Goal: Information Seeking & Learning: Compare options

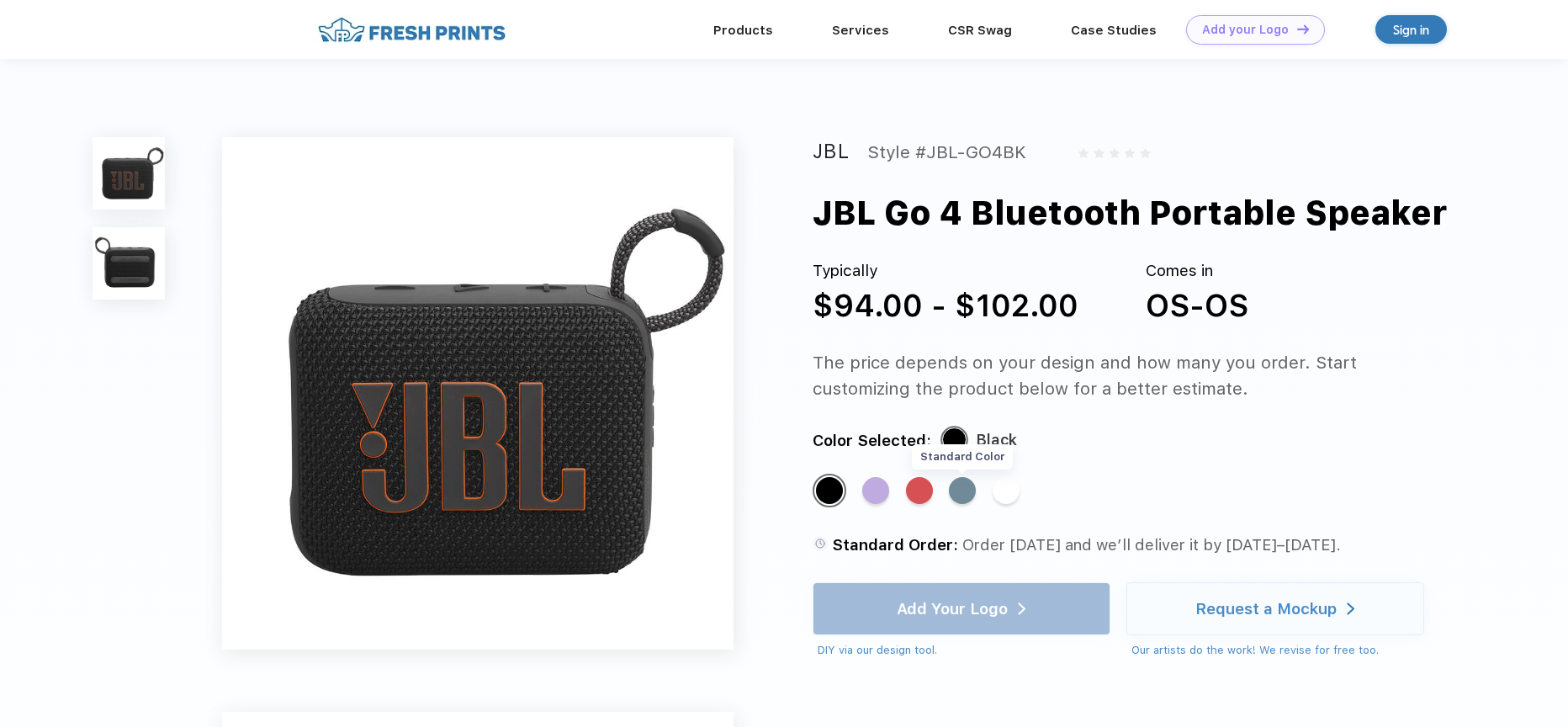
click at [969, 498] on div "Standard Color" at bounding box center [962, 491] width 27 height 27
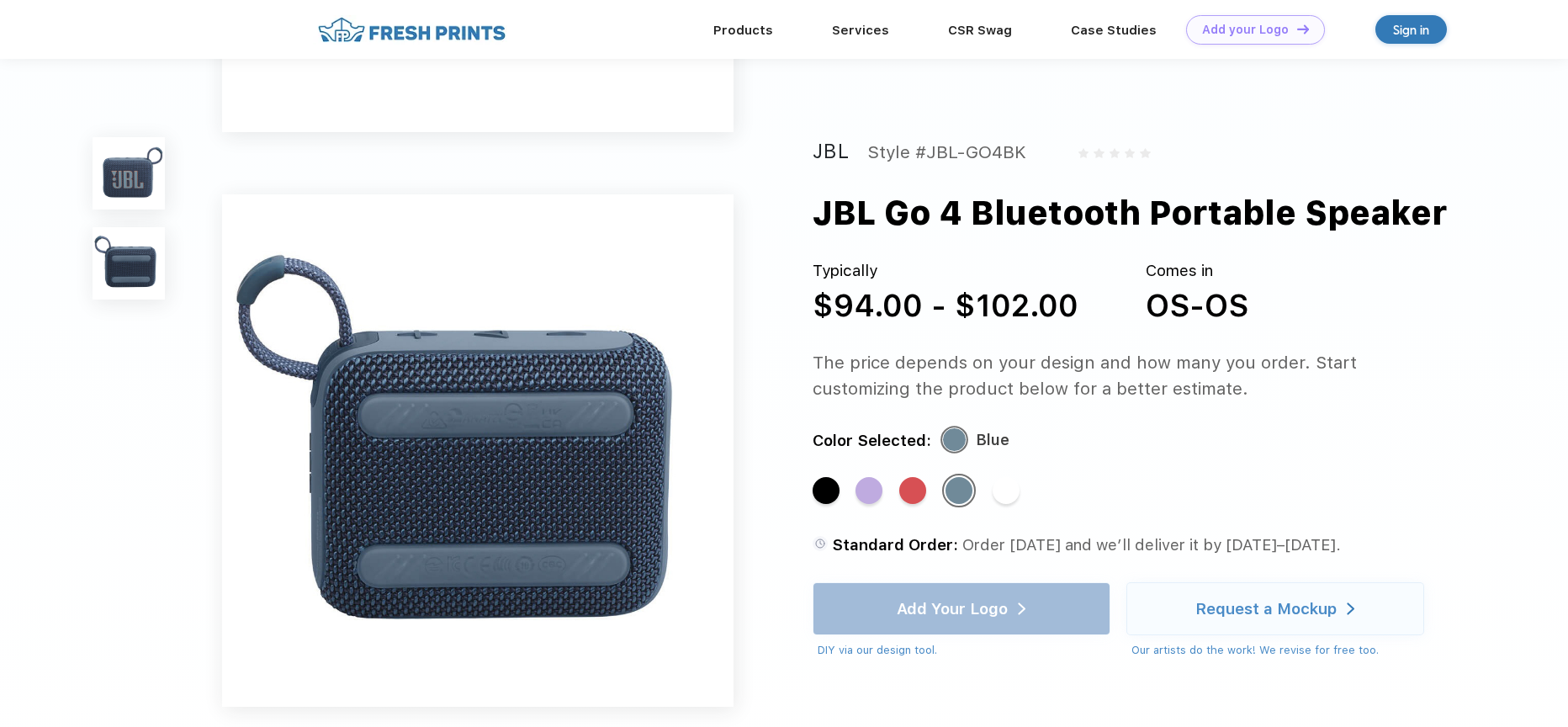
scroll to position [95, 0]
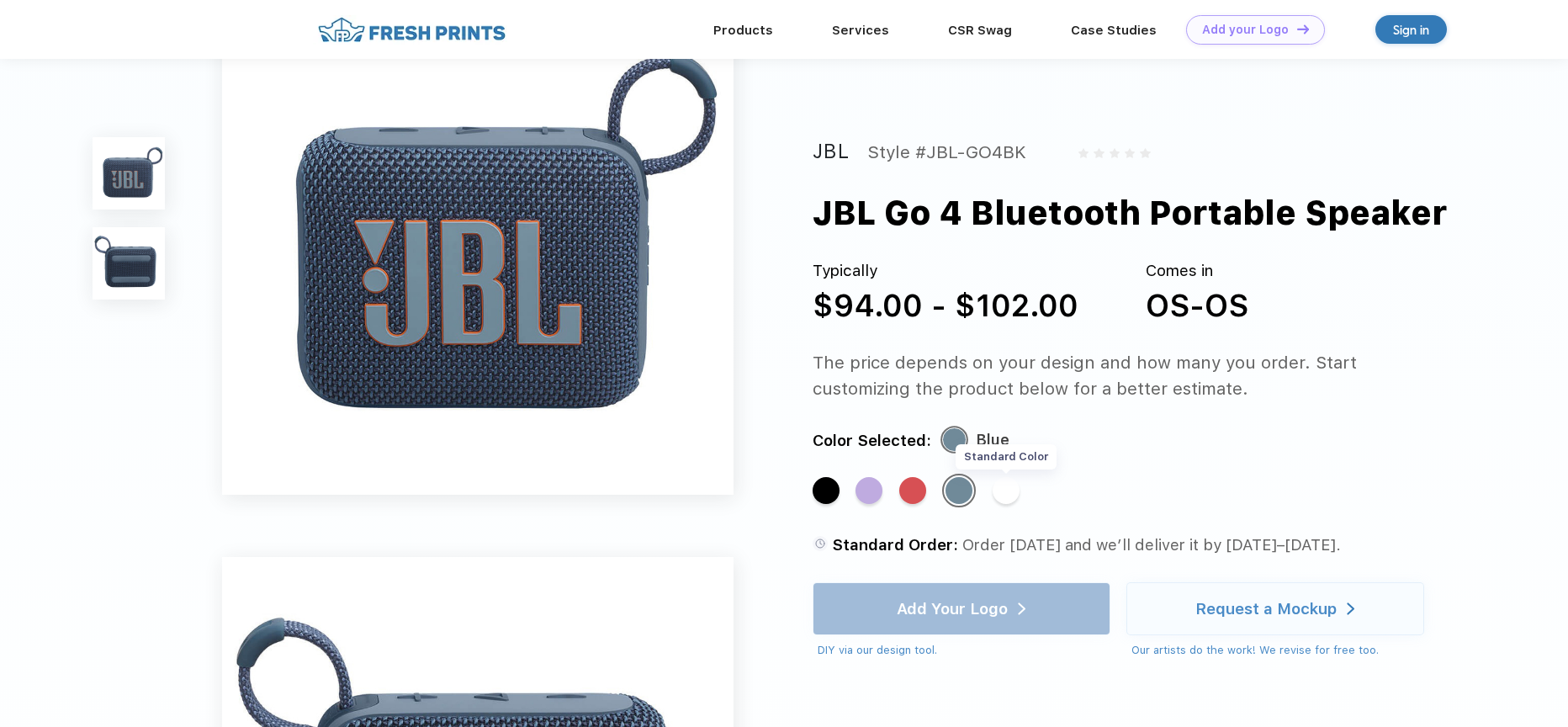
click at [1009, 486] on div "Standard Color" at bounding box center [1006, 491] width 27 height 27
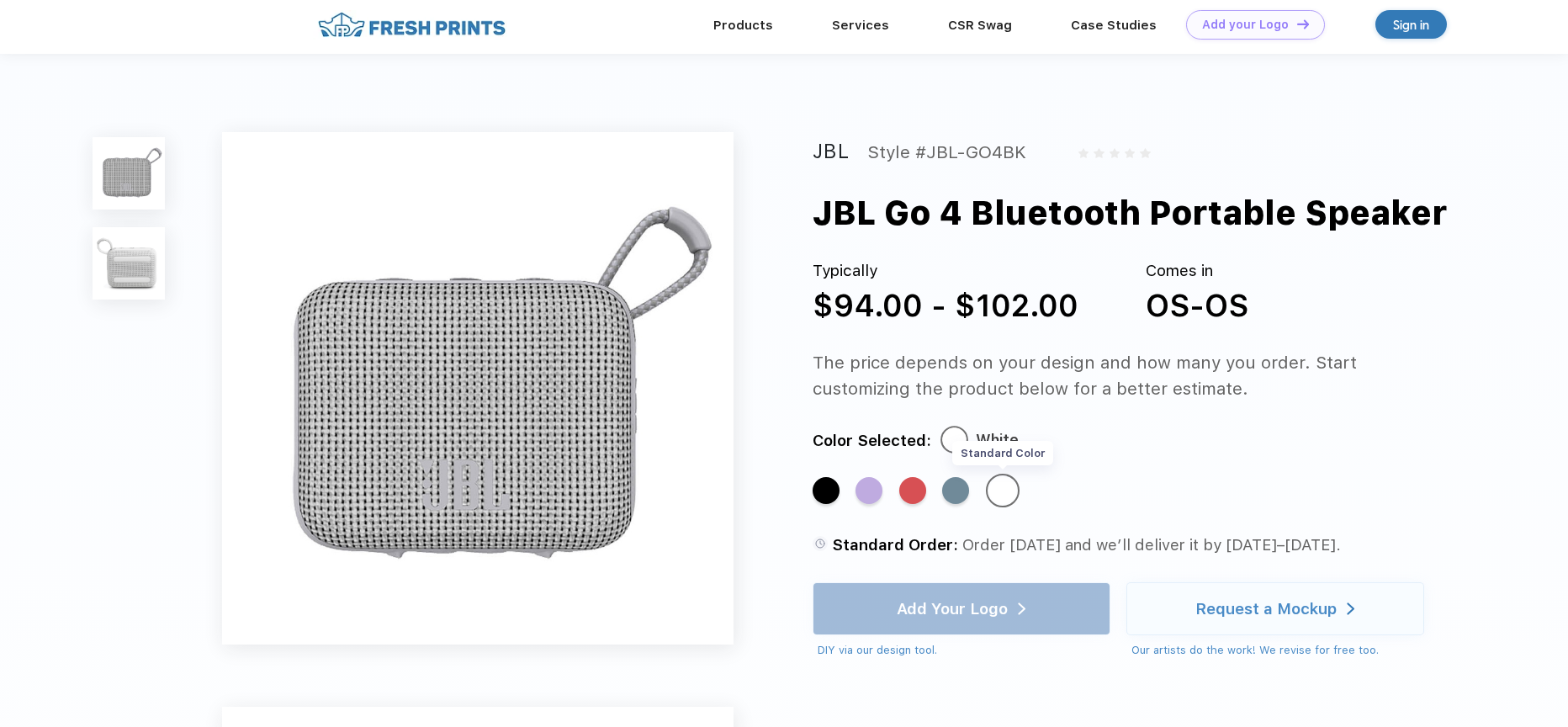
scroll to position [0, 0]
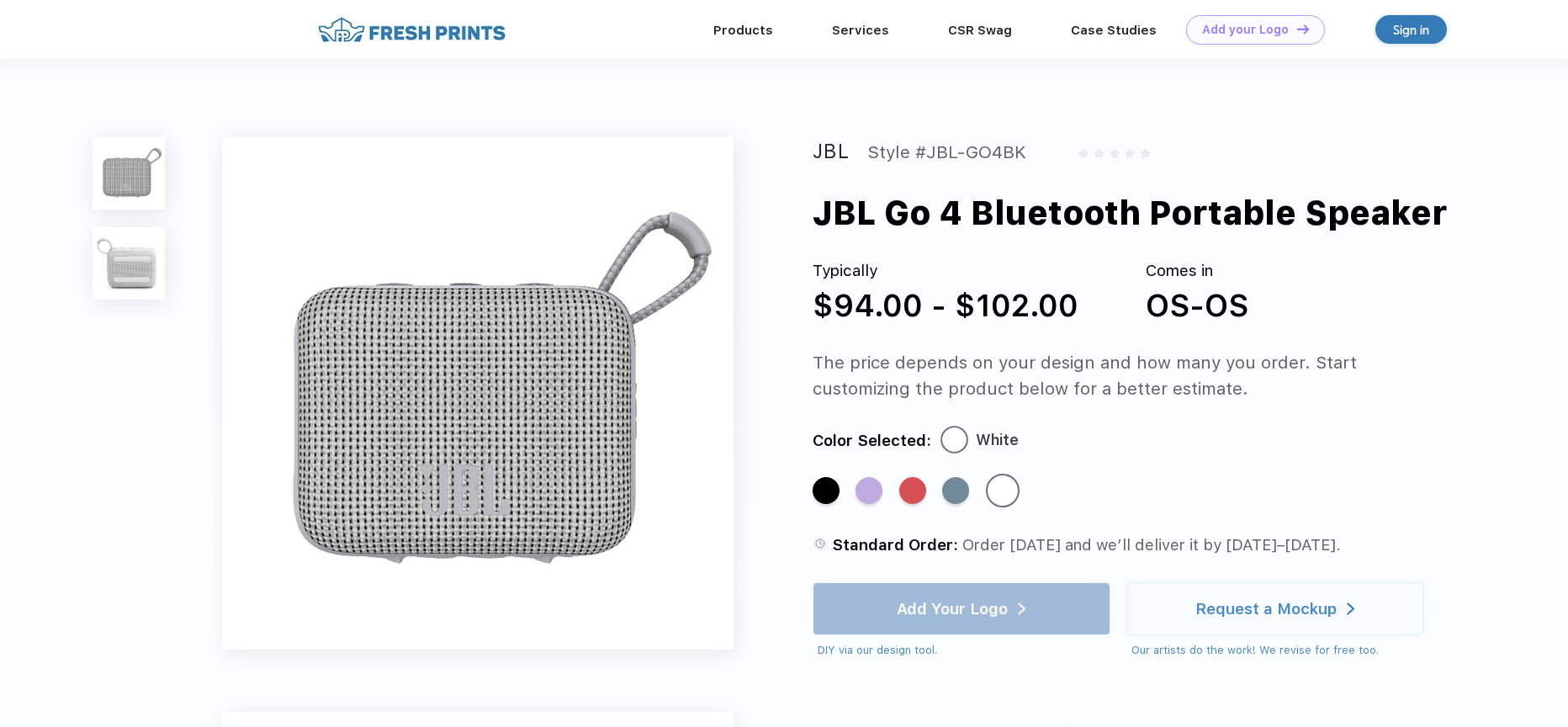
click at [142, 170] on img at bounding box center [128, 173] width 72 height 72
click at [141, 255] on img at bounding box center [128, 263] width 72 height 72
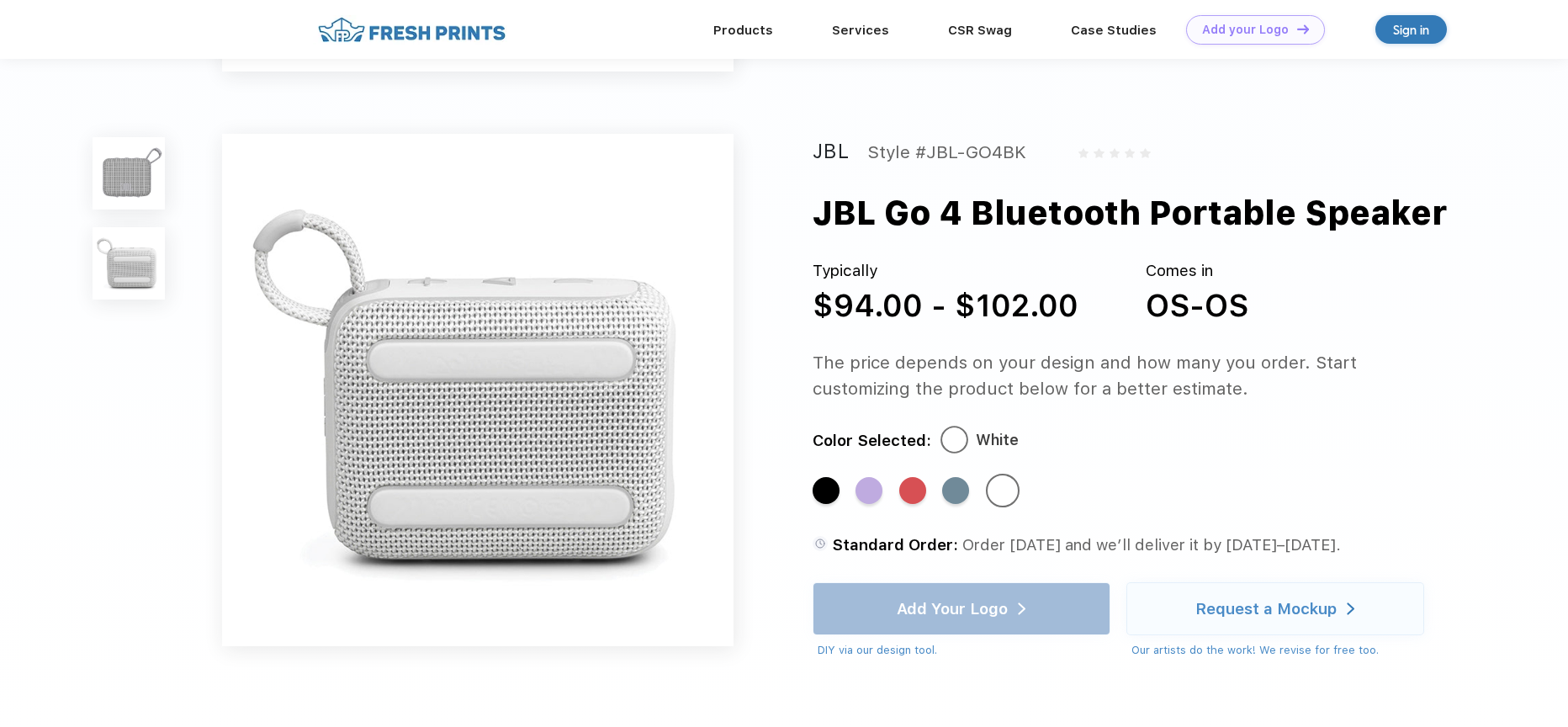
scroll to position [539, 0]
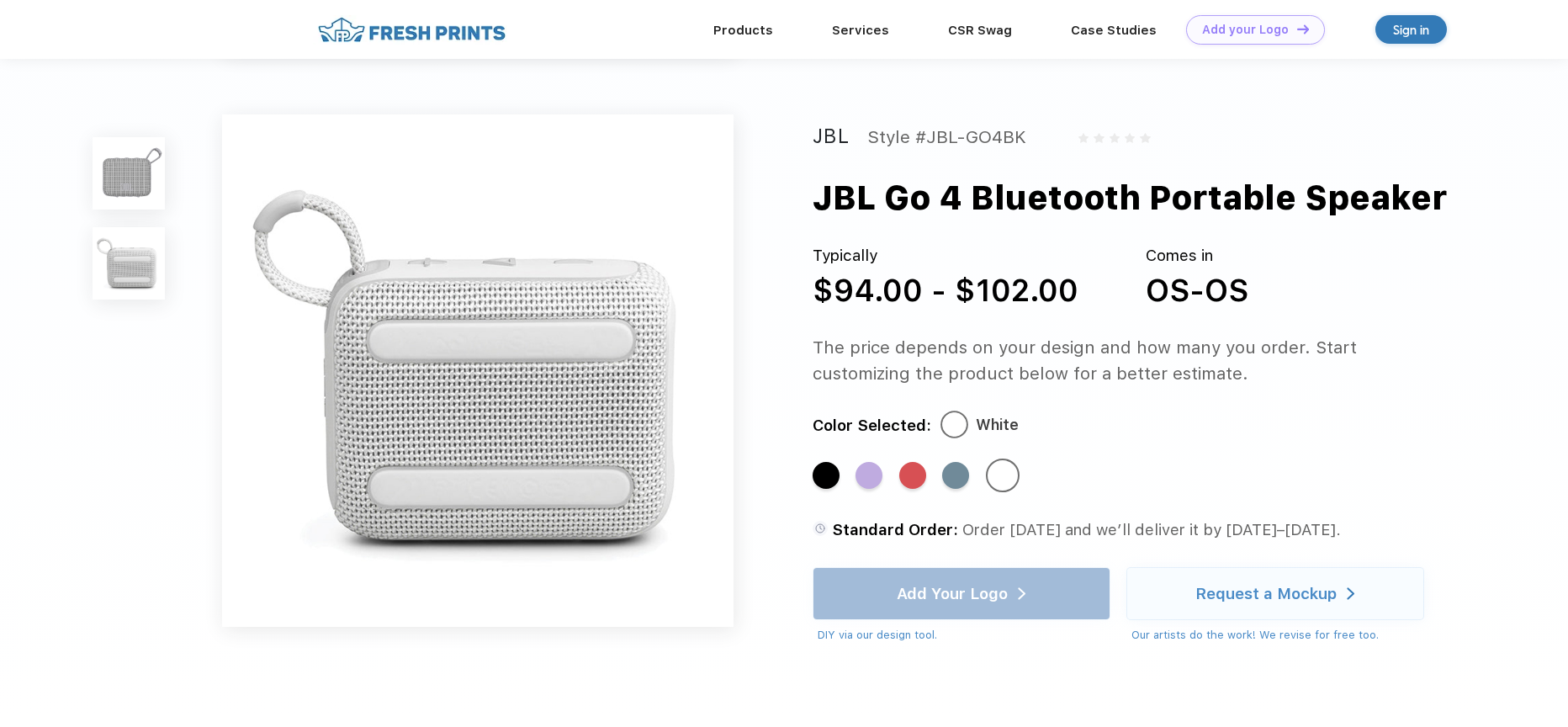
click at [141, 160] on img at bounding box center [128, 173] width 72 height 72
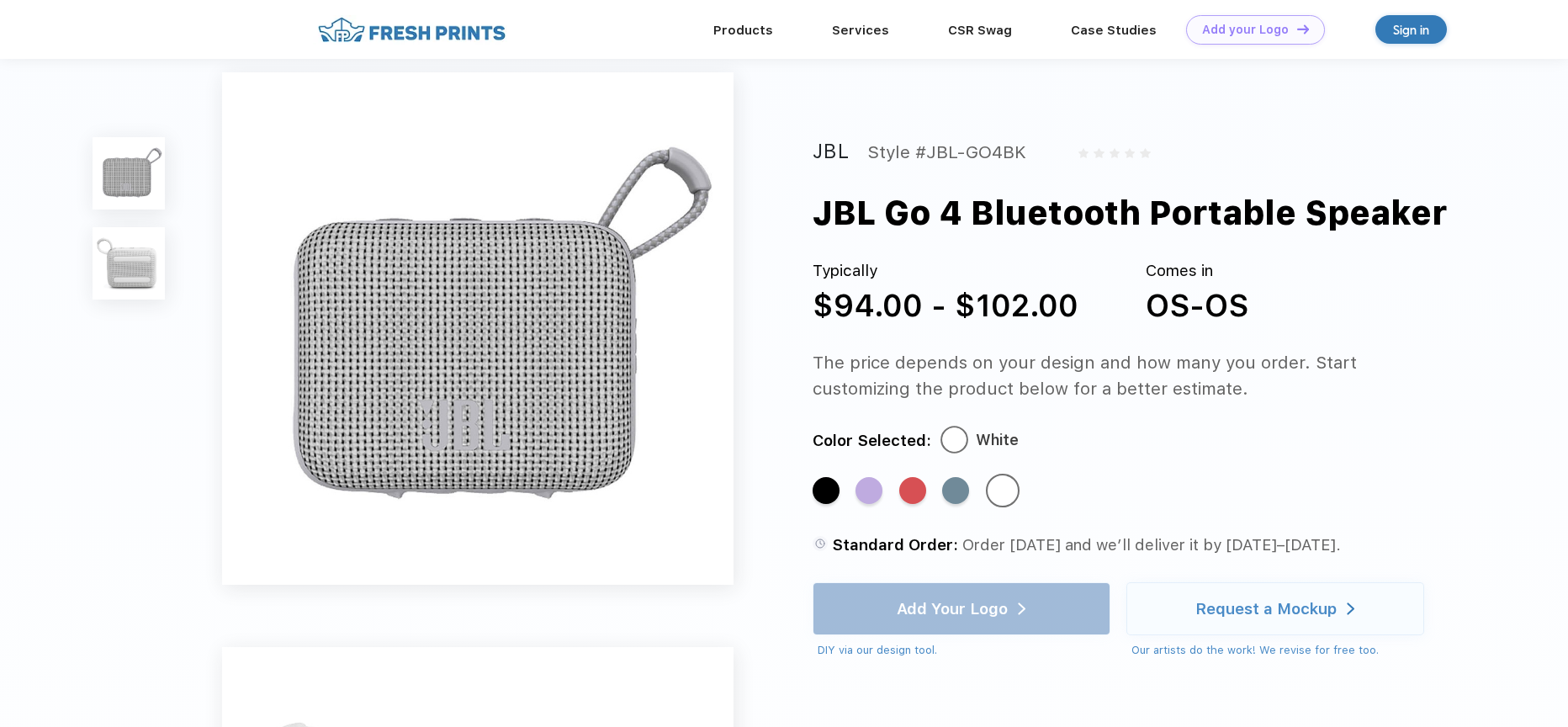
scroll to position [0, 0]
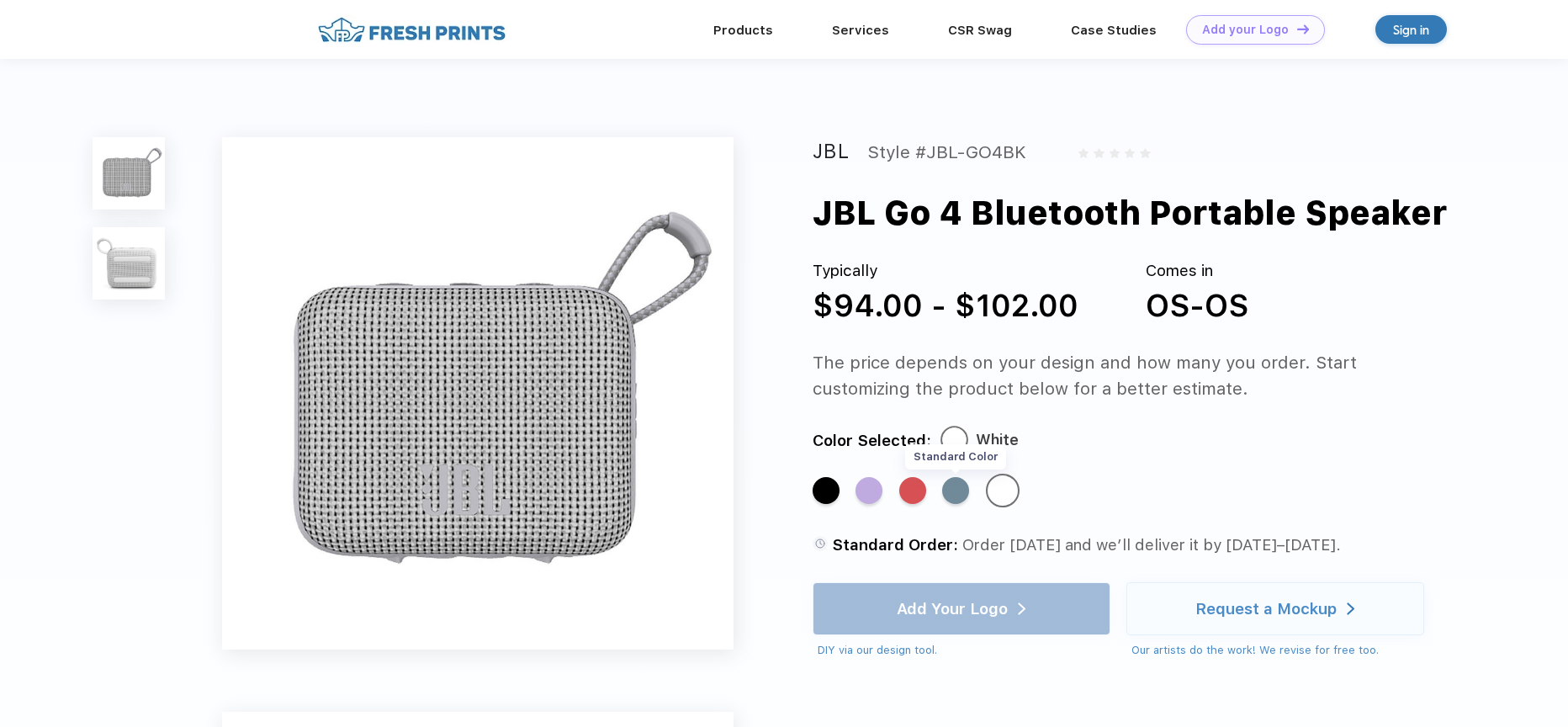
click at [954, 497] on div "Standard Color" at bounding box center [955, 491] width 27 height 27
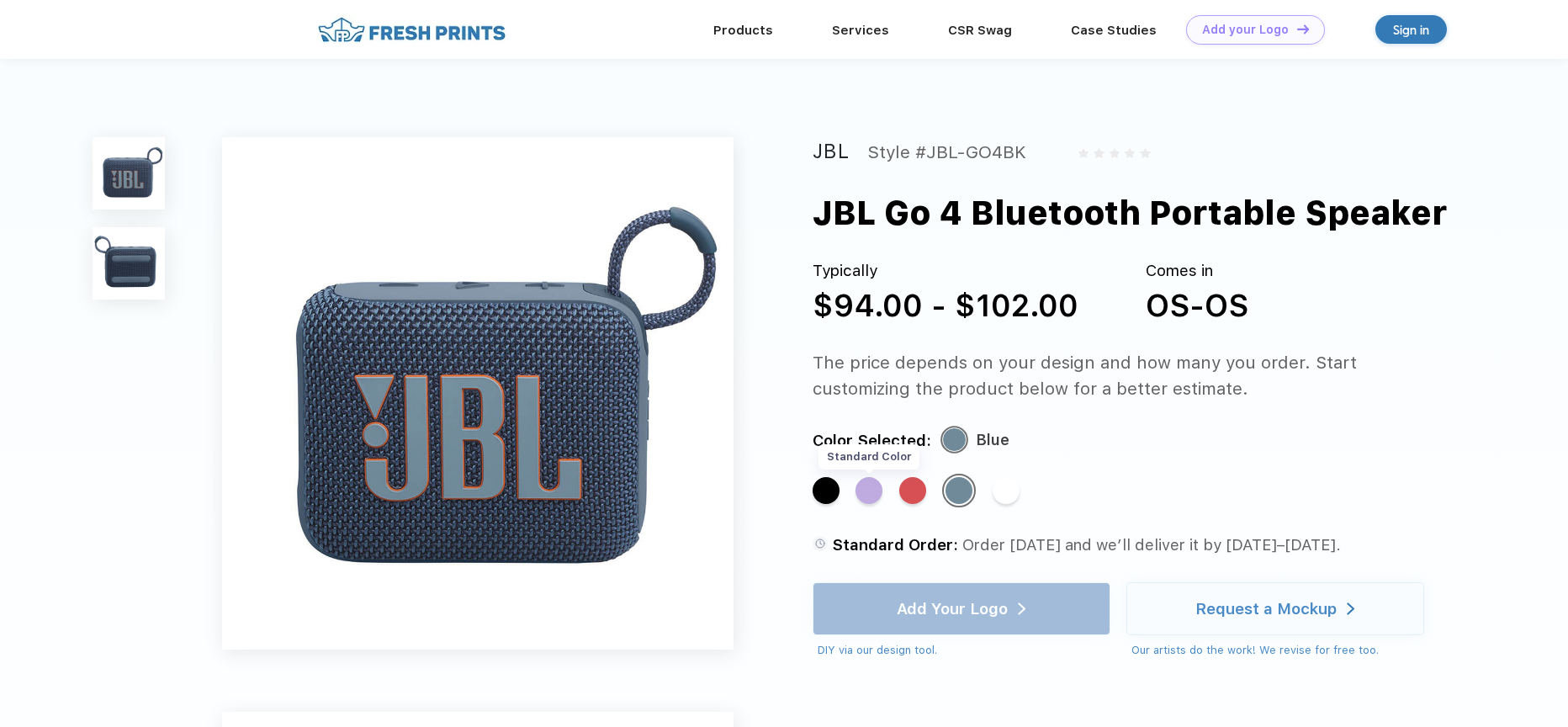
click at [856, 496] on div "Standard Color" at bounding box center [869, 491] width 27 height 27
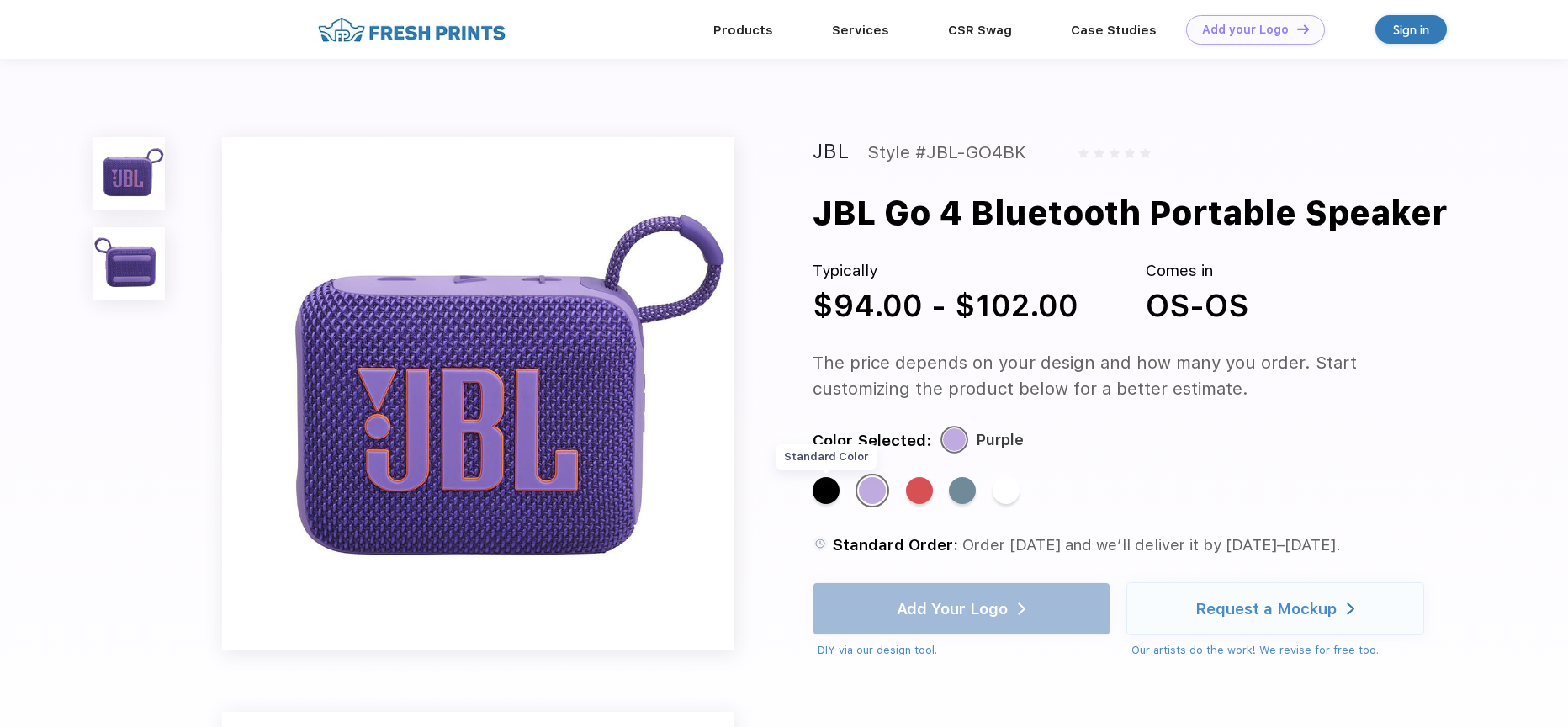
click at [819, 495] on div "Standard Color" at bounding box center [826, 491] width 27 height 27
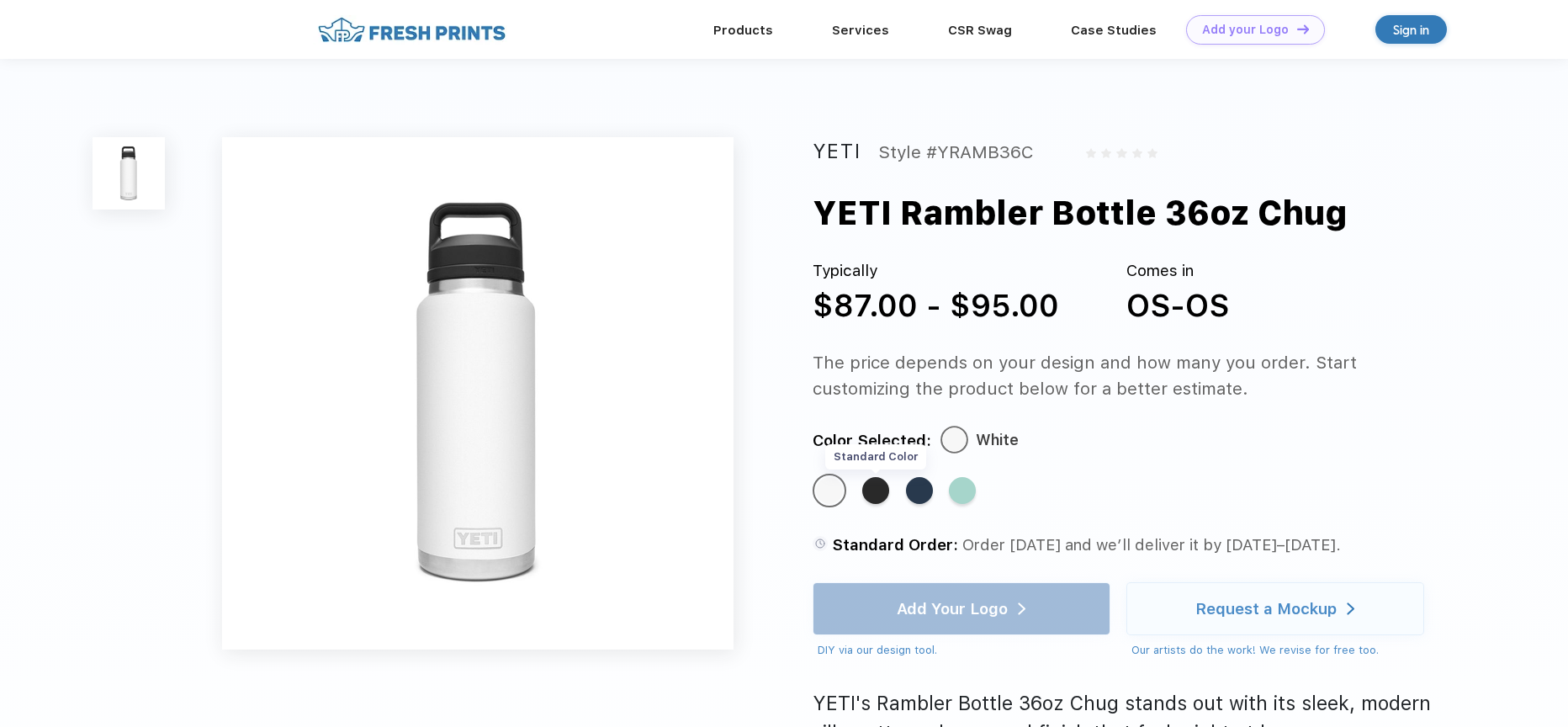
click at [875, 495] on div "Standard Color" at bounding box center [876, 491] width 27 height 27
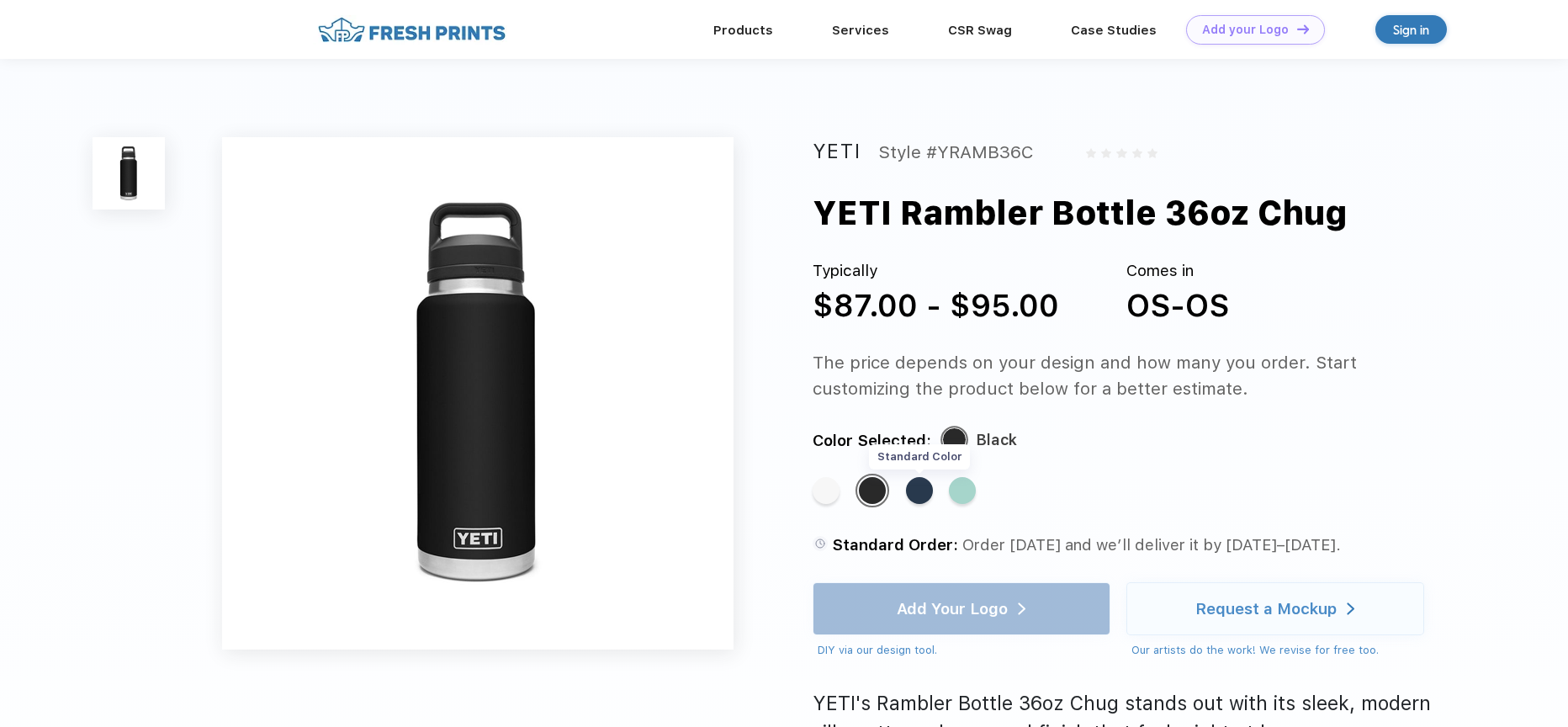
click at [918, 499] on div "Standard Color" at bounding box center [919, 491] width 27 height 27
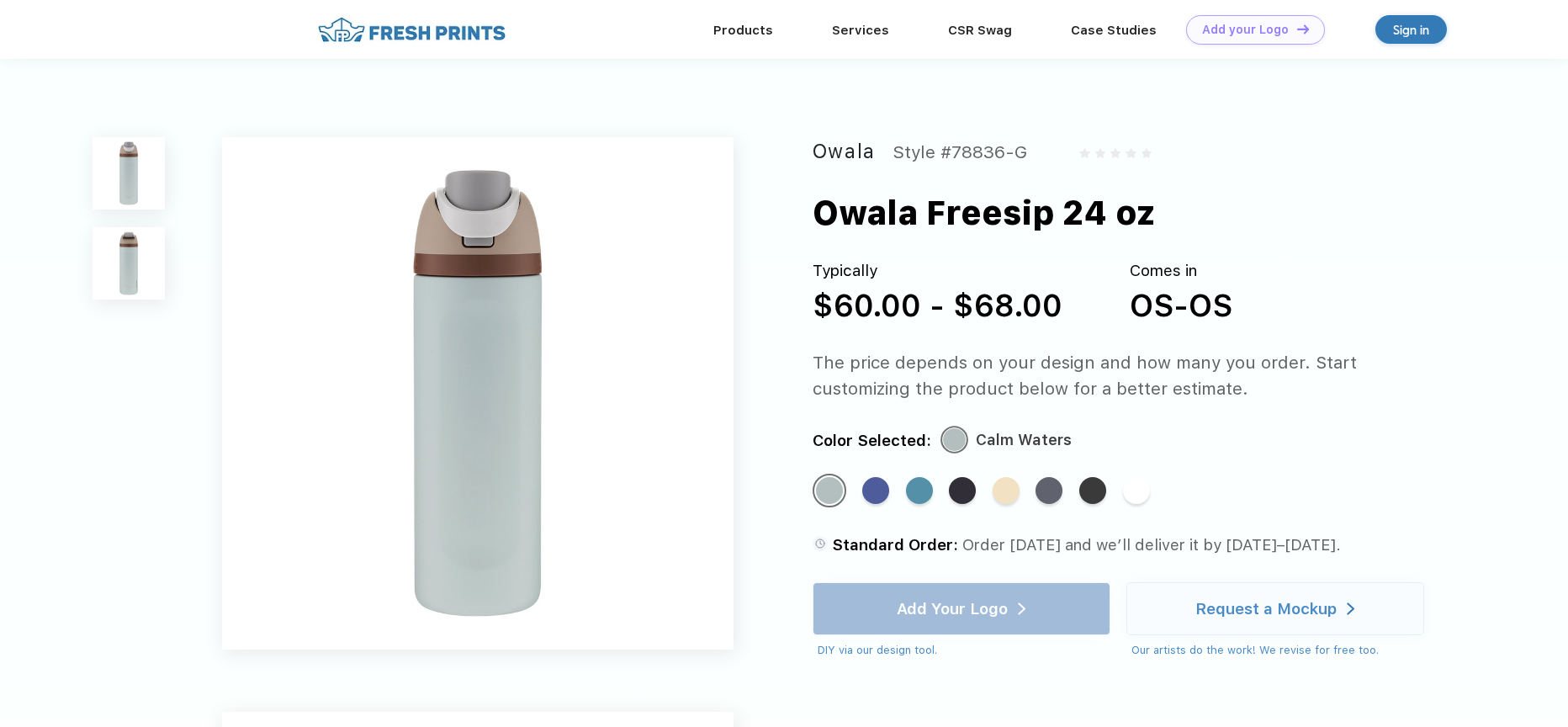
click at [860, 487] on div "Standard Color Standard Color Standard Color Standard Color Standard Color Stan…" at bounding box center [1116, 498] width 607 height 50
click at [870, 494] on div "Standard Color" at bounding box center [876, 491] width 27 height 27
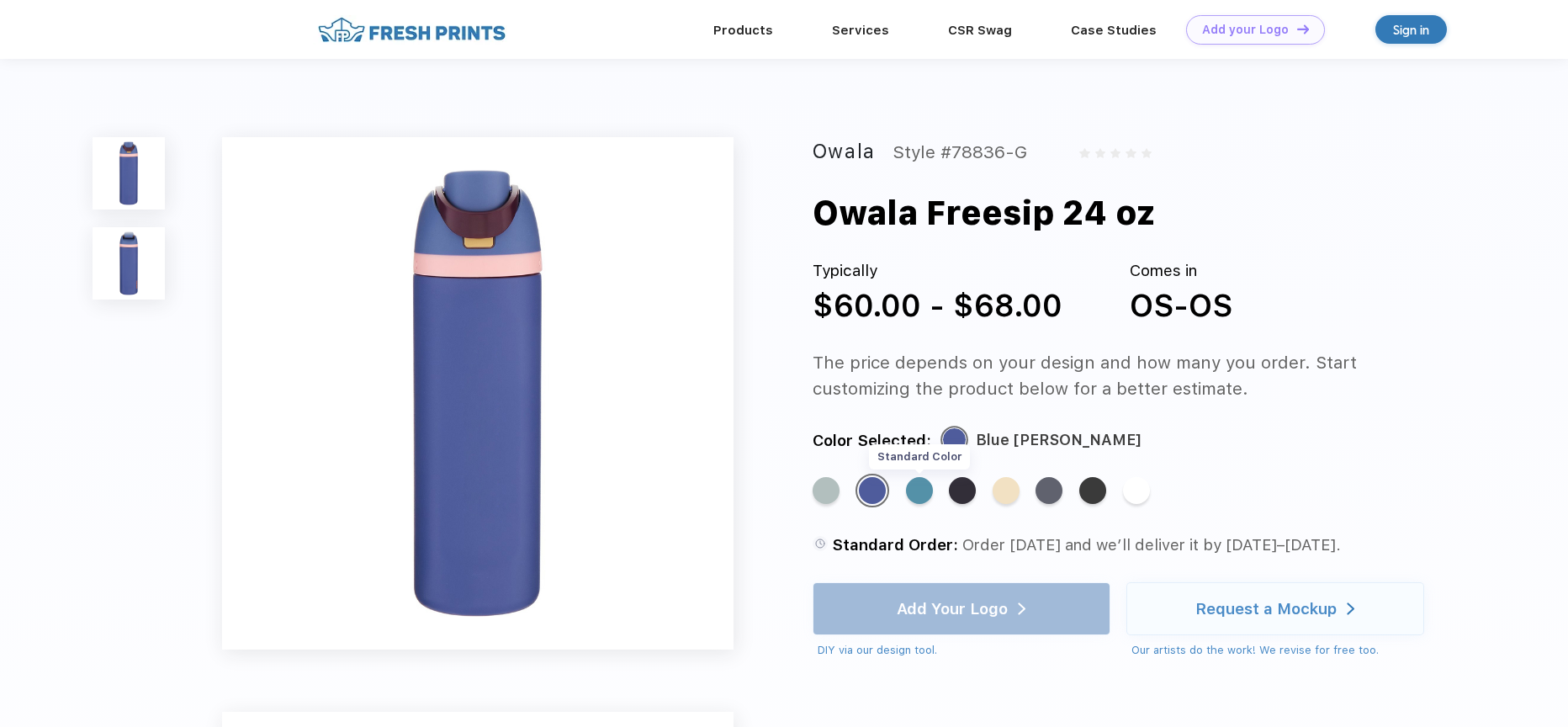
click at [916, 494] on div "Standard Color" at bounding box center [919, 491] width 27 height 27
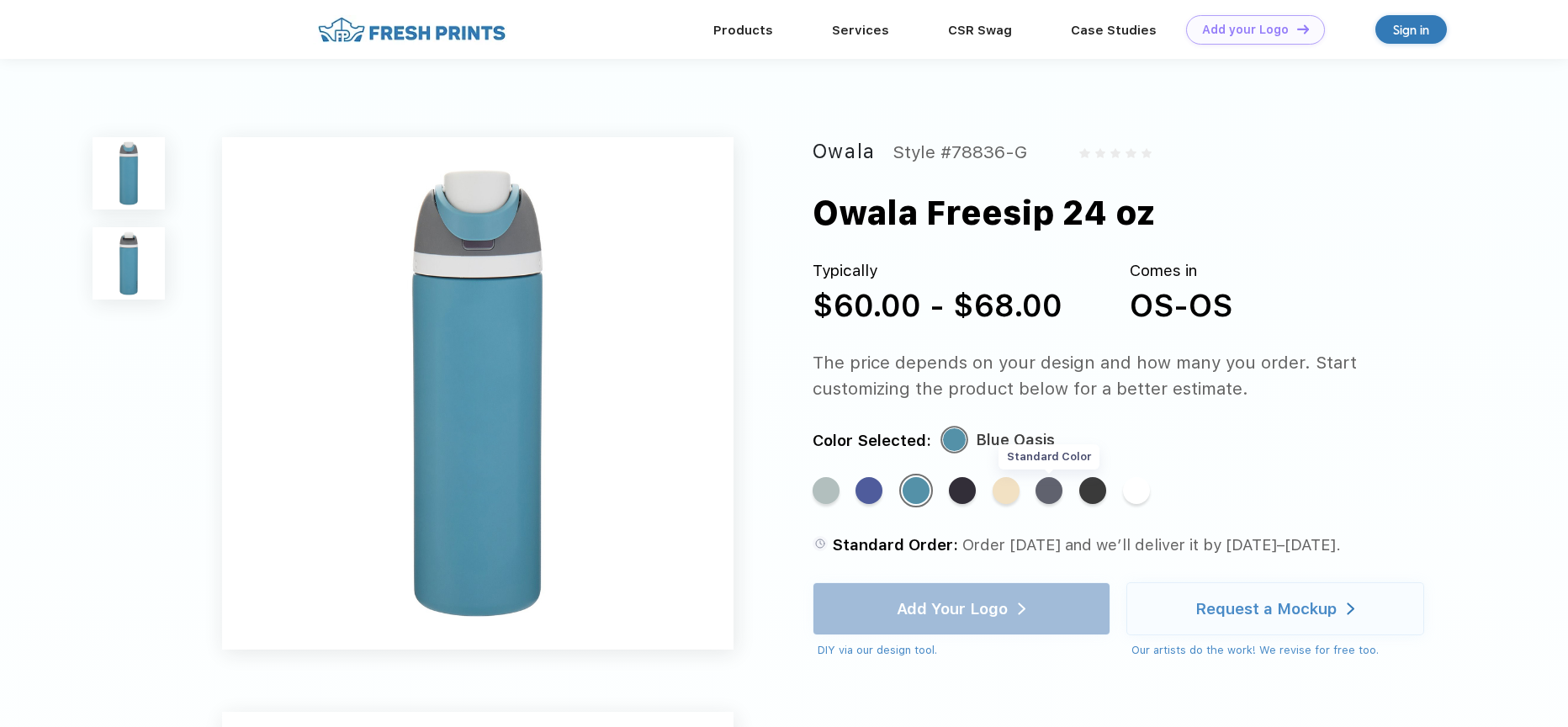
click at [1057, 486] on div "Standard Color" at bounding box center [1049, 491] width 27 height 27
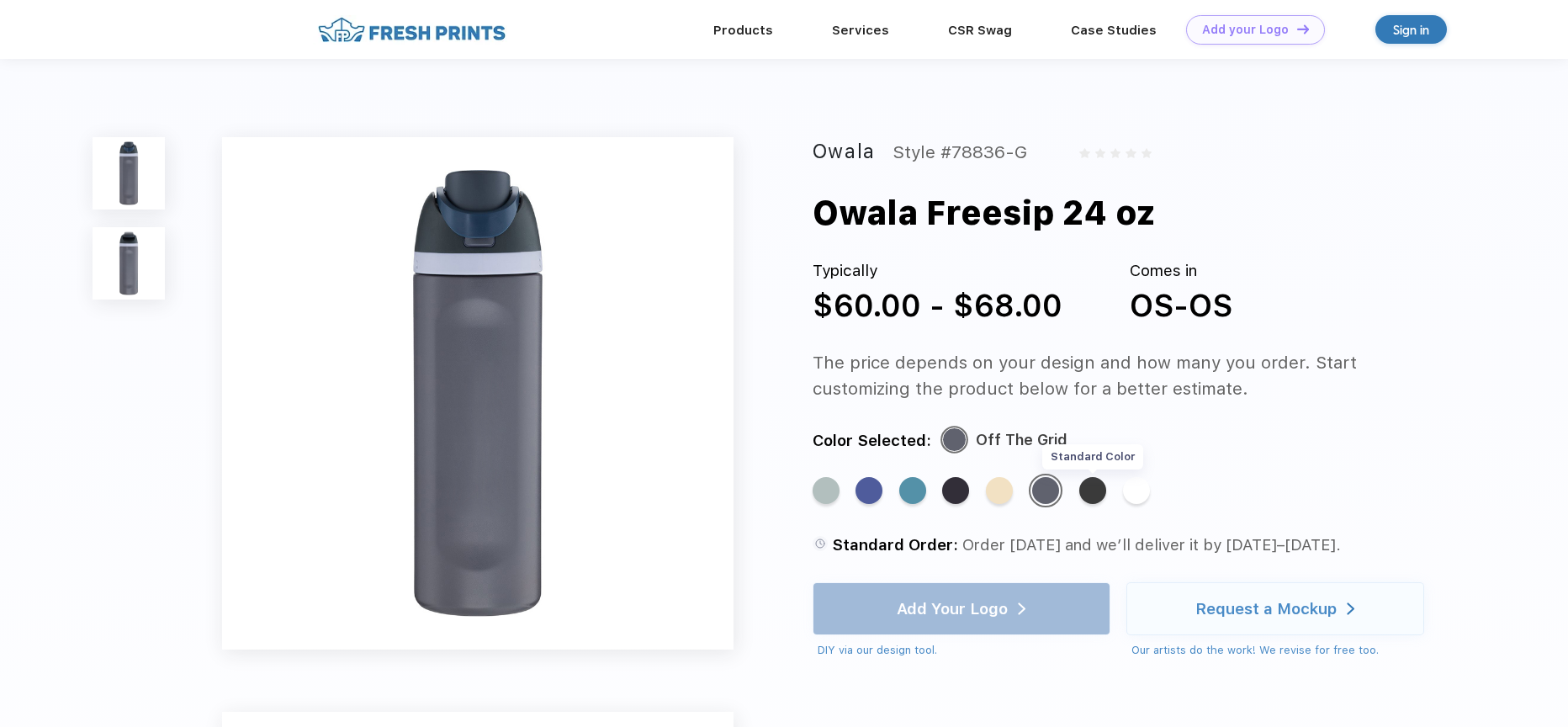
click at [1093, 487] on div "Standard Color" at bounding box center [1093, 491] width 27 height 27
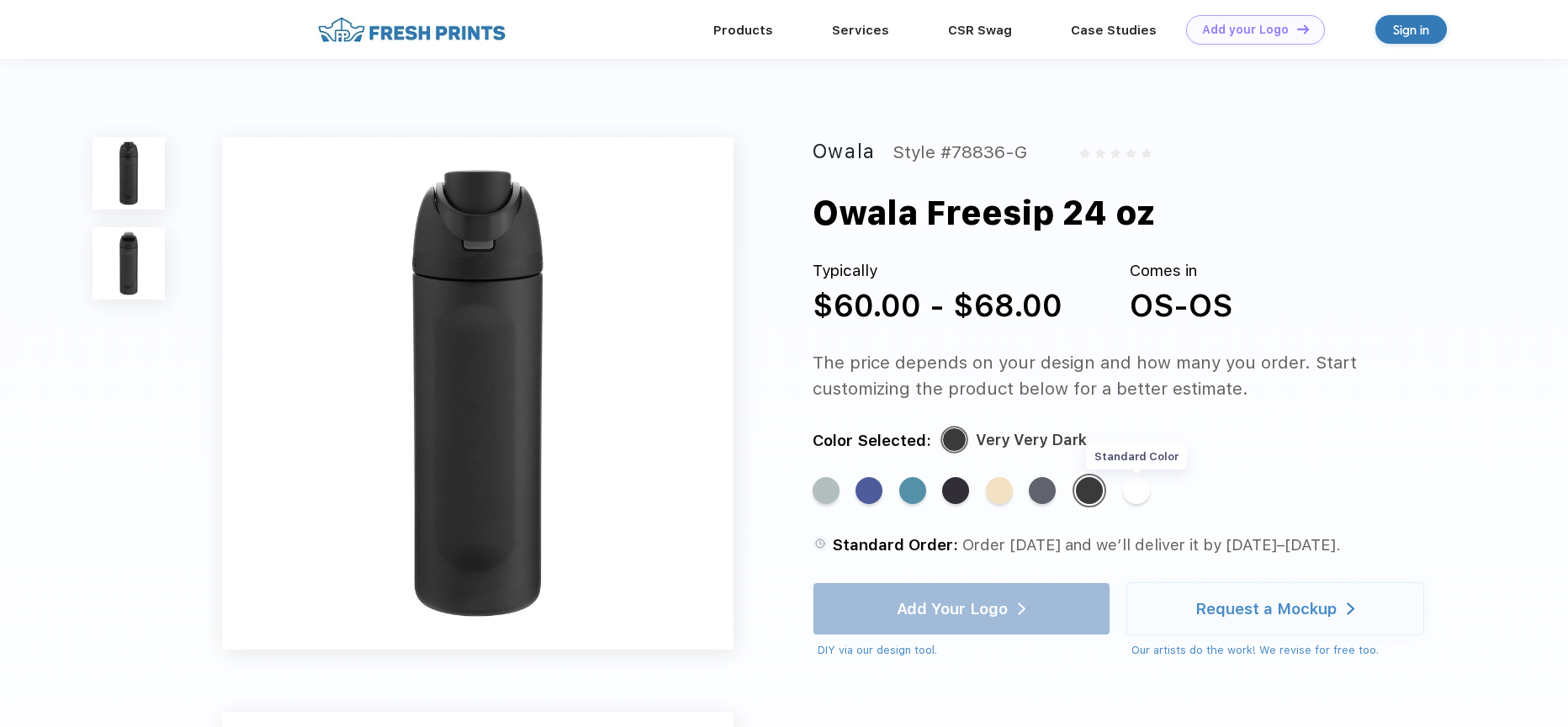
click at [1133, 492] on div "Standard Color" at bounding box center [1136, 491] width 27 height 27
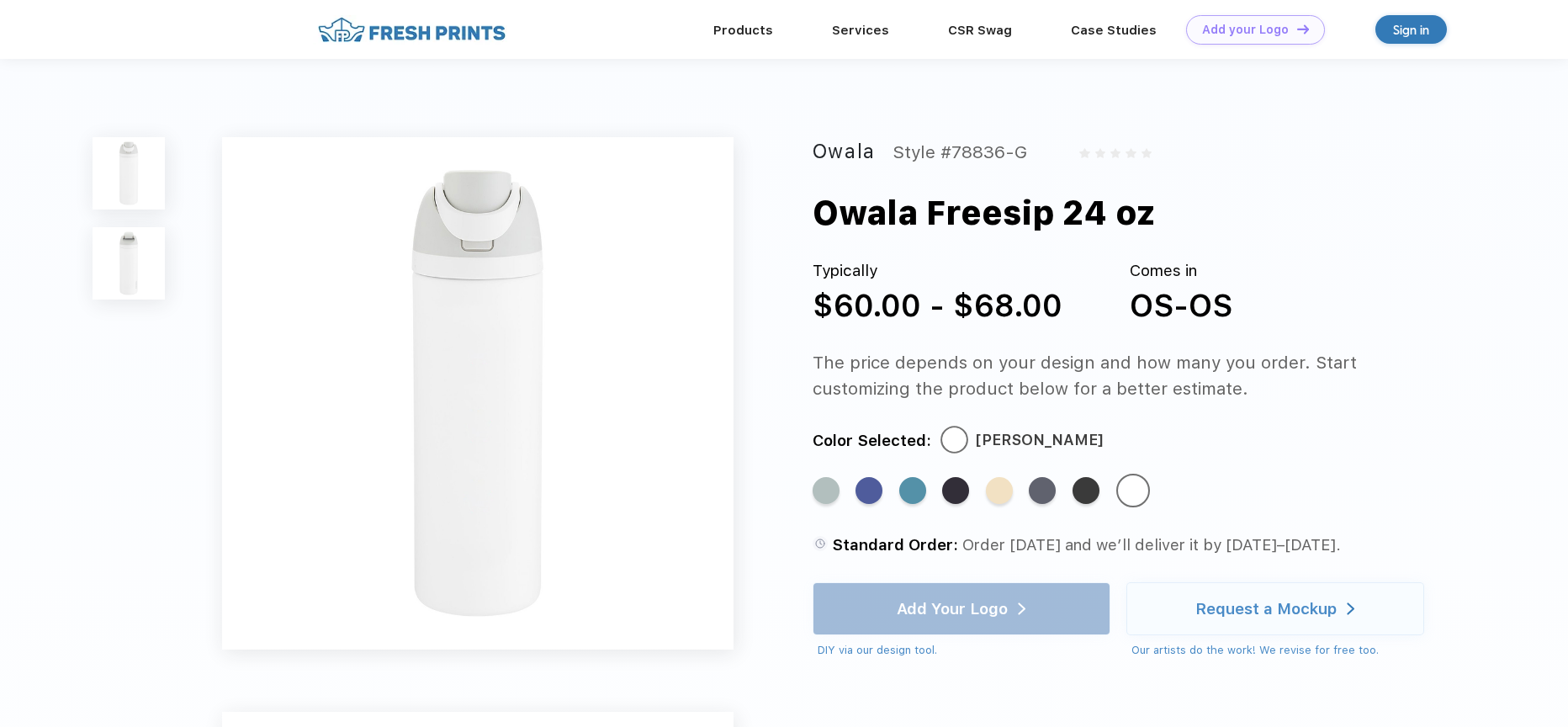
drag, startPoint x: 1027, startPoint y: 157, endPoint x: 944, endPoint y: 143, distance: 84.2
click at [944, 143] on div "Style #78836-G" at bounding box center [960, 151] width 135 height 30
copy div "#78836-G"
click at [759, 26] on link "Products" at bounding box center [743, 30] width 60 height 15
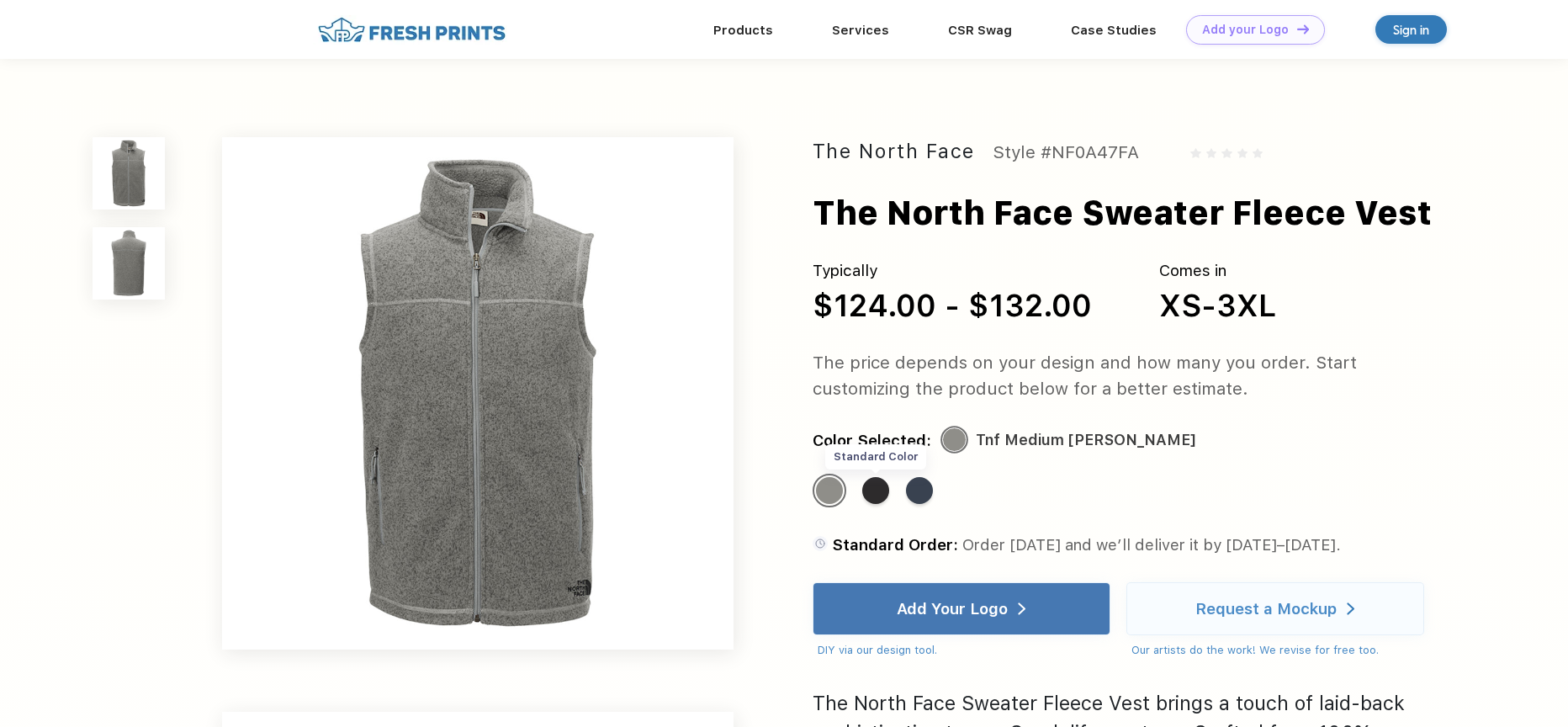
click at [874, 499] on div "Standard Color" at bounding box center [876, 491] width 27 height 27
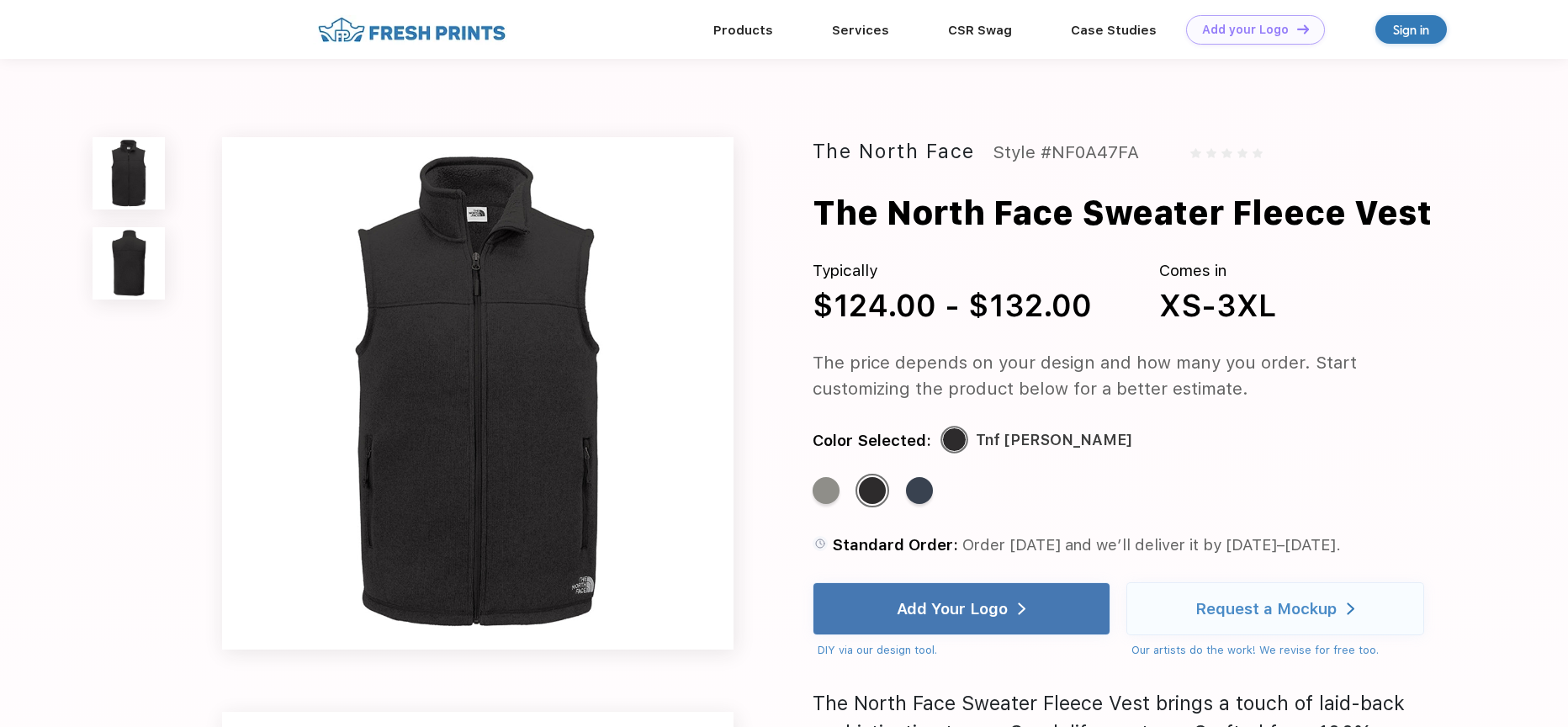
click at [935, 500] on div "Standard Color Standard Color Standard Color" at bounding box center [1116, 498] width 607 height 50
click at [930, 499] on div "Standard Color" at bounding box center [919, 491] width 27 height 27
click at [921, 495] on div "Standard Color" at bounding box center [919, 491] width 27 height 27
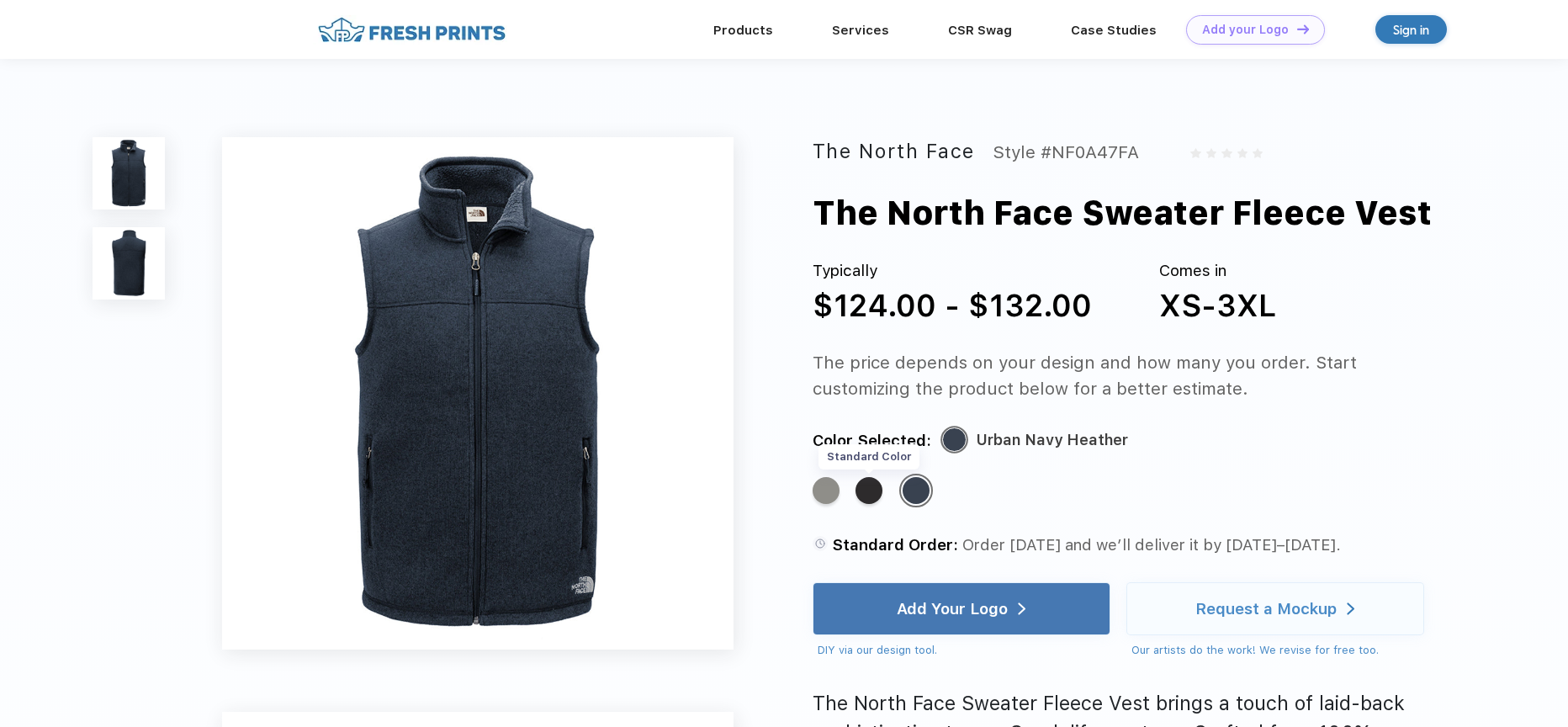
click at [882, 491] on div "Standard Color" at bounding box center [869, 491] width 27 height 27
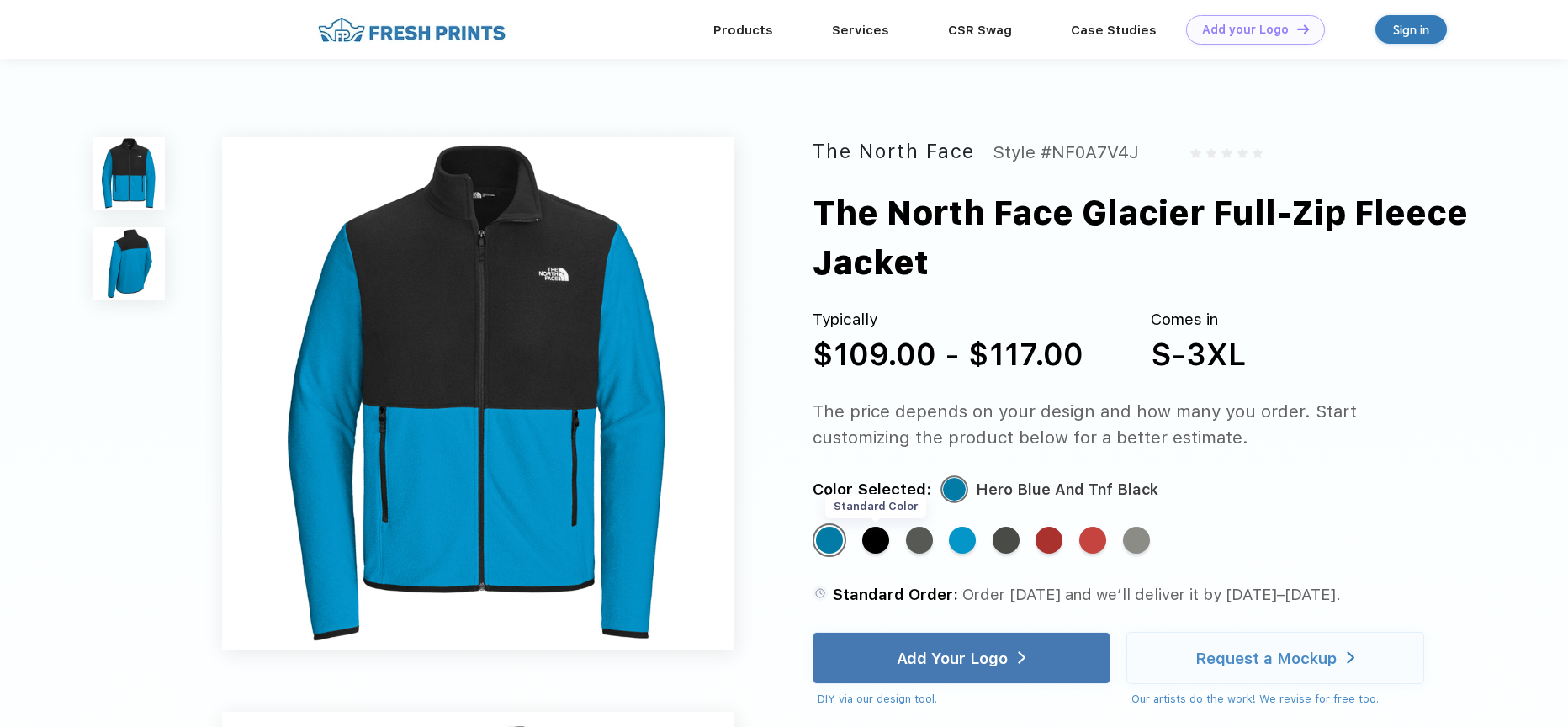
click at [885, 543] on div "Standard Color" at bounding box center [876, 540] width 27 height 27
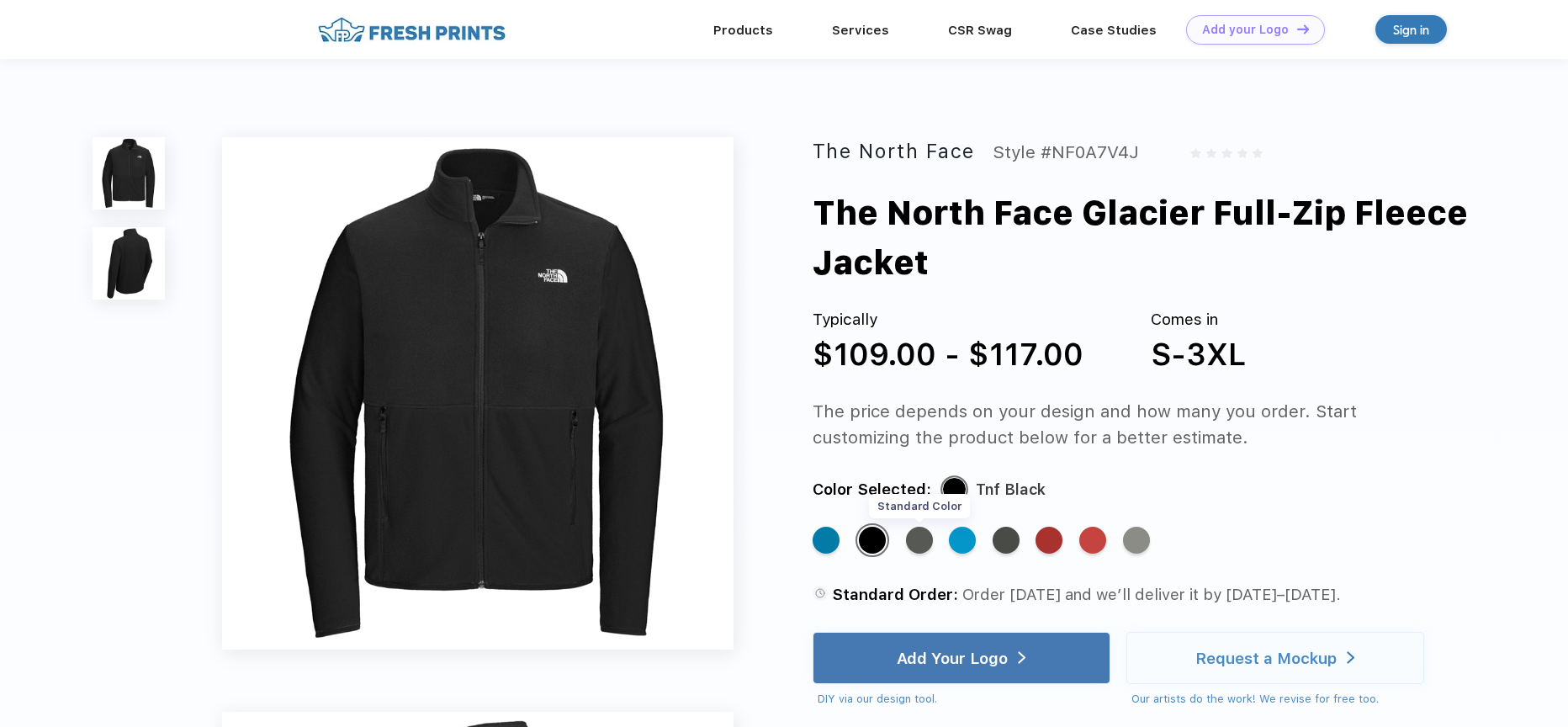
click at [922, 545] on div "Standard Color" at bounding box center [919, 540] width 27 height 27
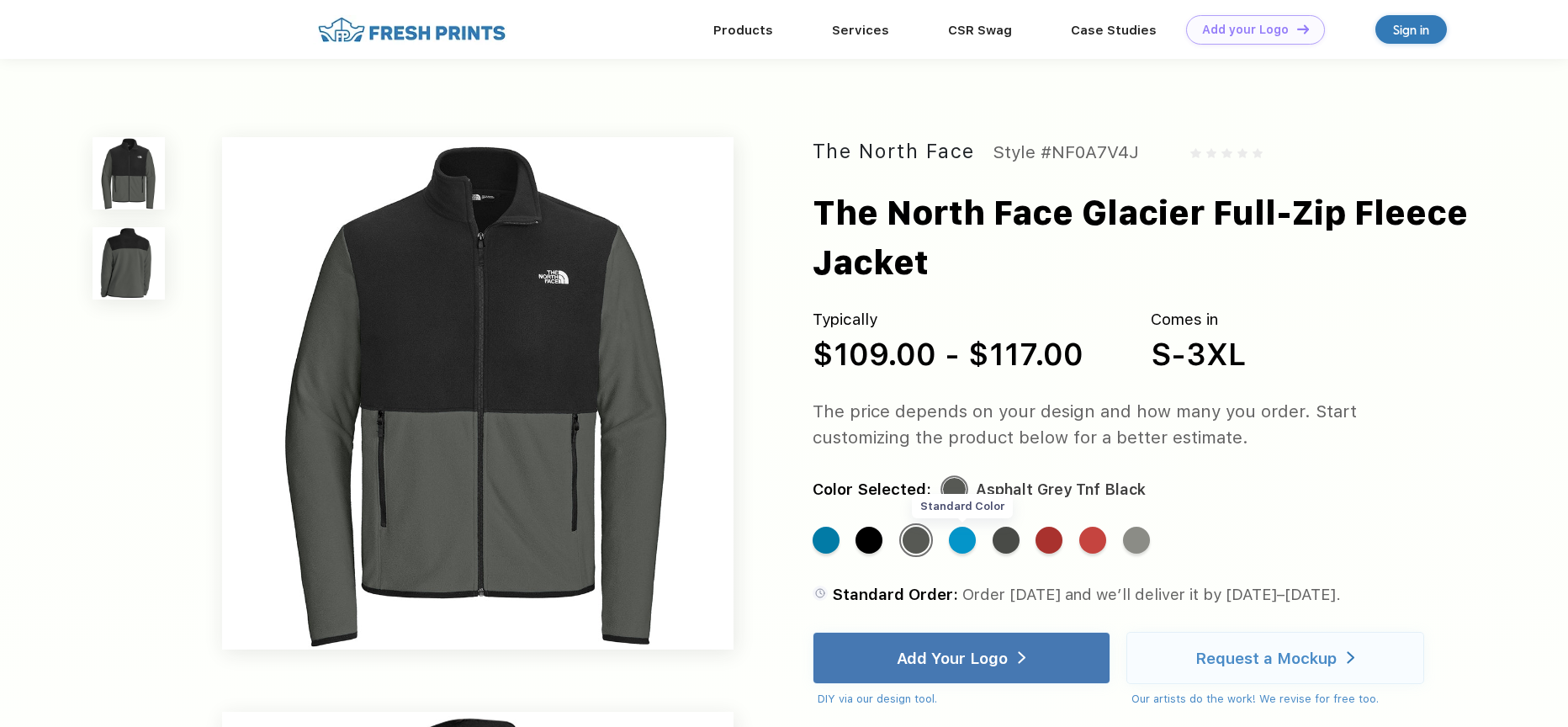
click at [965, 544] on div "Standard Color" at bounding box center [962, 540] width 27 height 27
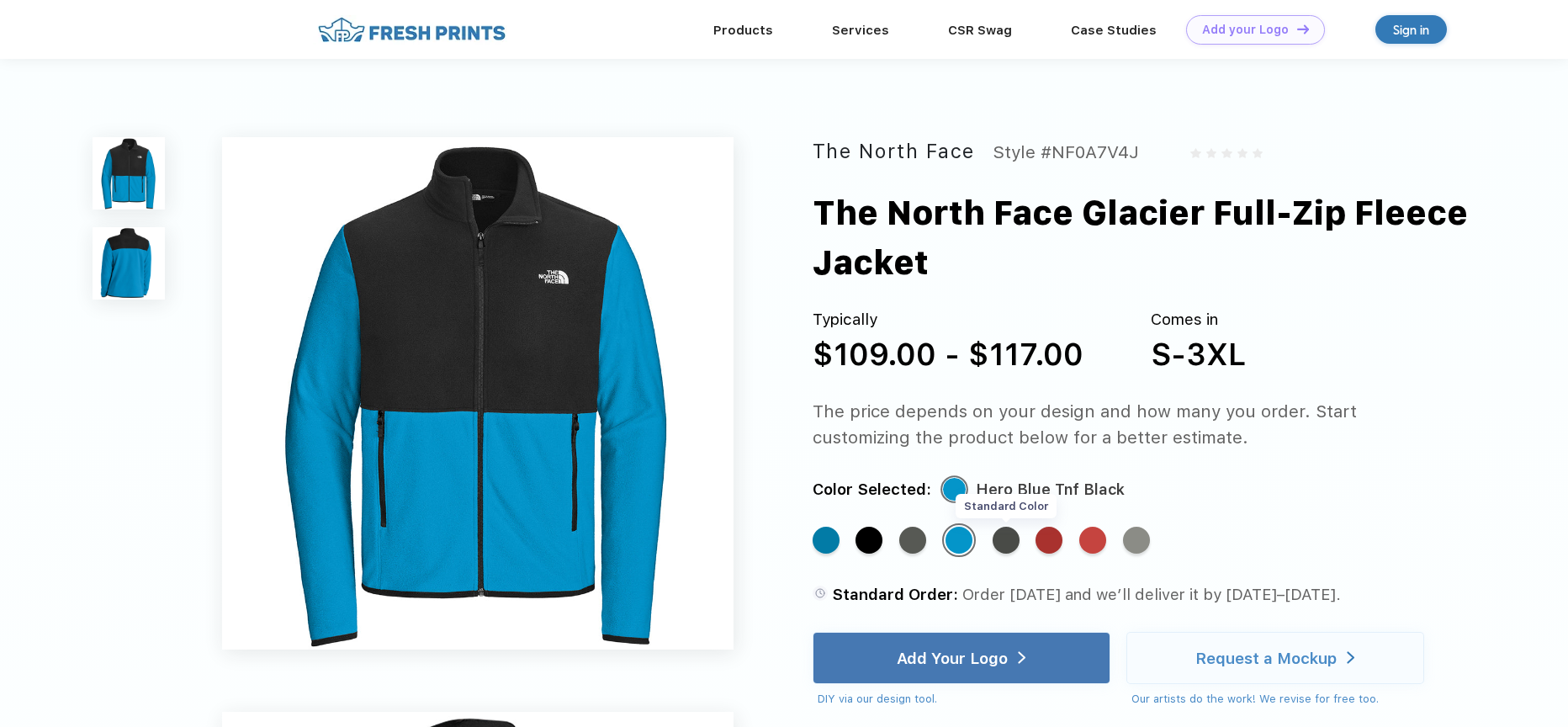
click at [1008, 546] on div "Standard Color" at bounding box center [1006, 540] width 27 height 27
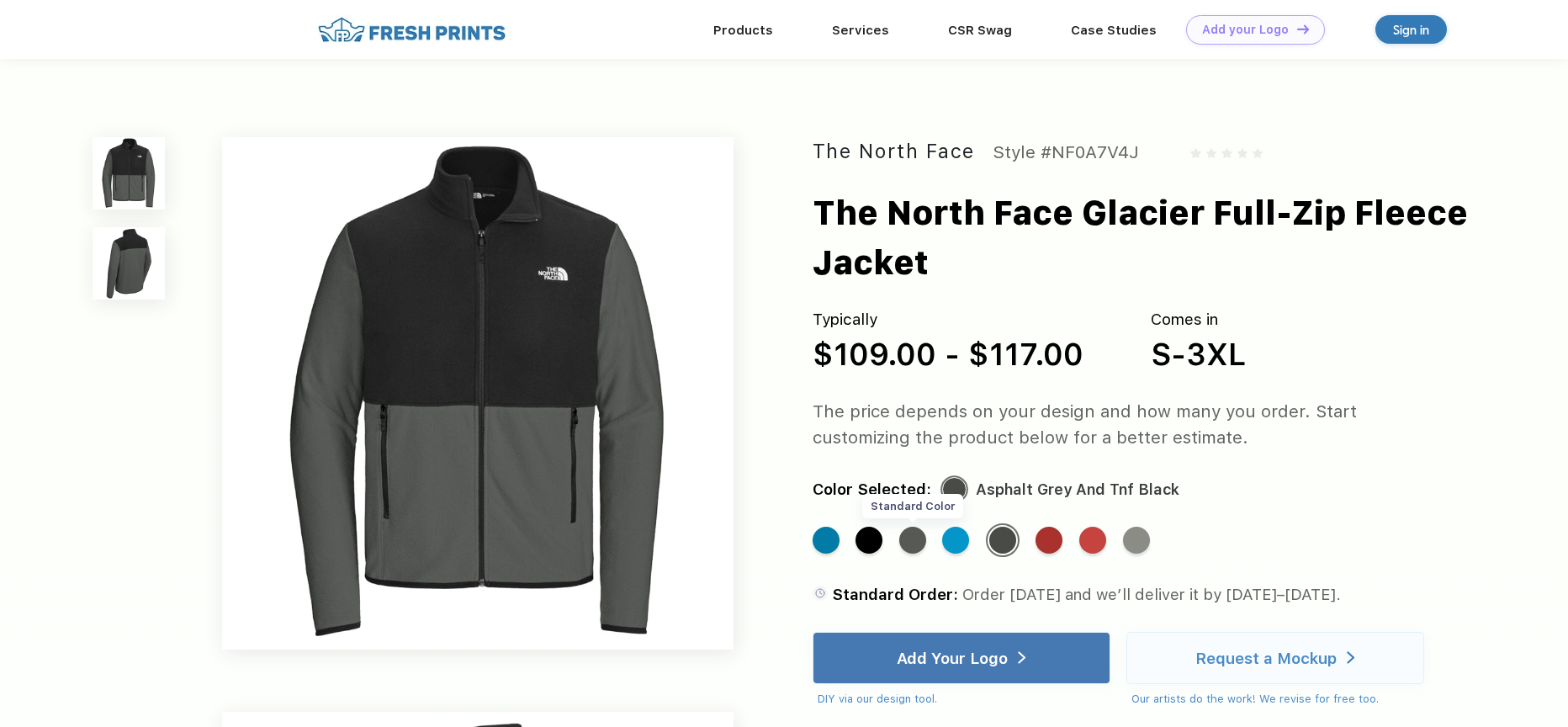
click at [910, 537] on div "Standard Color" at bounding box center [913, 540] width 27 height 27
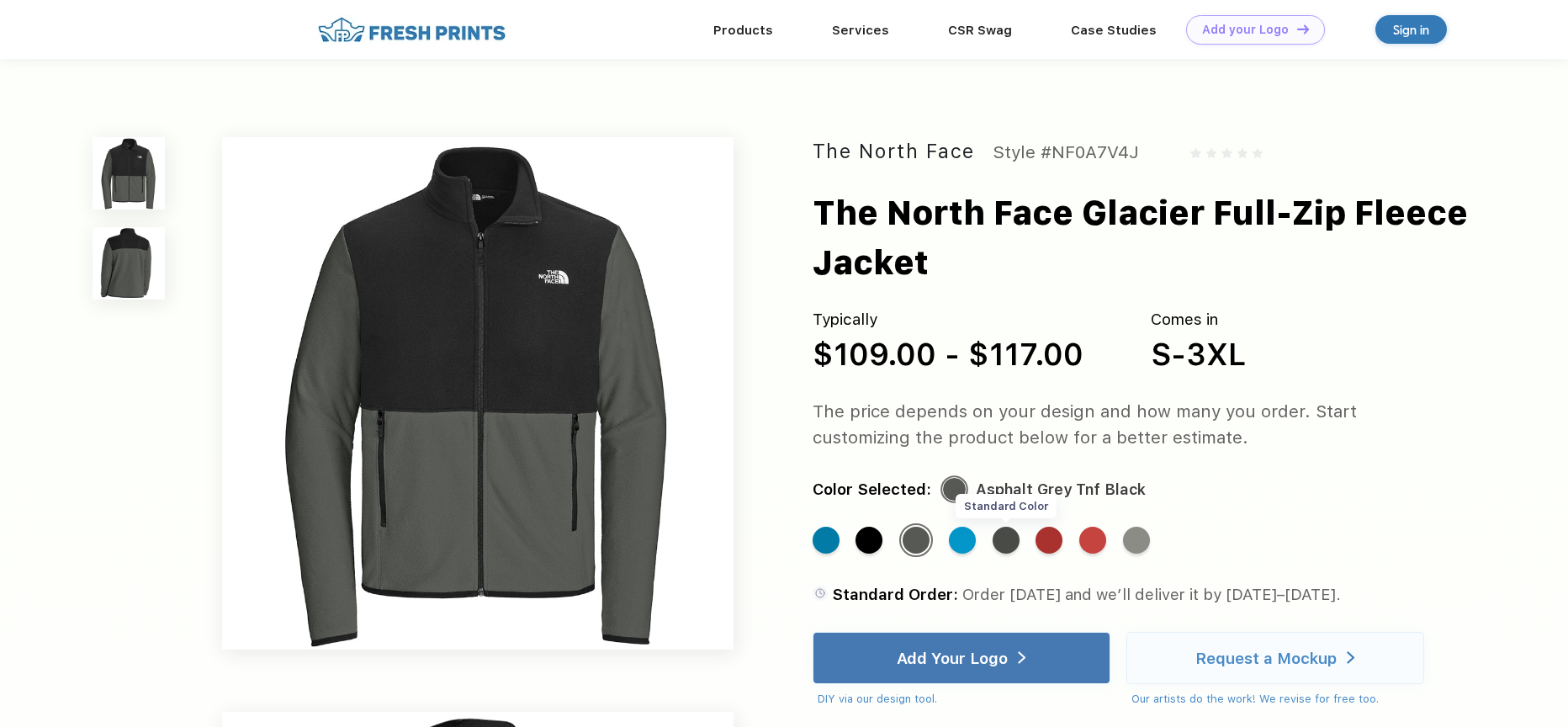
click at [1008, 538] on div "Standard Color" at bounding box center [1006, 540] width 27 height 27
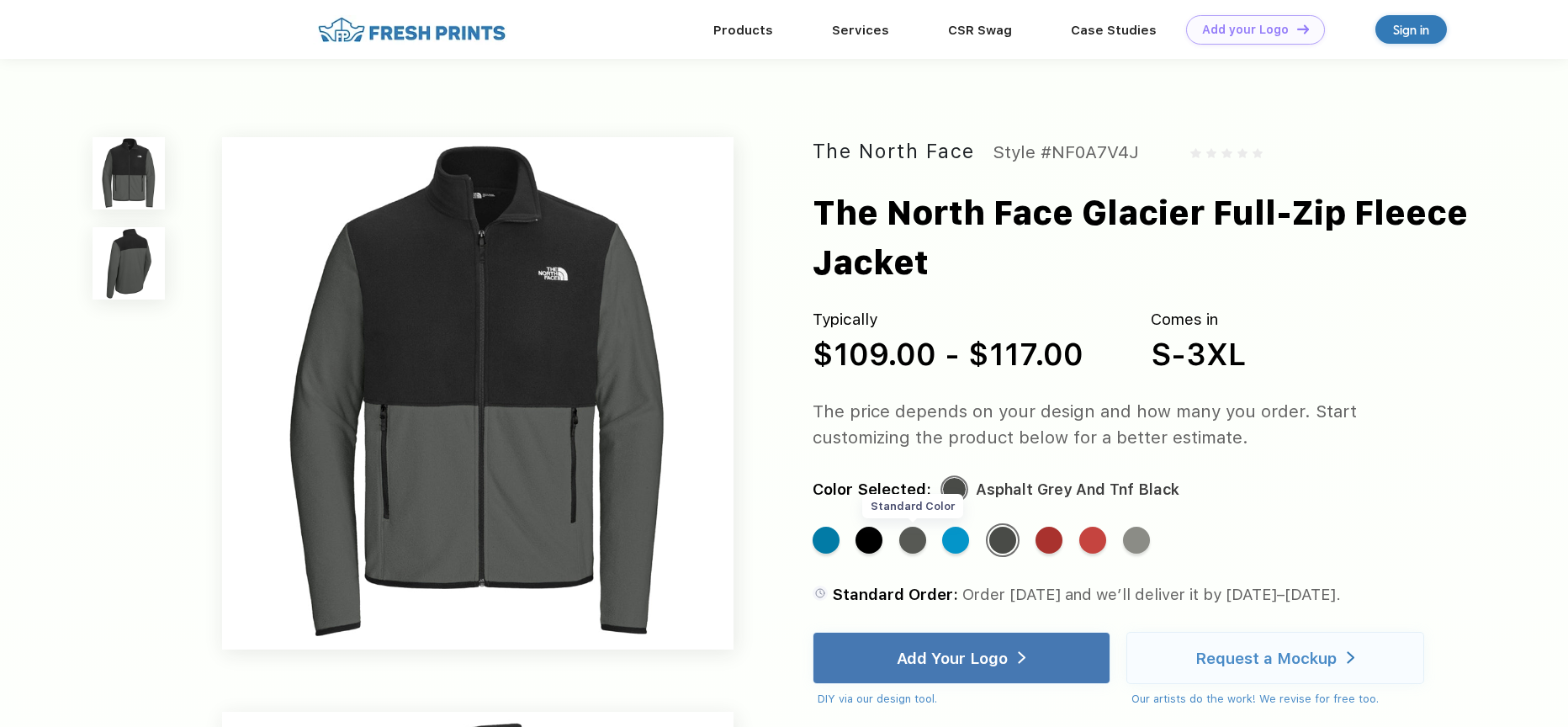
click at [916, 540] on div "Standard Color" at bounding box center [913, 540] width 27 height 27
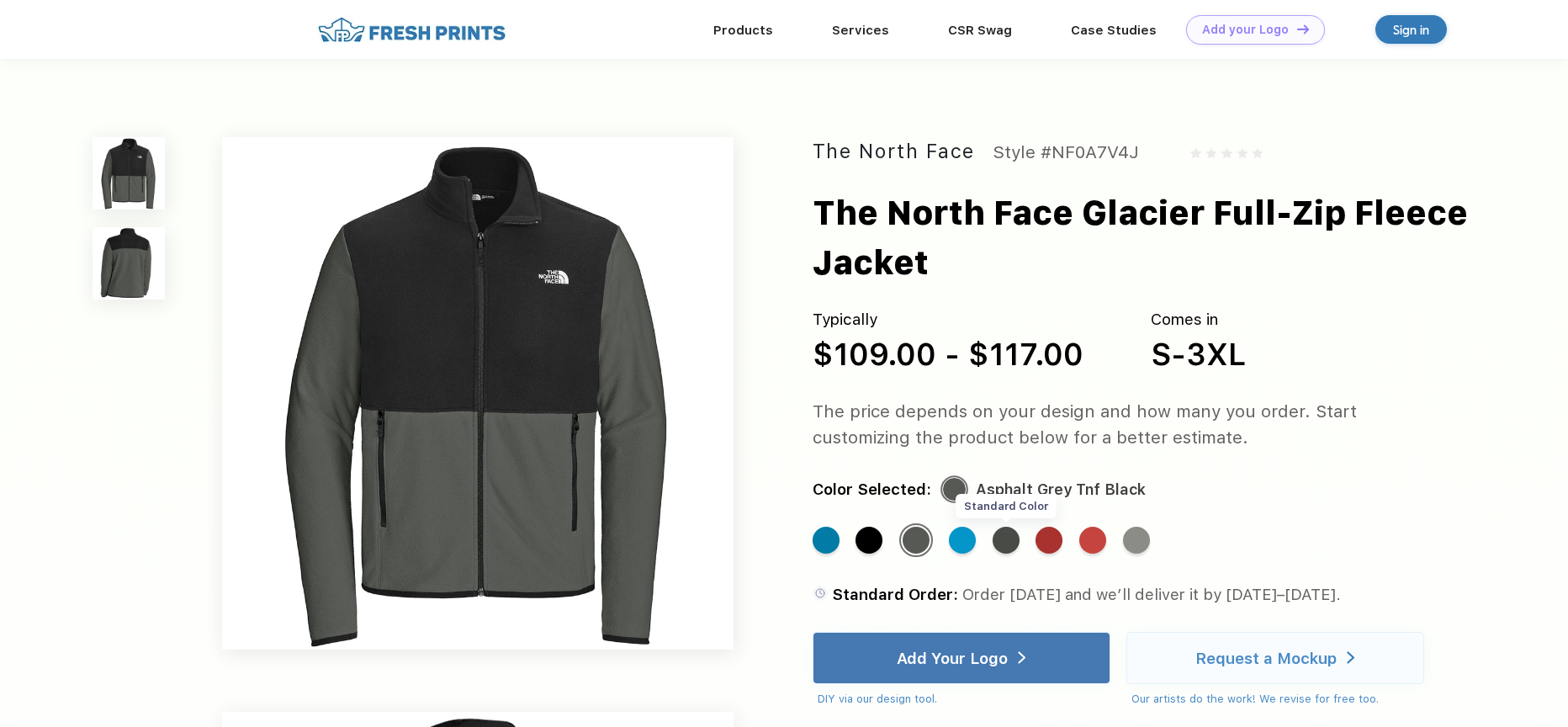
click at [1010, 545] on div "Standard Color" at bounding box center [1006, 540] width 27 height 27
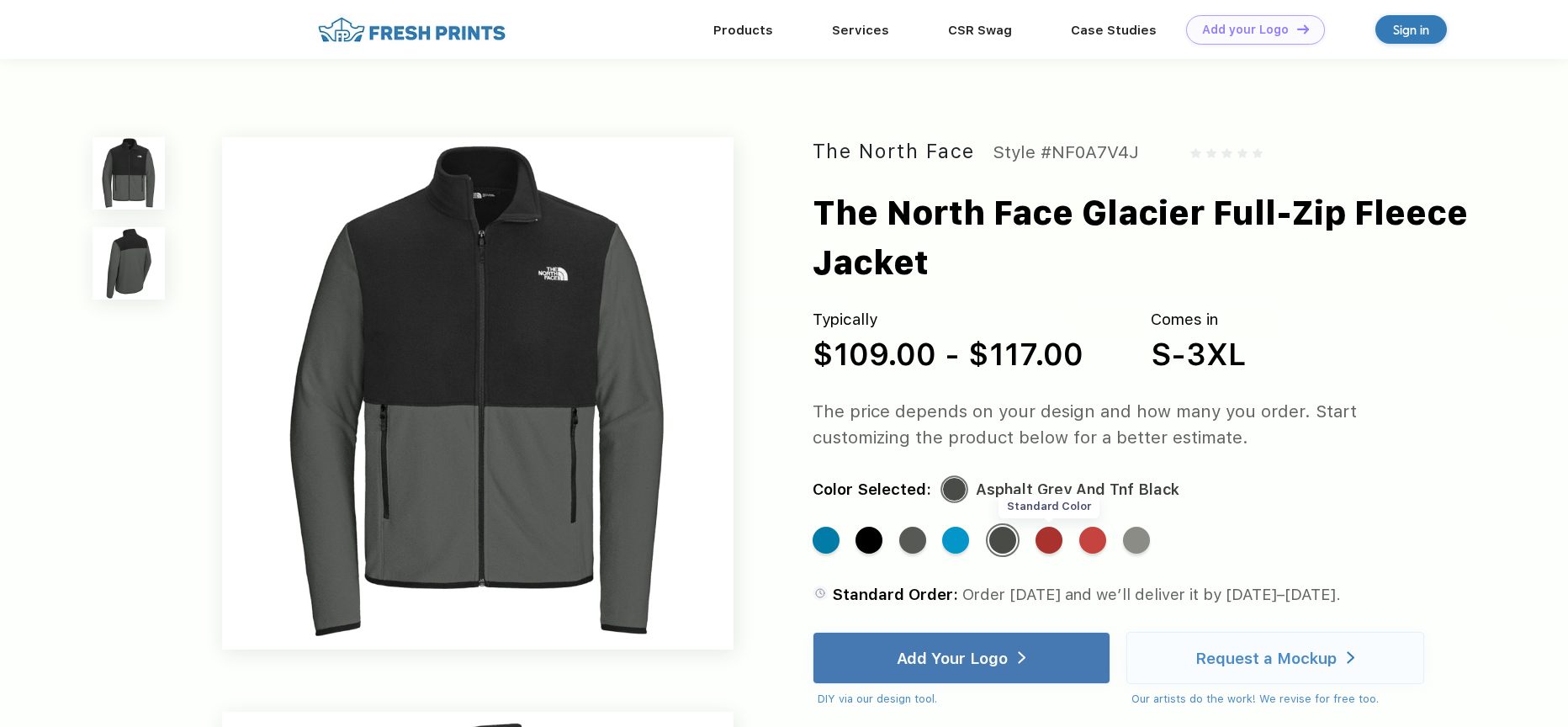
click at [1045, 542] on div "Standard Color" at bounding box center [1049, 540] width 27 height 27
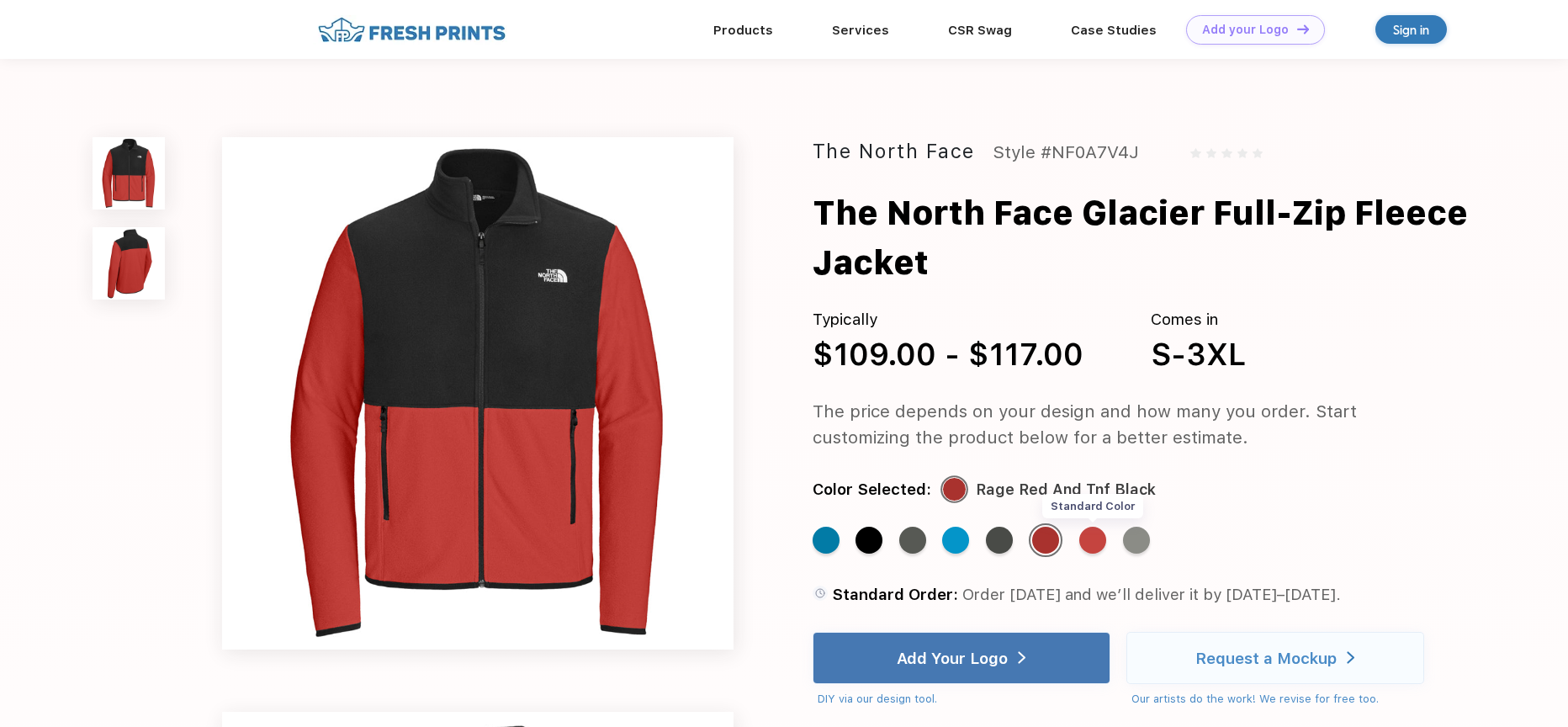
click at [1102, 539] on div "Standard Color" at bounding box center [1093, 540] width 27 height 27
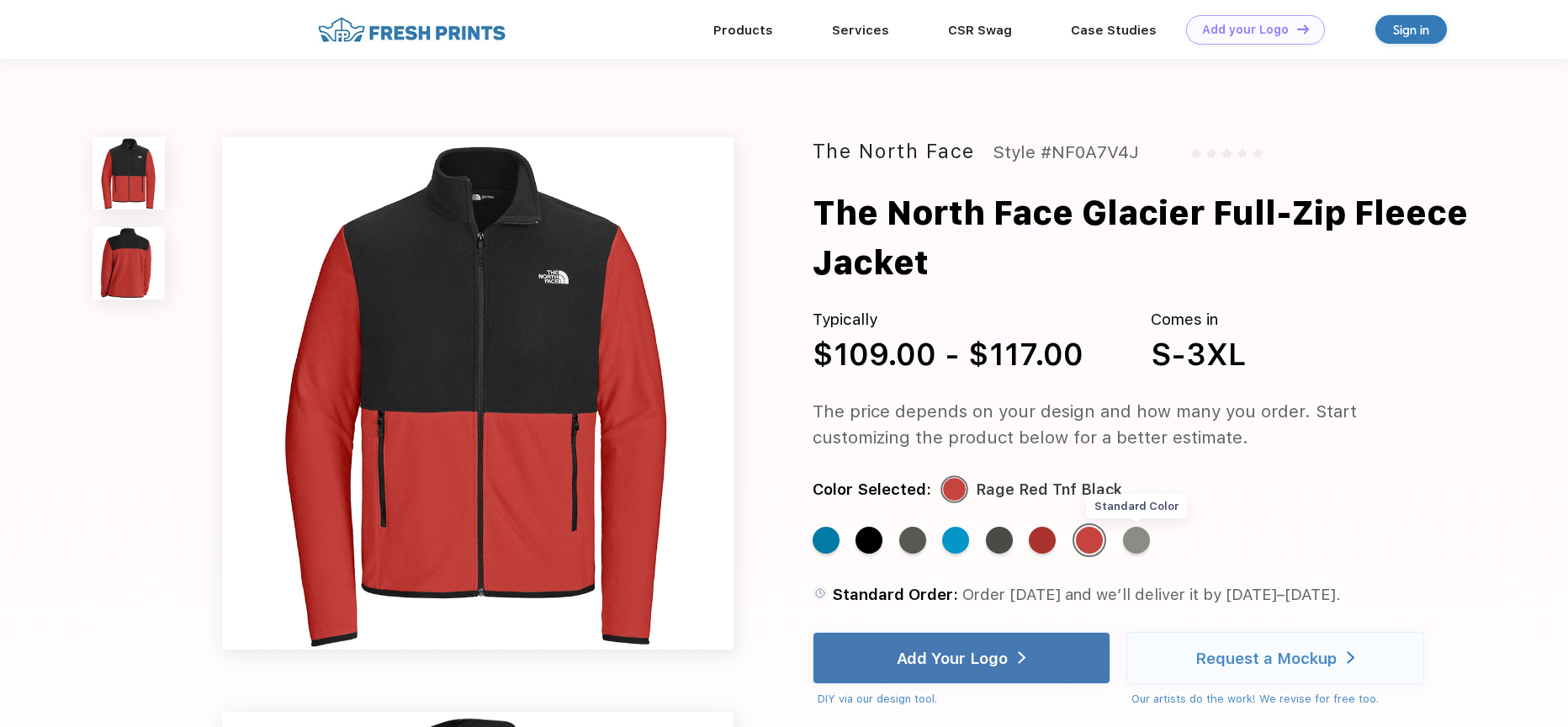
click at [1142, 538] on div "Standard Color" at bounding box center [1136, 540] width 27 height 27
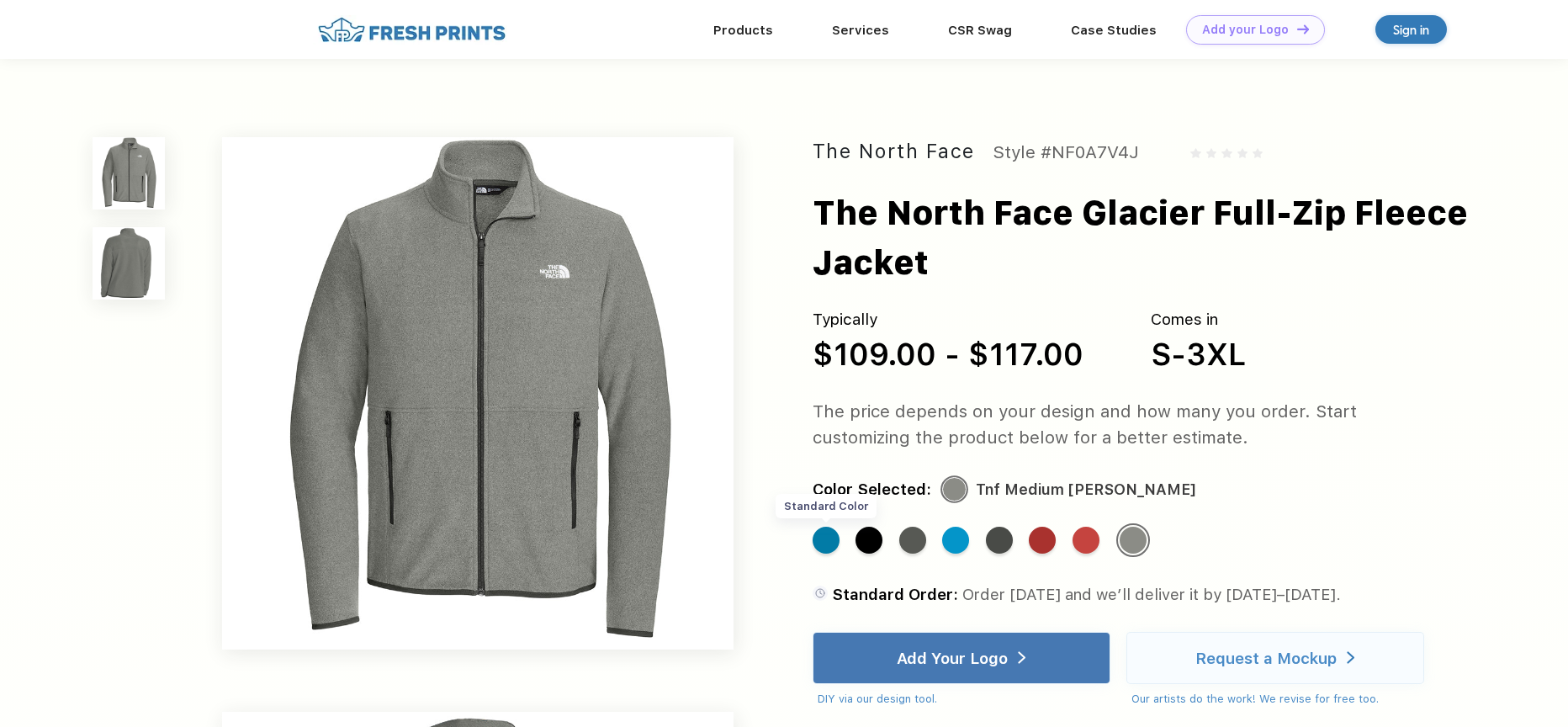
click at [823, 541] on div "Standard Color" at bounding box center [826, 540] width 27 height 27
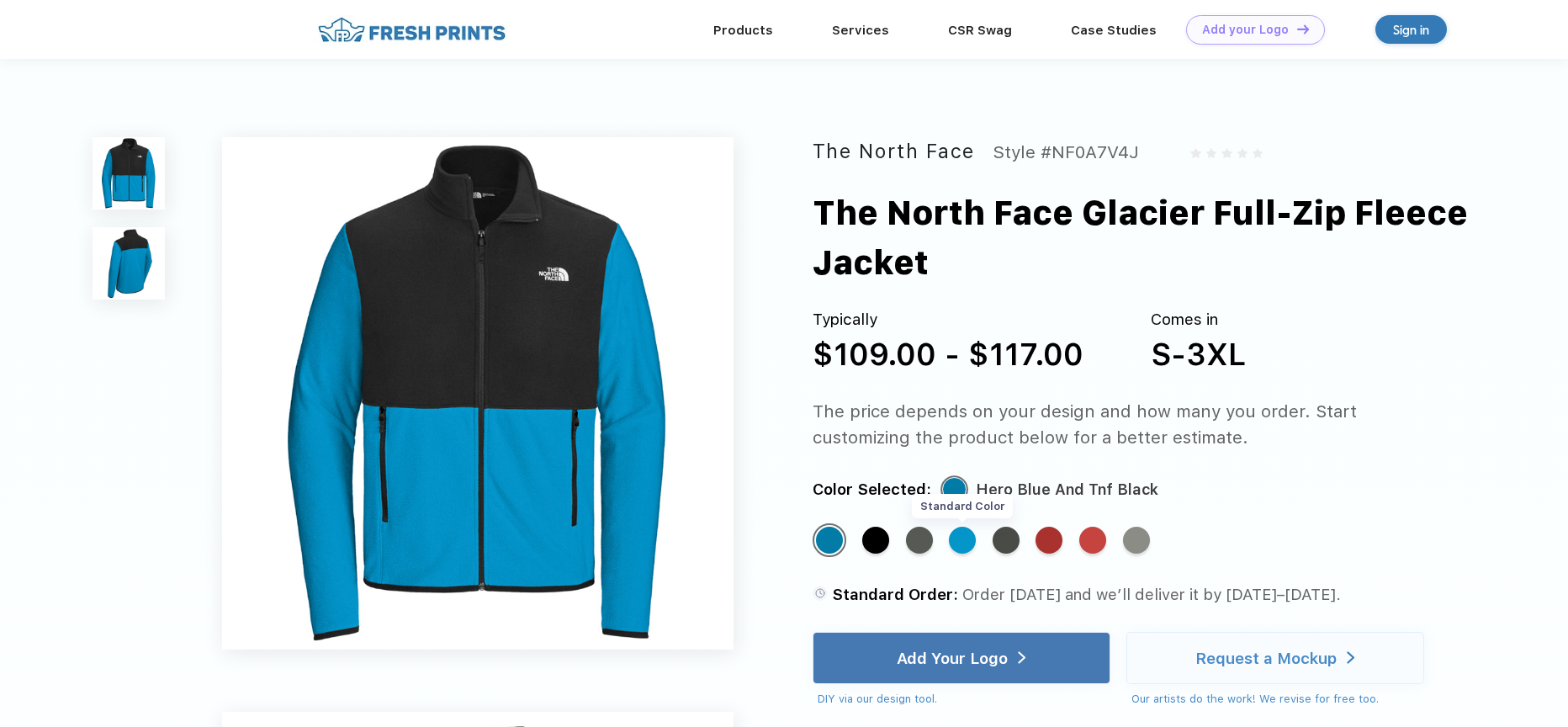
click at [961, 542] on div "Standard Color" at bounding box center [962, 540] width 27 height 27
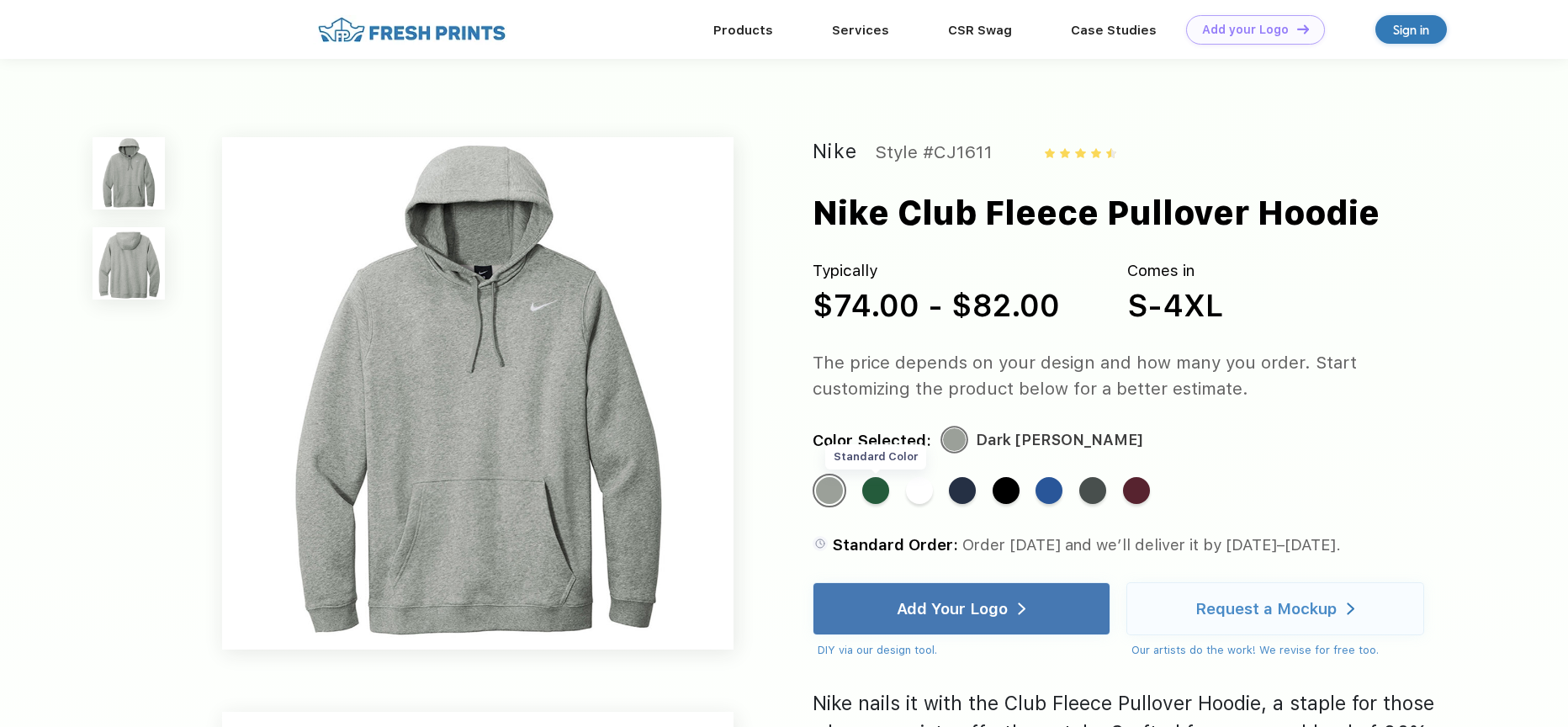
click at [875, 493] on div "Standard Color" at bounding box center [876, 491] width 27 height 27
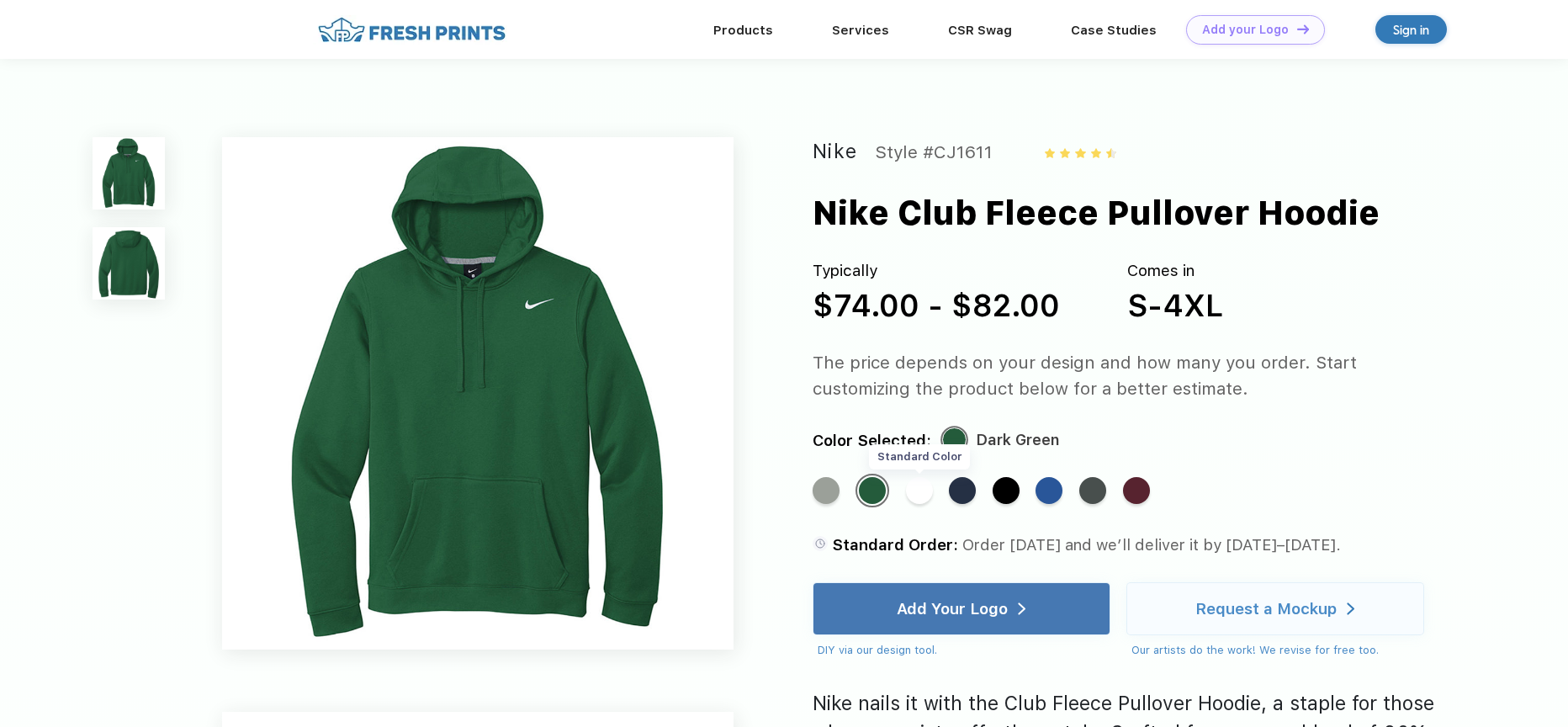
click at [918, 488] on div "Standard Color" at bounding box center [919, 491] width 27 height 27
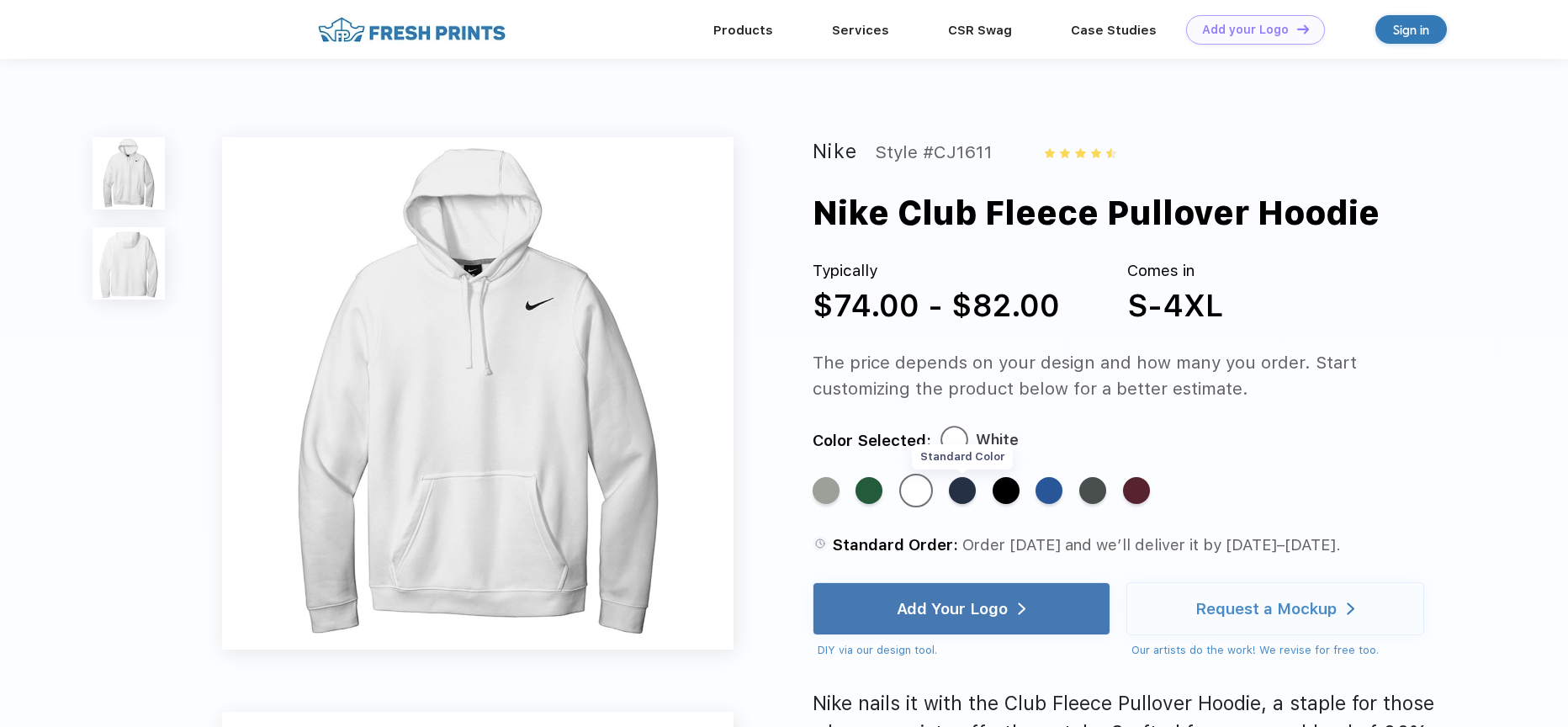
click at [962, 493] on div "Standard Color" at bounding box center [962, 491] width 27 height 27
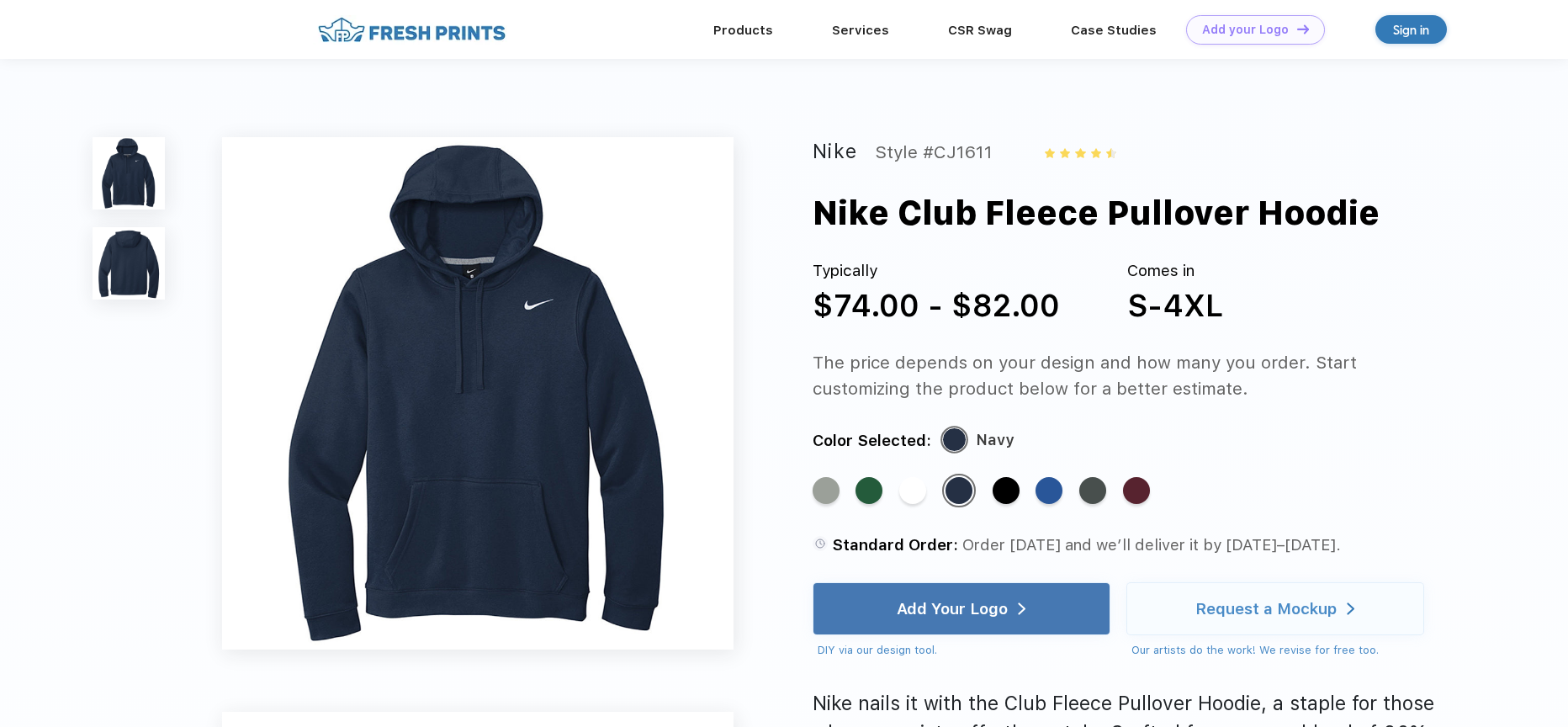
click at [1021, 487] on div "Standard Color Standard Color Standard Color Standard Color Standard Color Stan…" at bounding box center [1116, 498] width 607 height 50
click at [1017, 487] on div "Standard Color" at bounding box center [1006, 491] width 27 height 27
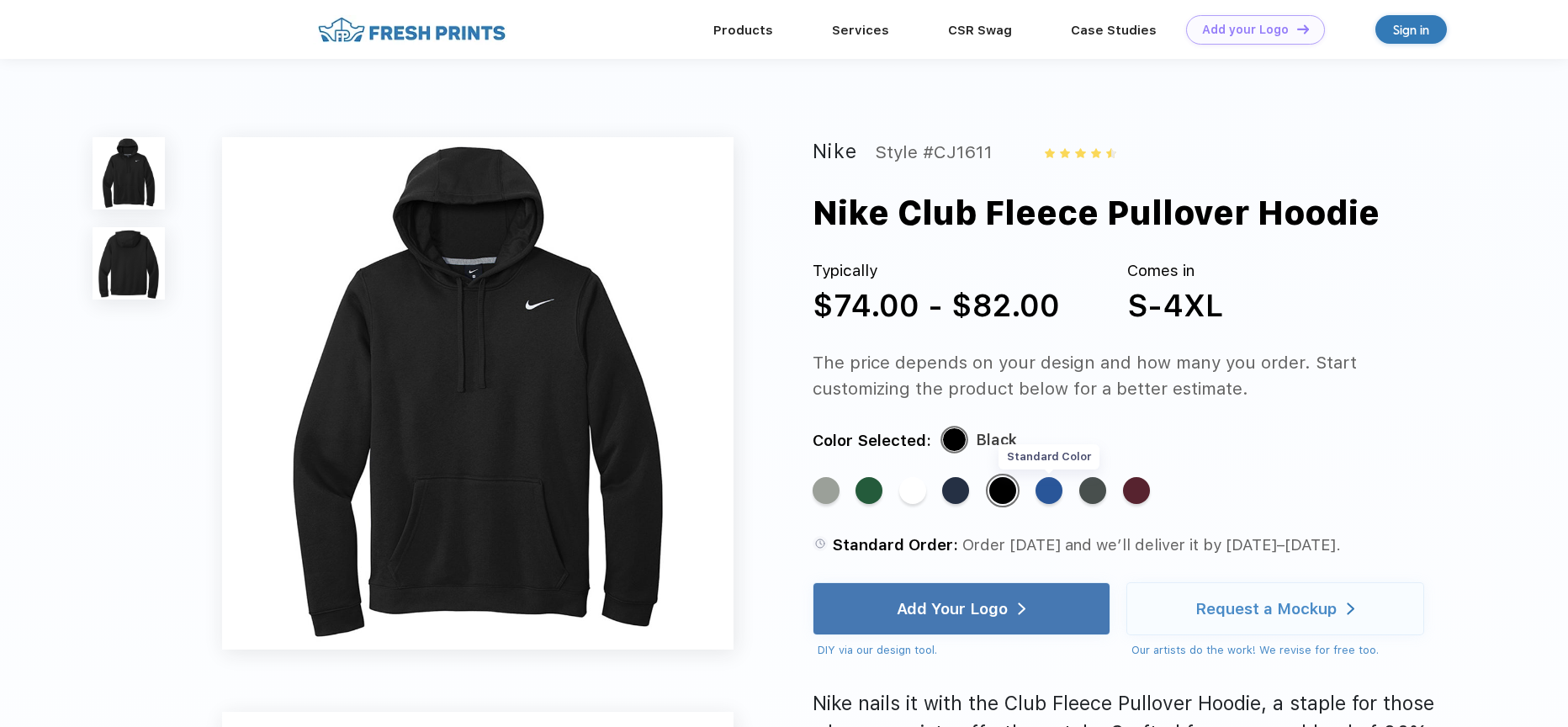
click at [1047, 493] on div "Standard Color" at bounding box center [1049, 491] width 27 height 27
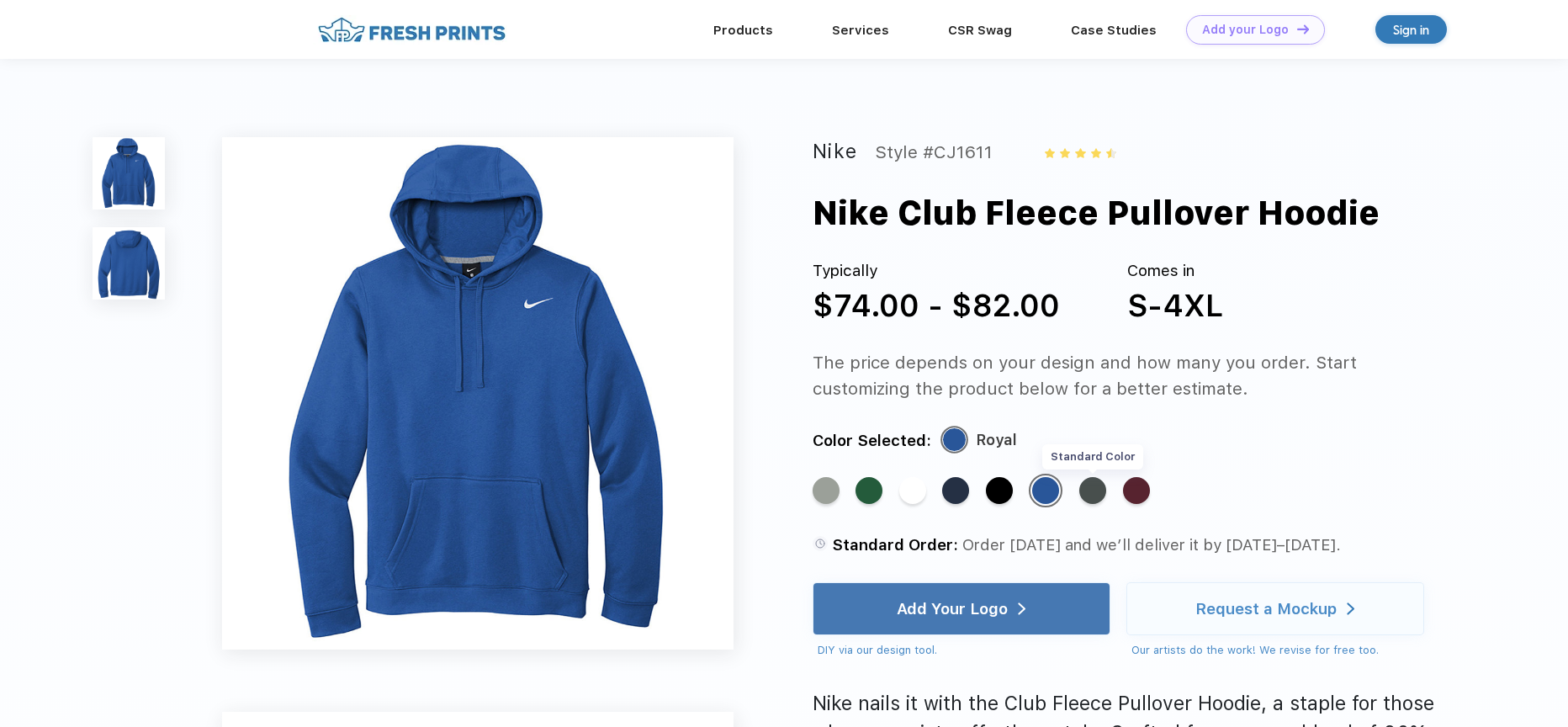
click at [1100, 499] on div "Standard Color" at bounding box center [1093, 491] width 27 height 27
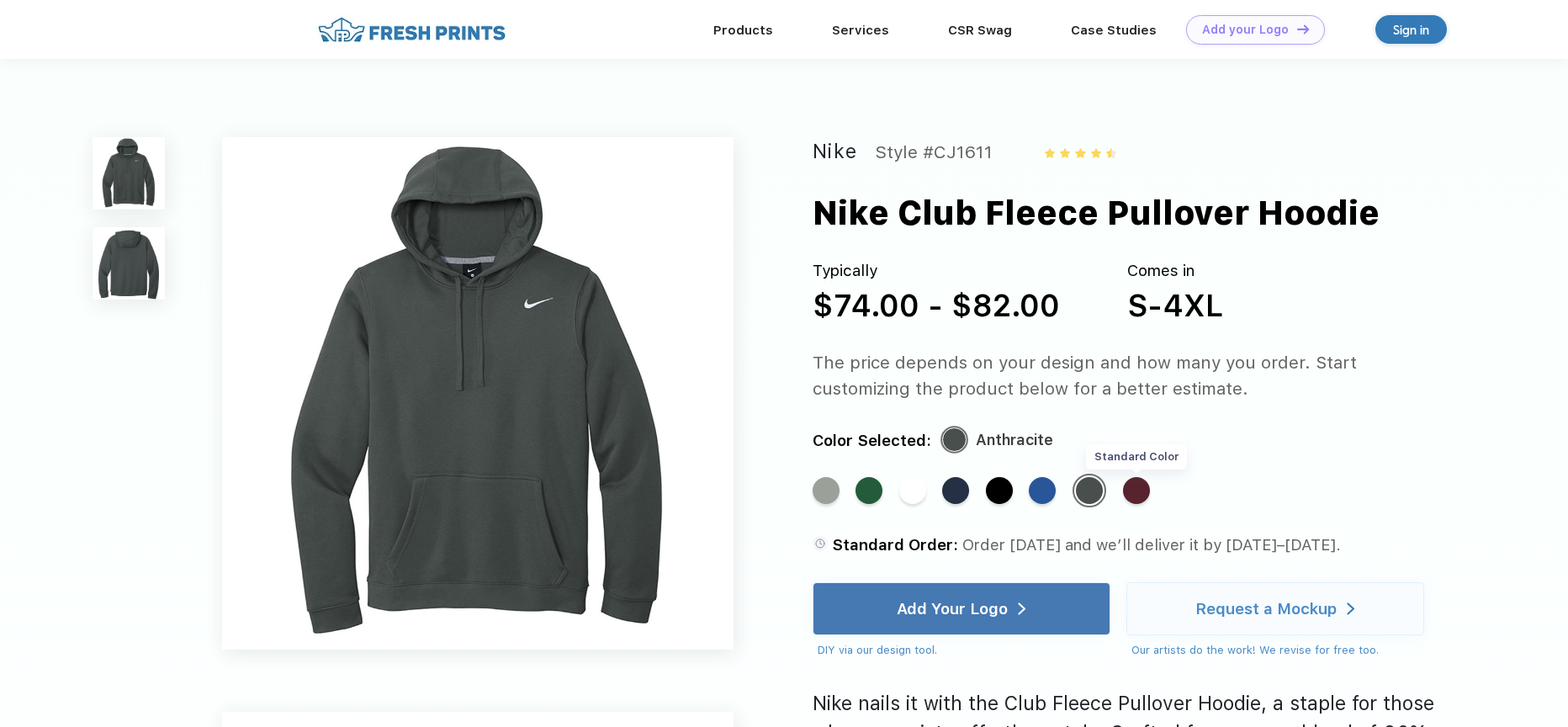
click at [1134, 490] on div "Standard Color" at bounding box center [1136, 491] width 27 height 27
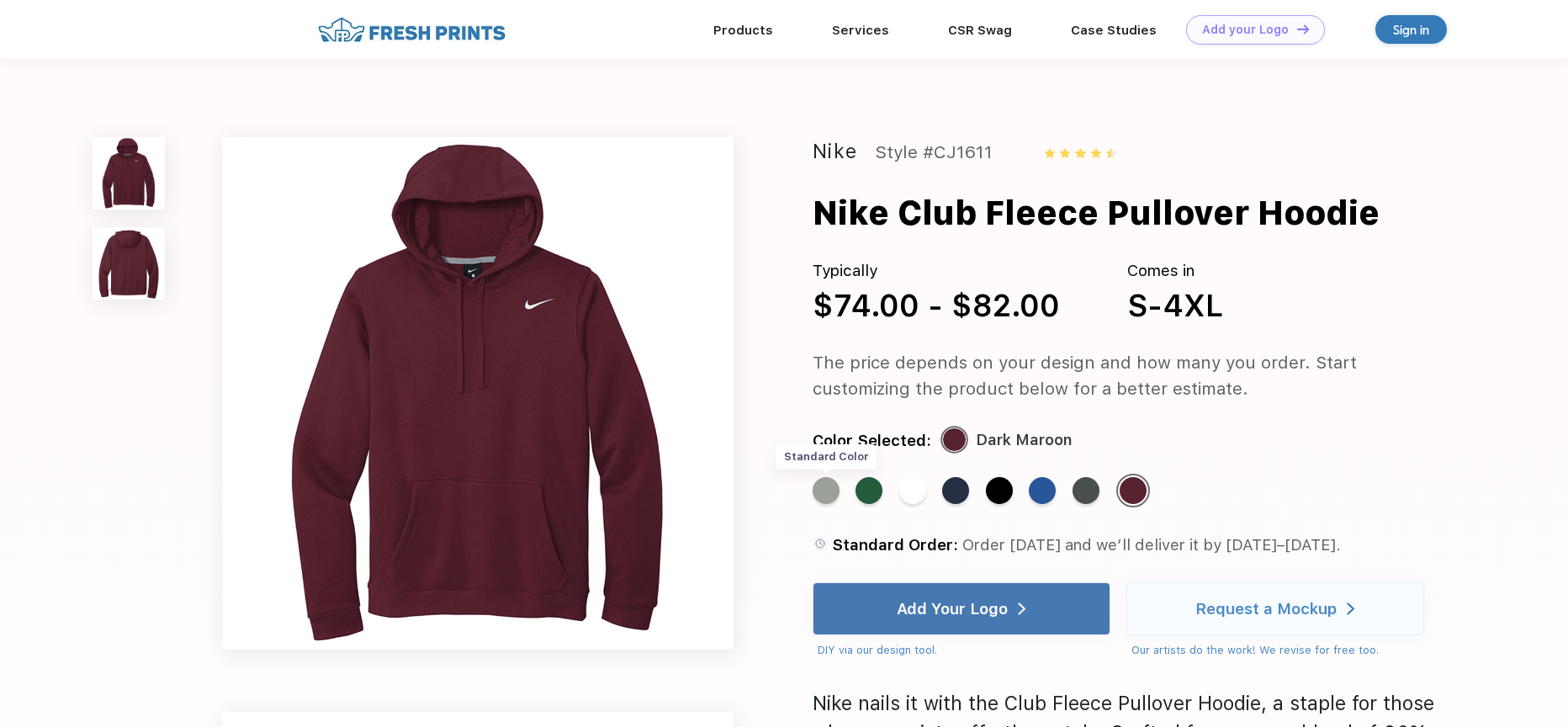
click at [831, 493] on div "Standard Color" at bounding box center [826, 491] width 27 height 27
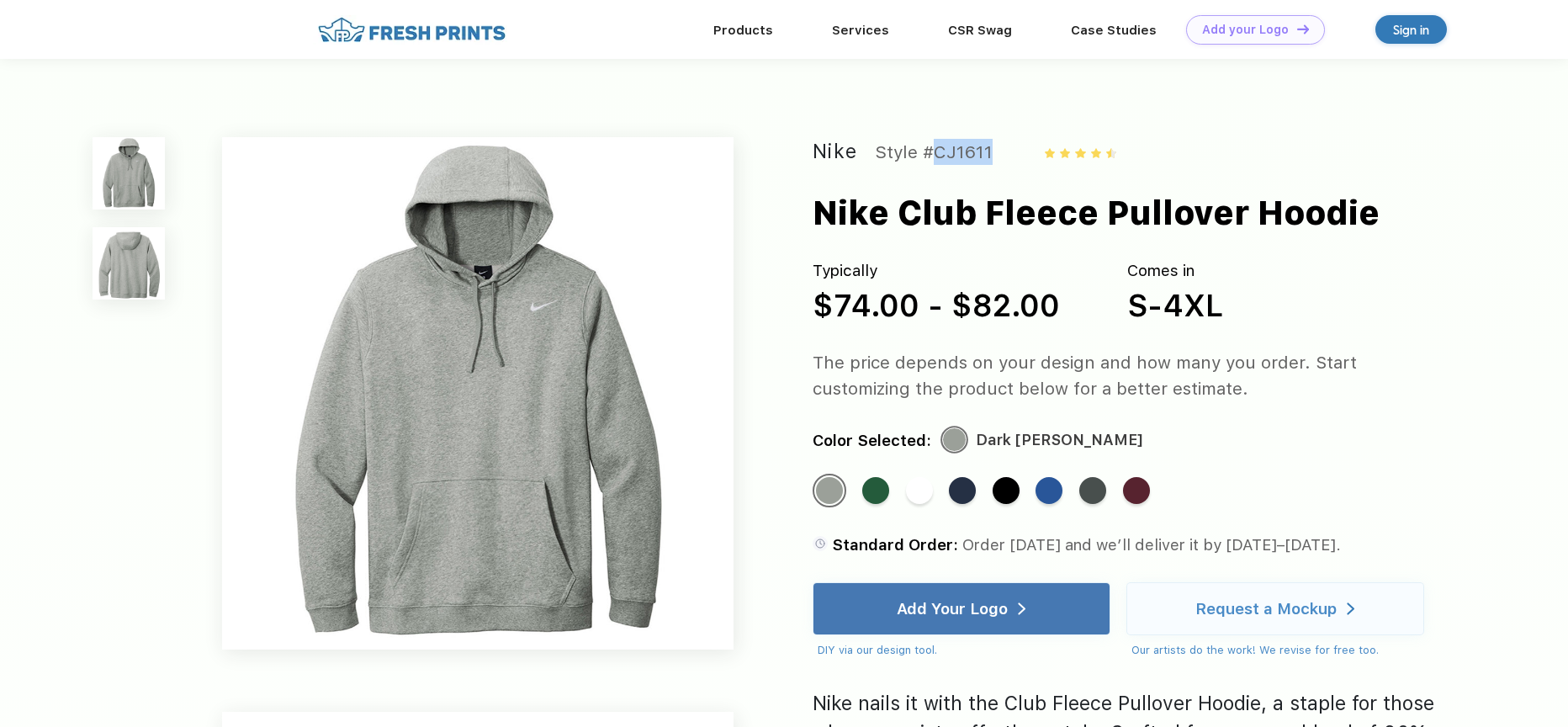
drag, startPoint x: 1001, startPoint y: 150, endPoint x: 924, endPoint y: 143, distance: 77.3
click at [924, 143] on div "Nike Style #CJ1611" at bounding box center [1133, 151] width 643 height 30
copy div "#CJ1611"
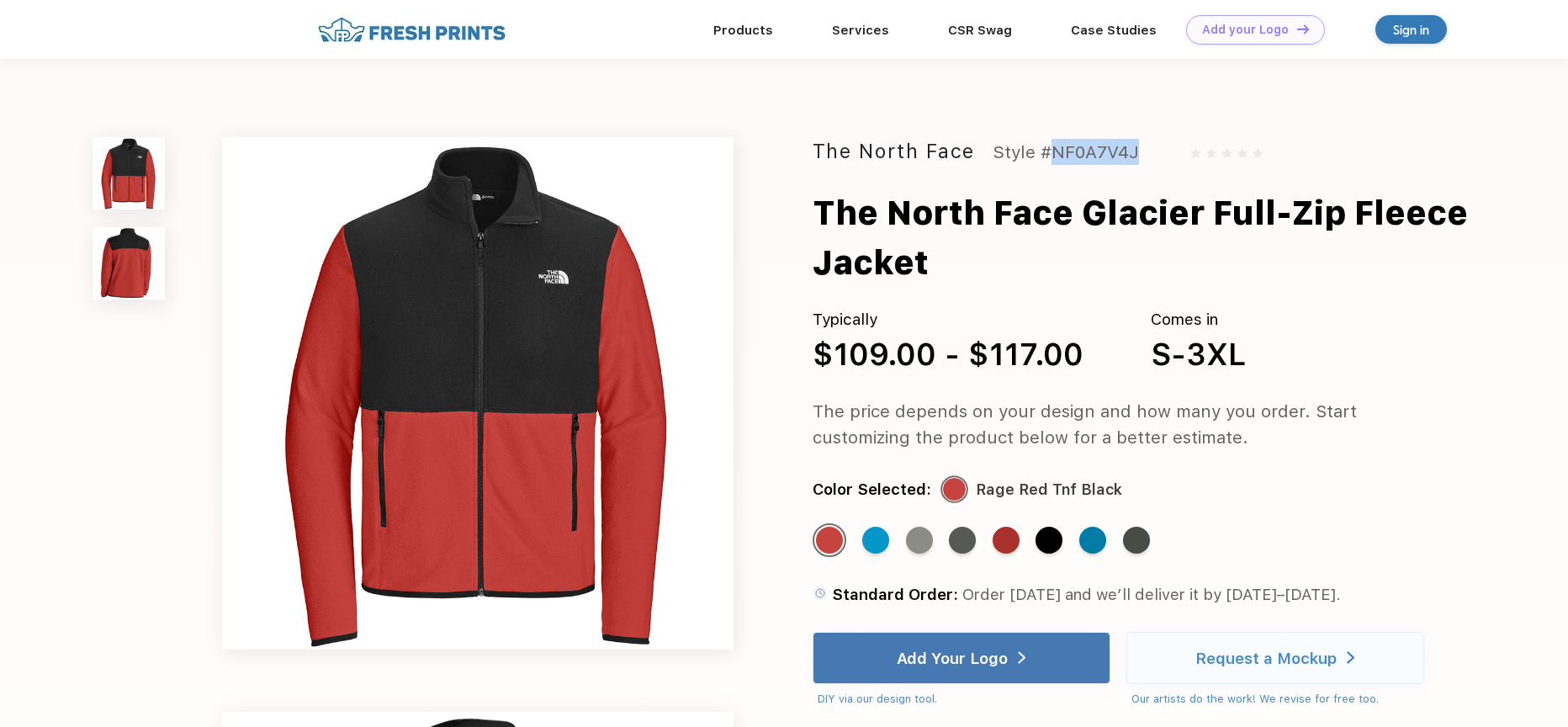
drag, startPoint x: 1148, startPoint y: 148, endPoint x: 1043, endPoint y: 145, distance: 105.0
click at [1043, 145] on div "The North Face Style #NF0A7V4J" at bounding box center [1133, 151] width 643 height 30
copy div "#NF0A7V4J"
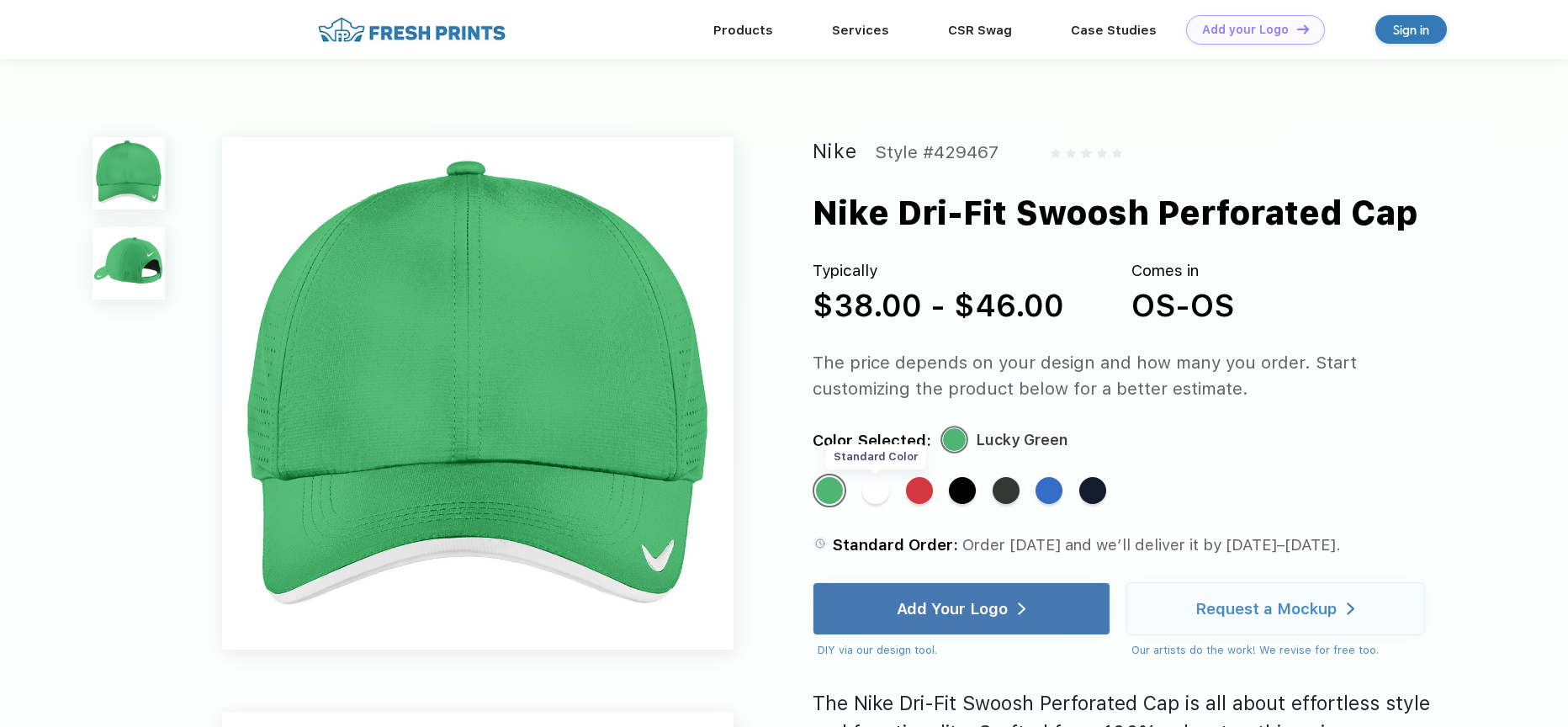
click at [880, 493] on div "Standard Color" at bounding box center [876, 491] width 27 height 27
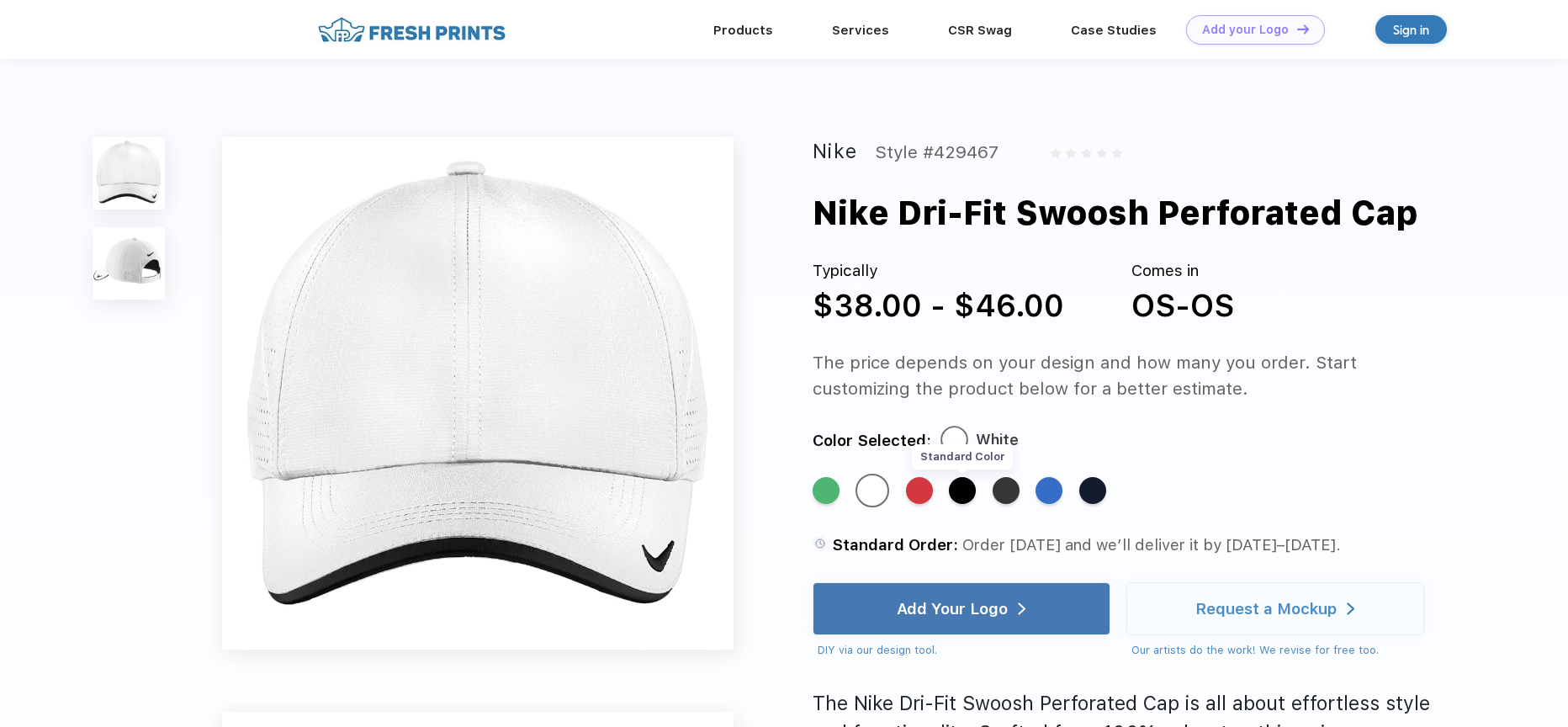
click at [962, 497] on div "Standard Color" at bounding box center [962, 491] width 27 height 27
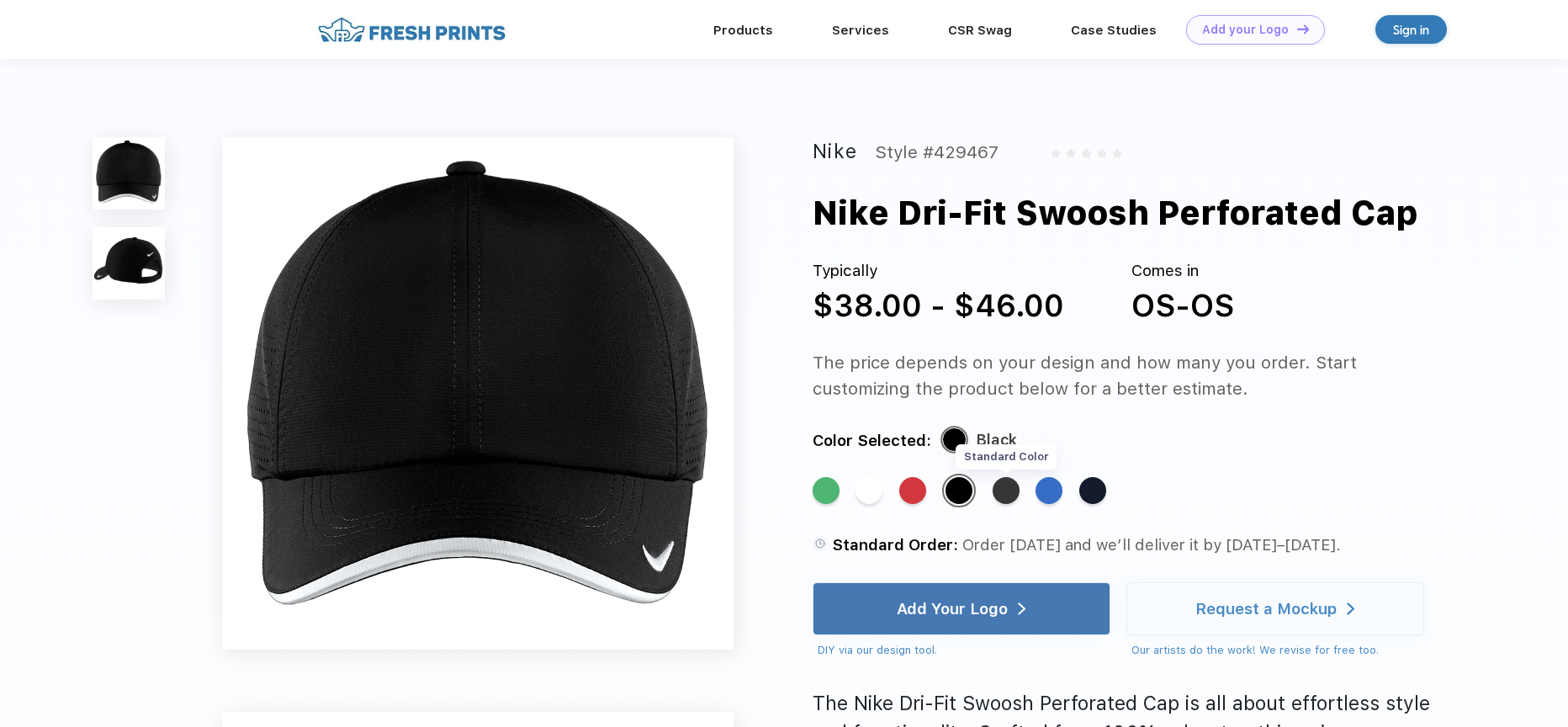
click at [1014, 490] on div "Standard Color" at bounding box center [1006, 491] width 27 height 27
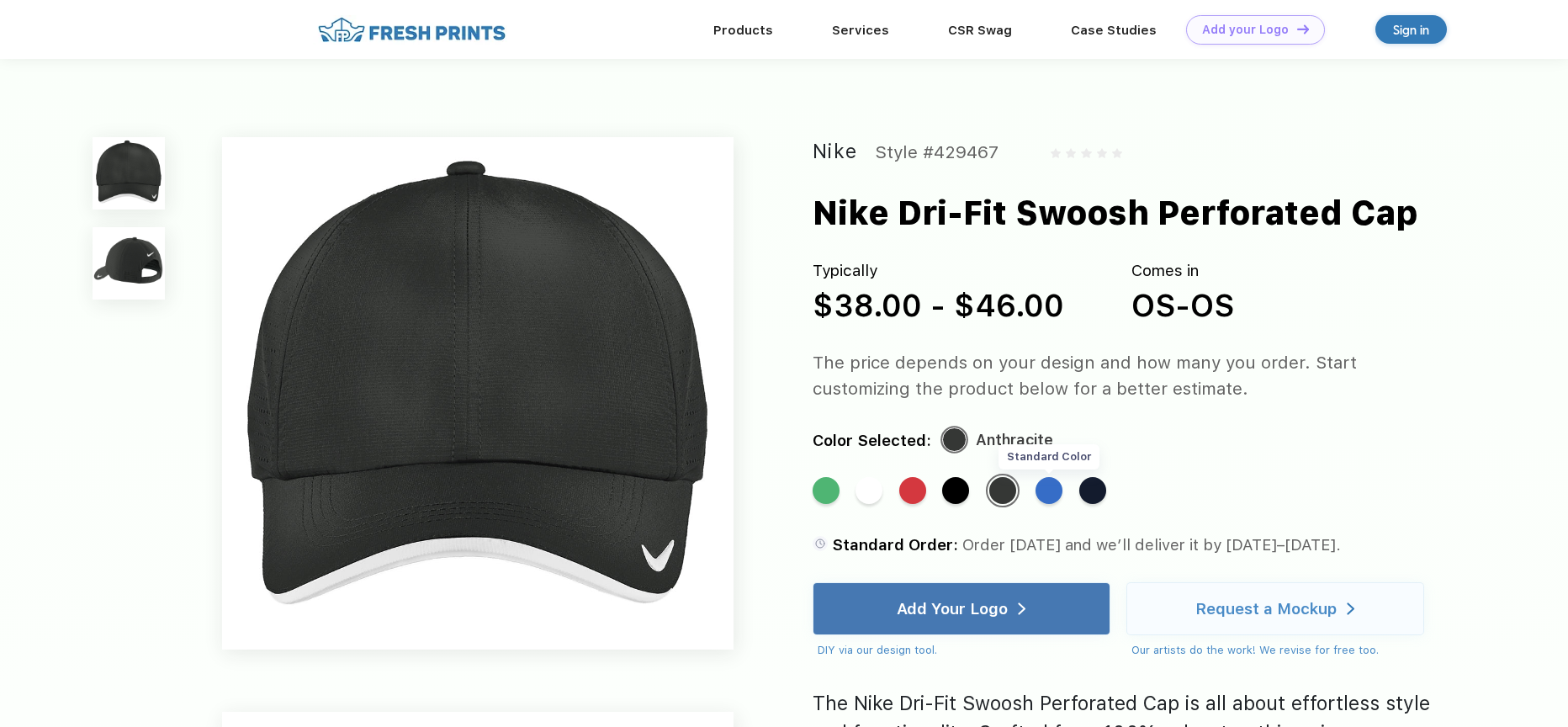
click at [1055, 486] on div "Standard Color" at bounding box center [1049, 491] width 27 height 27
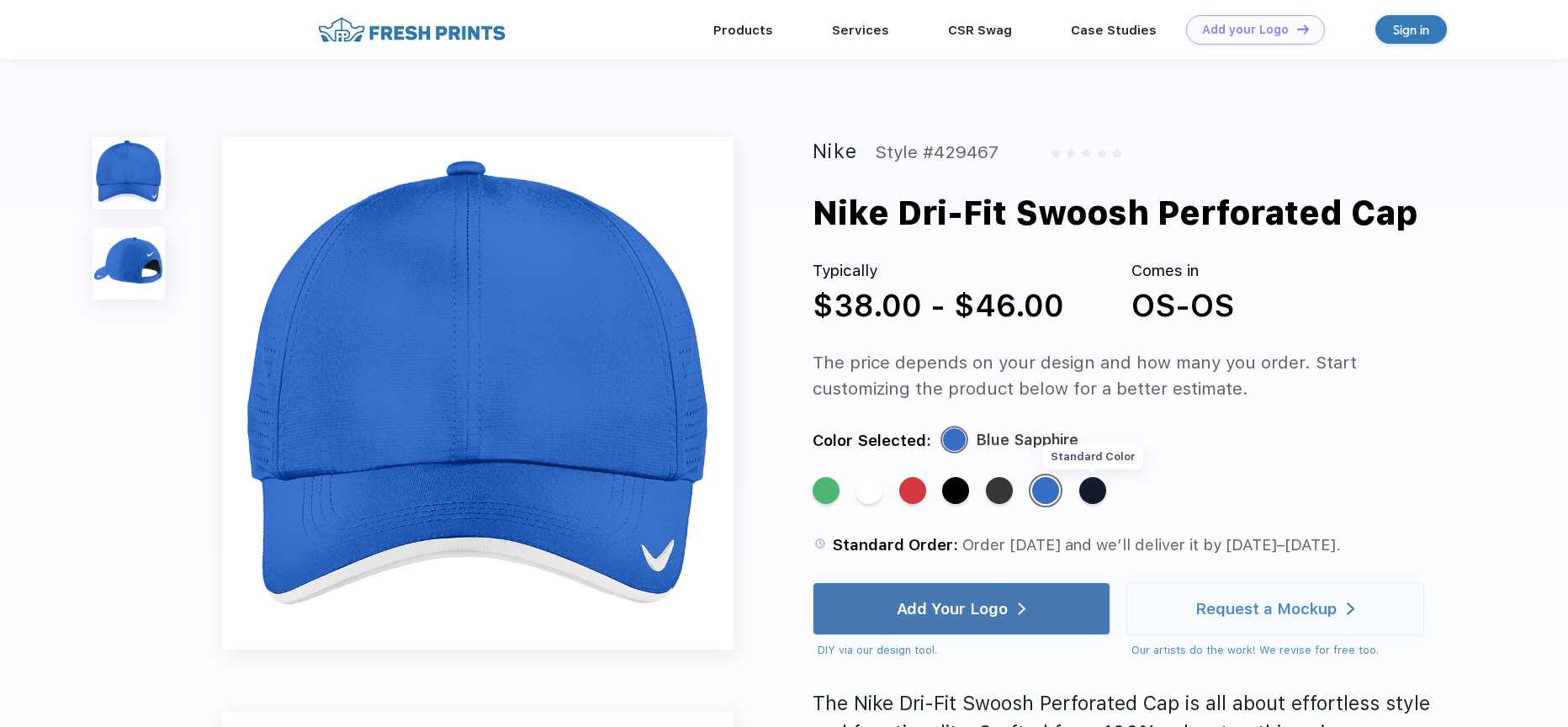
click at [1099, 492] on div "Standard Color" at bounding box center [1093, 491] width 27 height 27
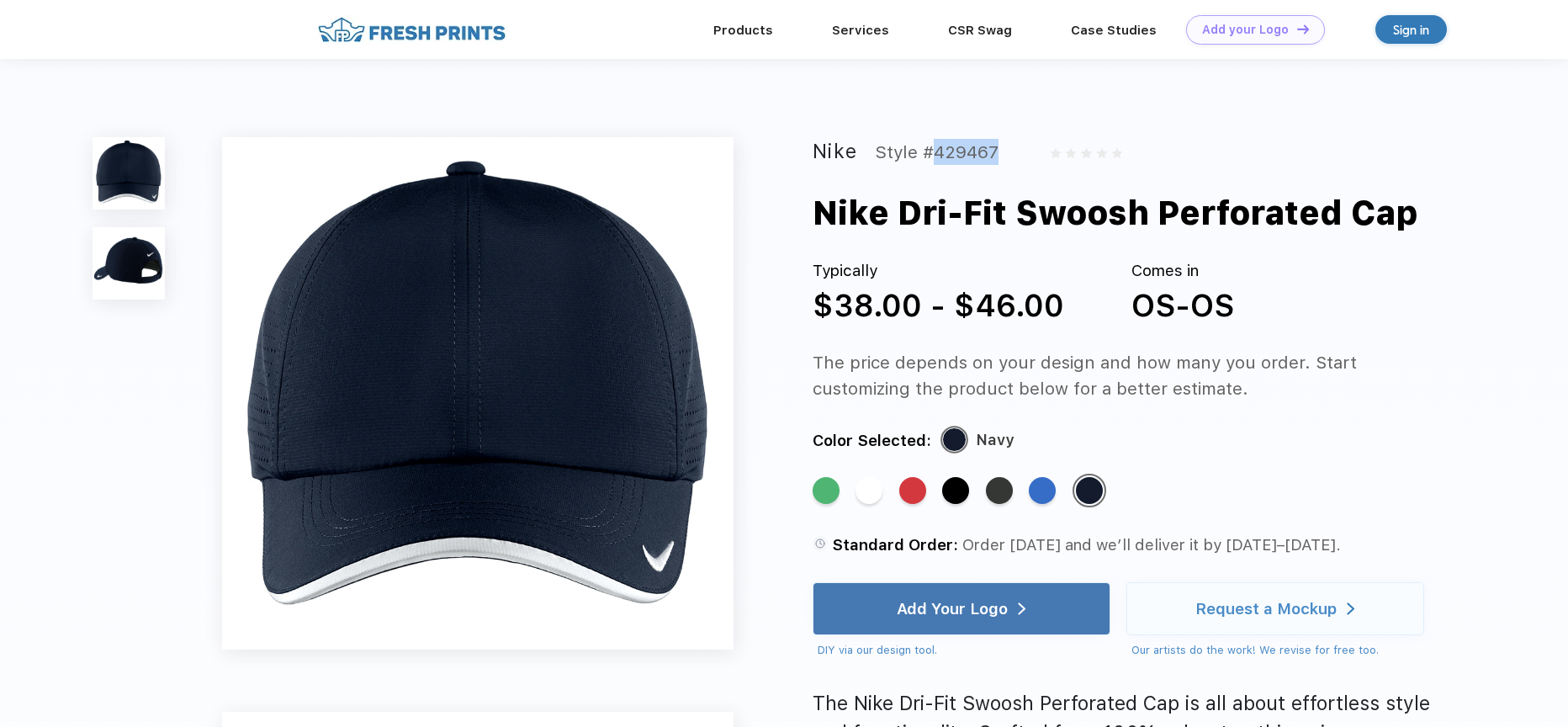
drag, startPoint x: 979, startPoint y: 150, endPoint x: 927, endPoint y: 148, distance: 52.0
click at [927, 148] on div "Nike Style #429467" at bounding box center [1133, 151] width 643 height 30
copy div "#429467"
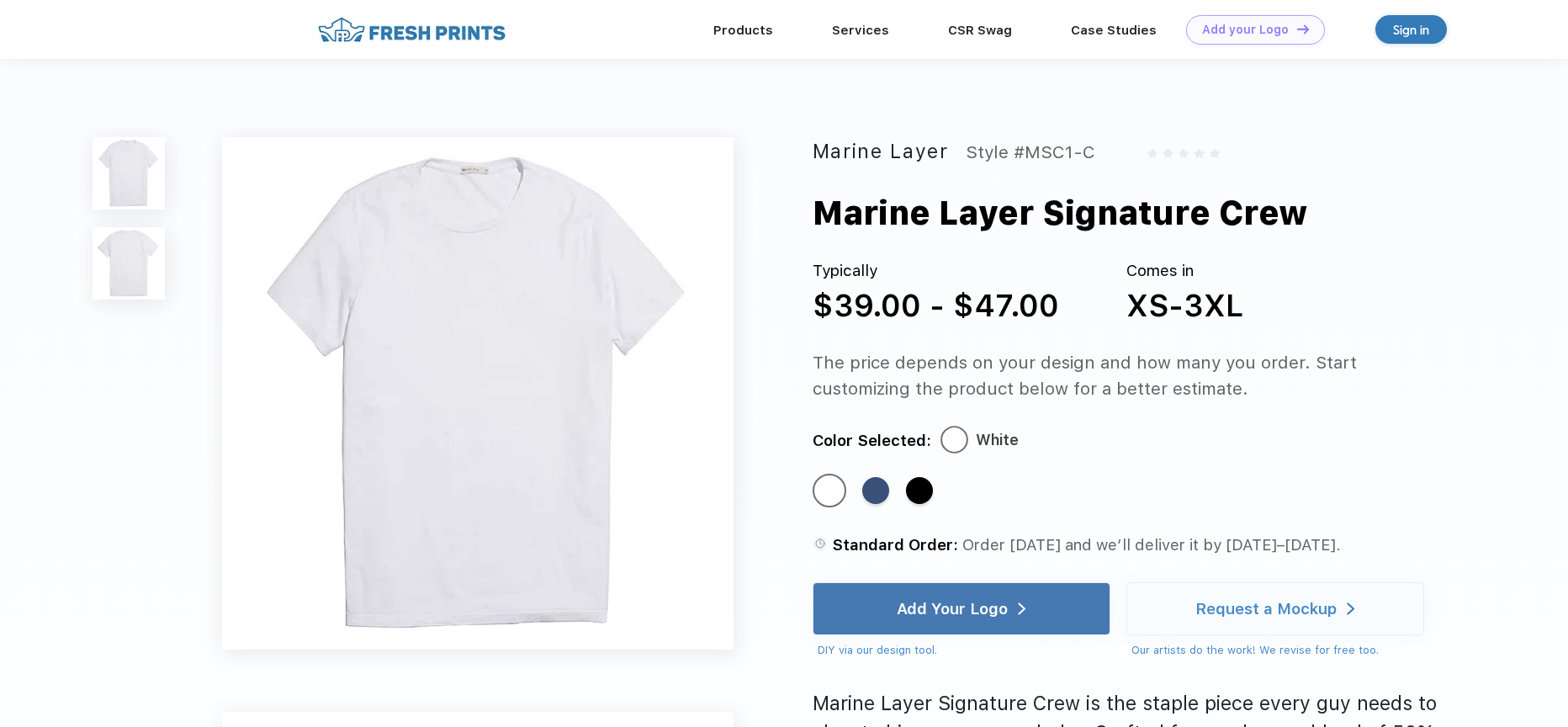
click at [856, 489] on div "Standard Color Standard Color Standard Color" at bounding box center [1116, 498] width 607 height 50
click at [868, 491] on div "Standard Color" at bounding box center [876, 491] width 27 height 27
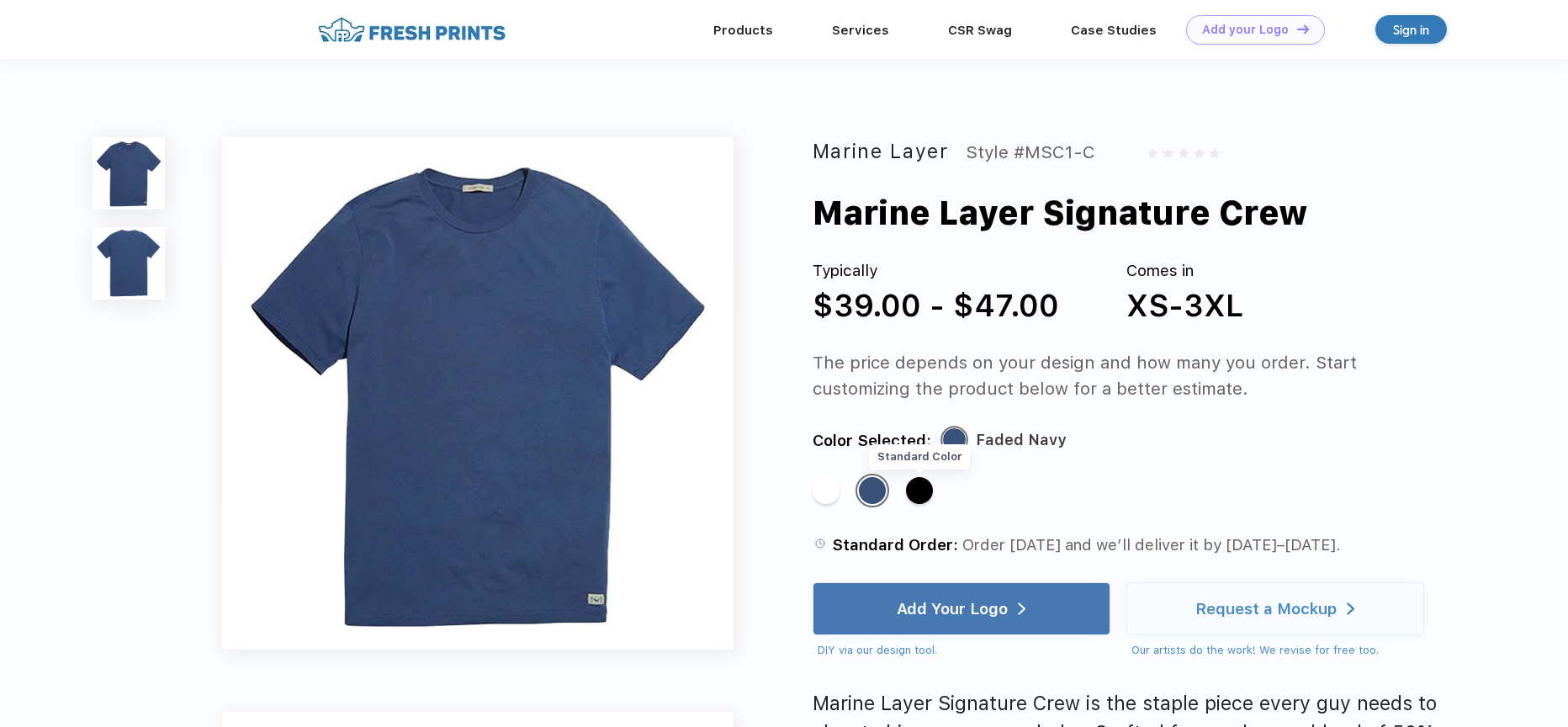
click at [924, 488] on div "Standard Color" at bounding box center [919, 491] width 27 height 27
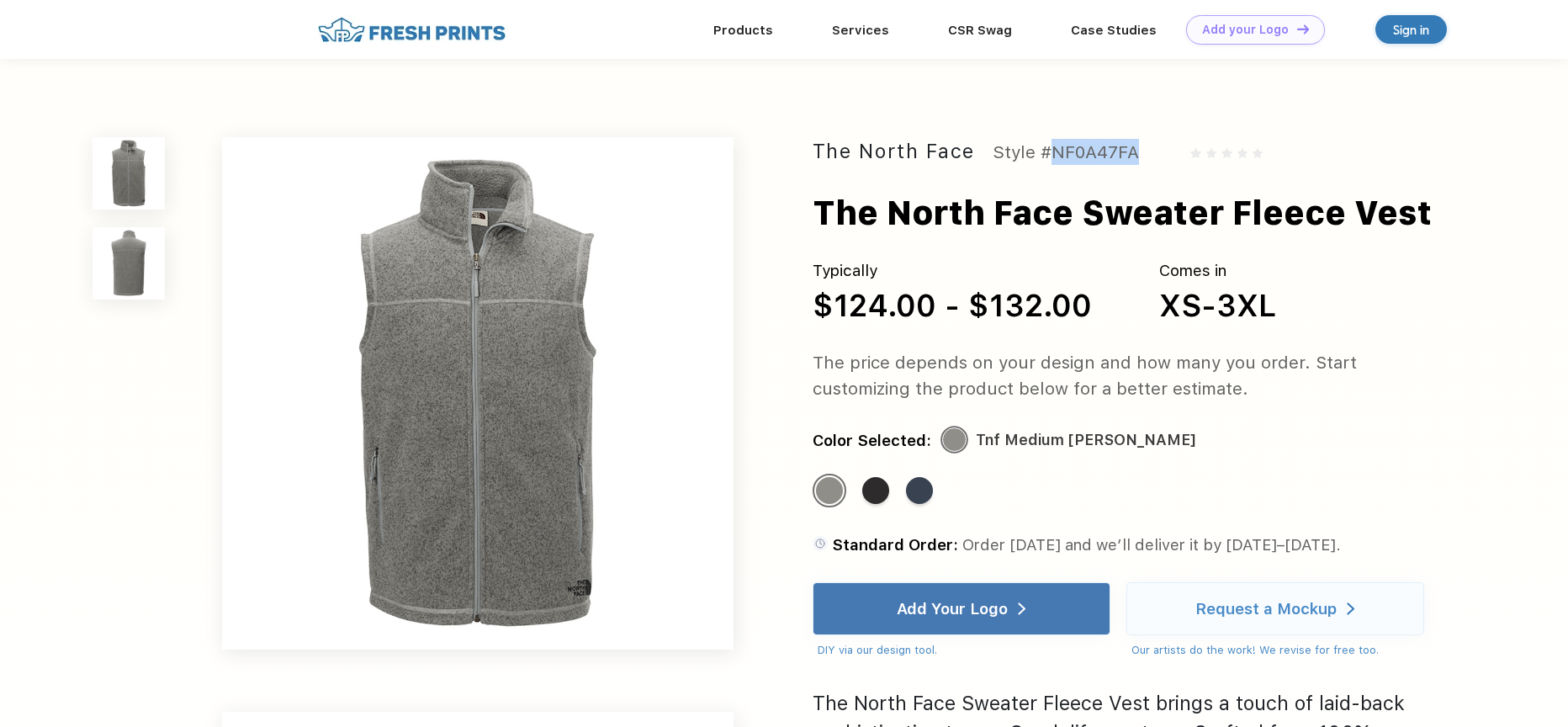
drag, startPoint x: 1142, startPoint y: 162, endPoint x: 1045, endPoint y: 148, distance: 98.0
click at [1045, 148] on div "The North Face Style #NF0A47FA" at bounding box center [1133, 151] width 643 height 30
copy div "#NF0A47FA"
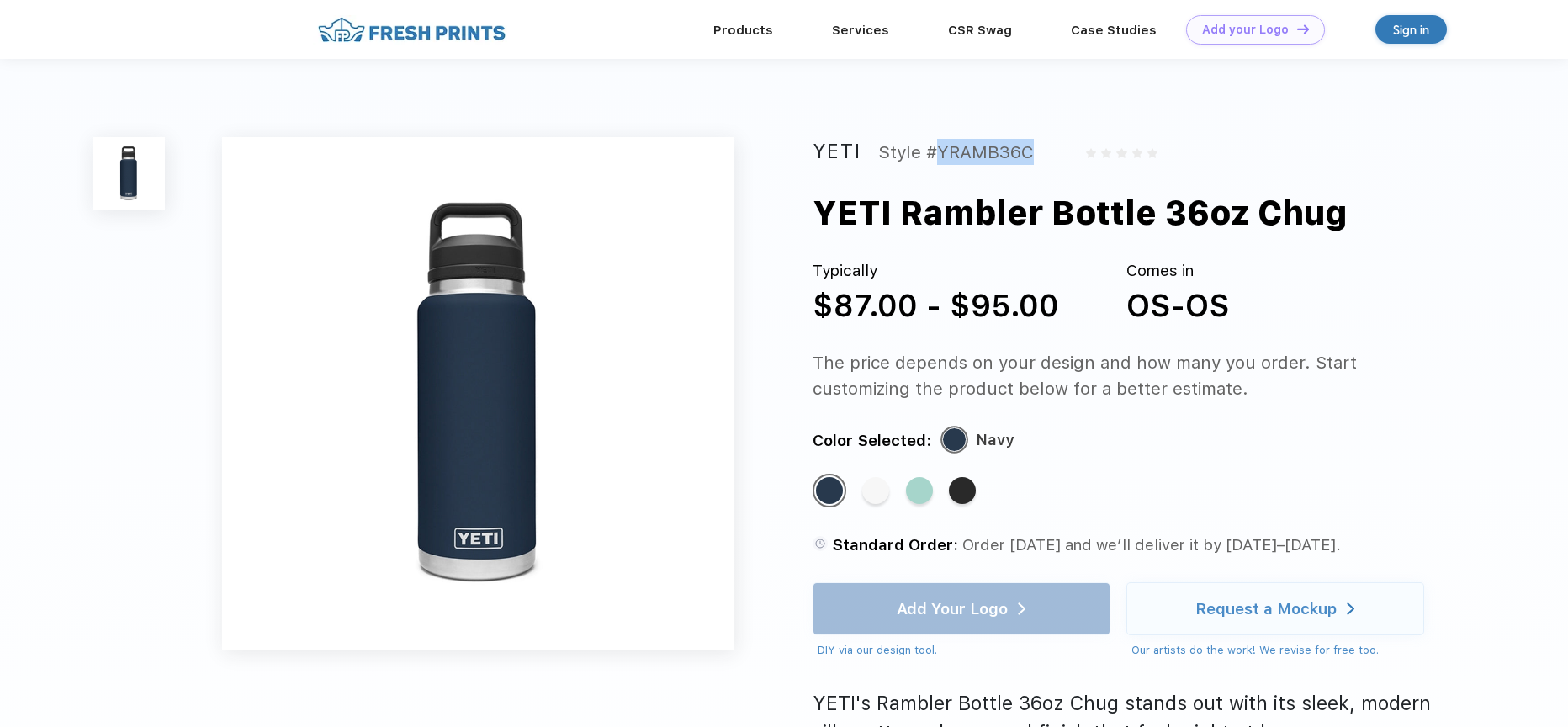
drag, startPoint x: 1029, startPoint y: 155, endPoint x: 922, endPoint y: 148, distance: 107.2
click at [922, 148] on div "YETI Style #YRAMB36C" at bounding box center [1133, 151] width 643 height 30
copy div "#YRAMB36C"
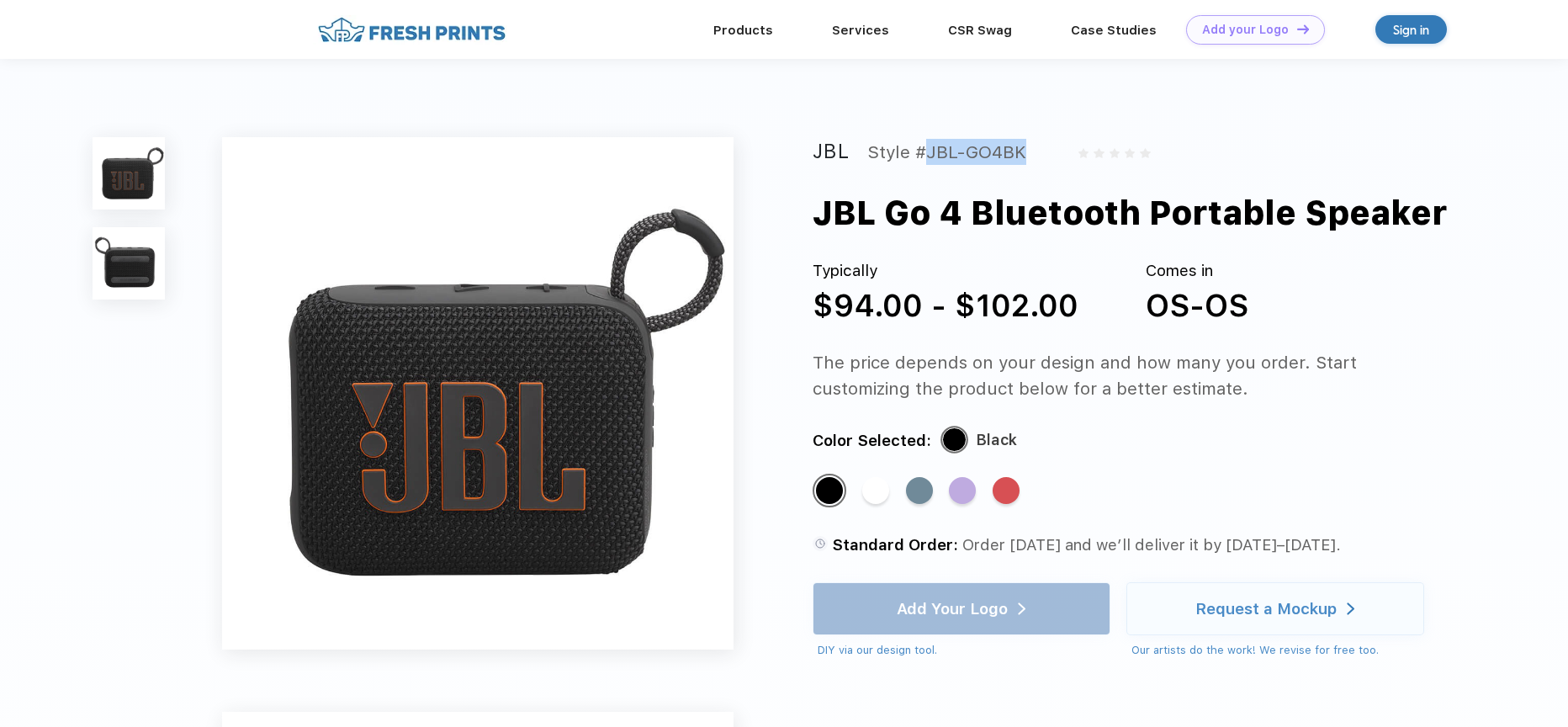
drag, startPoint x: 1035, startPoint y: 154, endPoint x: 921, endPoint y: 151, distance: 114.0
click at [921, 151] on div "JBL Style #JBL-GO4BK" at bounding box center [1133, 151] width 643 height 30
copy div "#JBL-GO4BK"
click at [1008, 298] on div "$94.00 - $102.00" at bounding box center [945, 306] width 266 height 46
click at [1015, 486] on div "Standard Color" at bounding box center [1006, 491] width 27 height 27
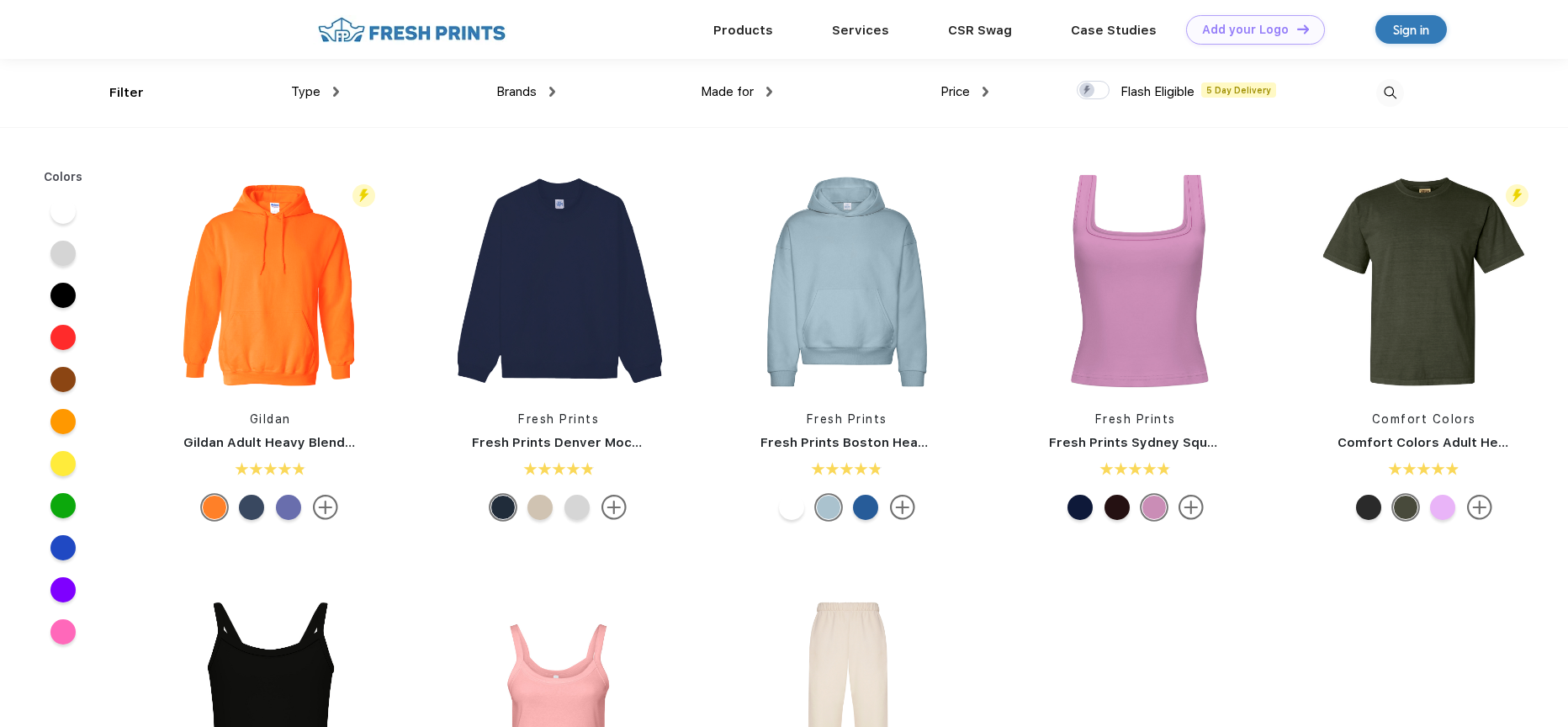
click at [316, 88] on span "Type" at bounding box center [306, 92] width 30 height 15
click at [497, 96] on span "Brands" at bounding box center [517, 91] width 40 height 15
click at [551, 86] on img at bounding box center [552, 91] width 6 height 10
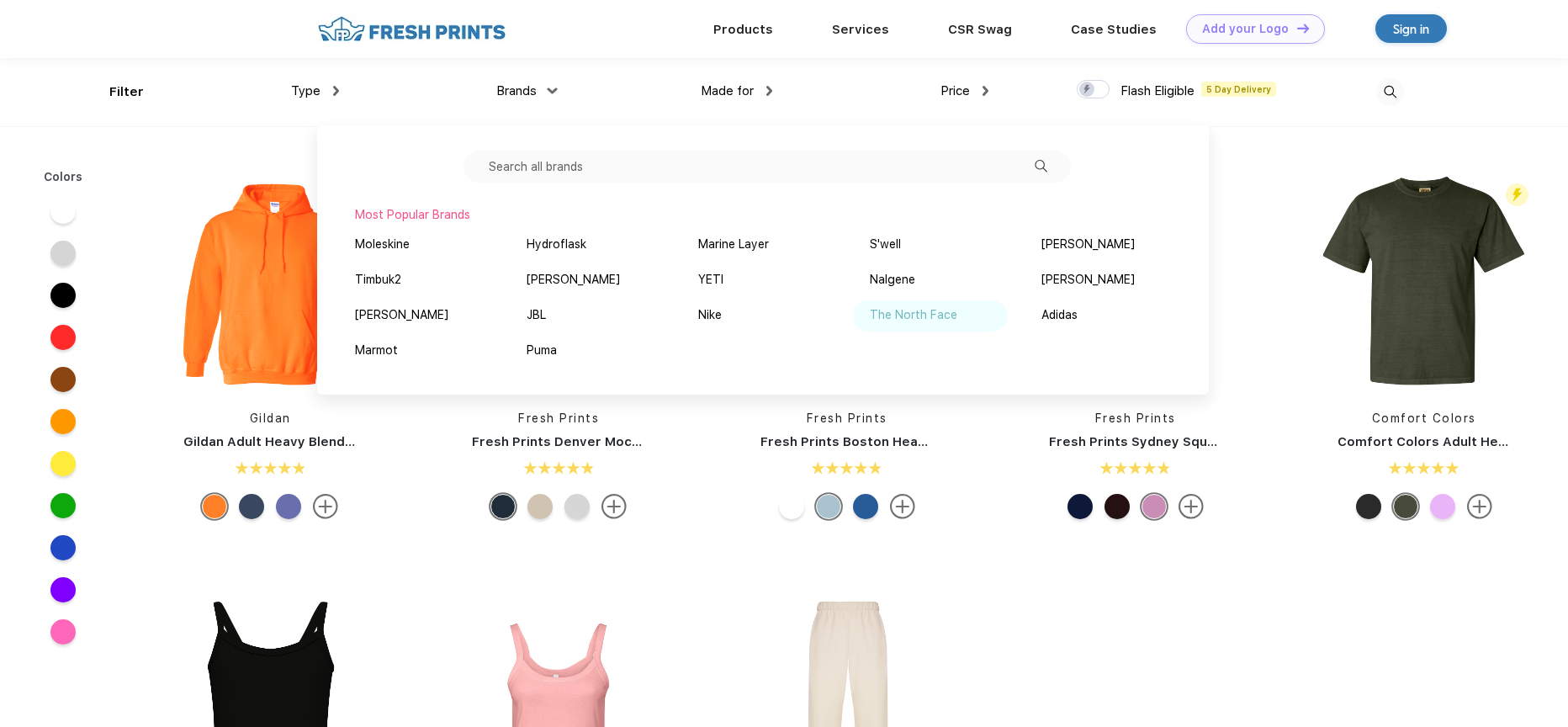
click at [931, 316] on div "The North Face" at bounding box center [913, 315] width 88 height 17
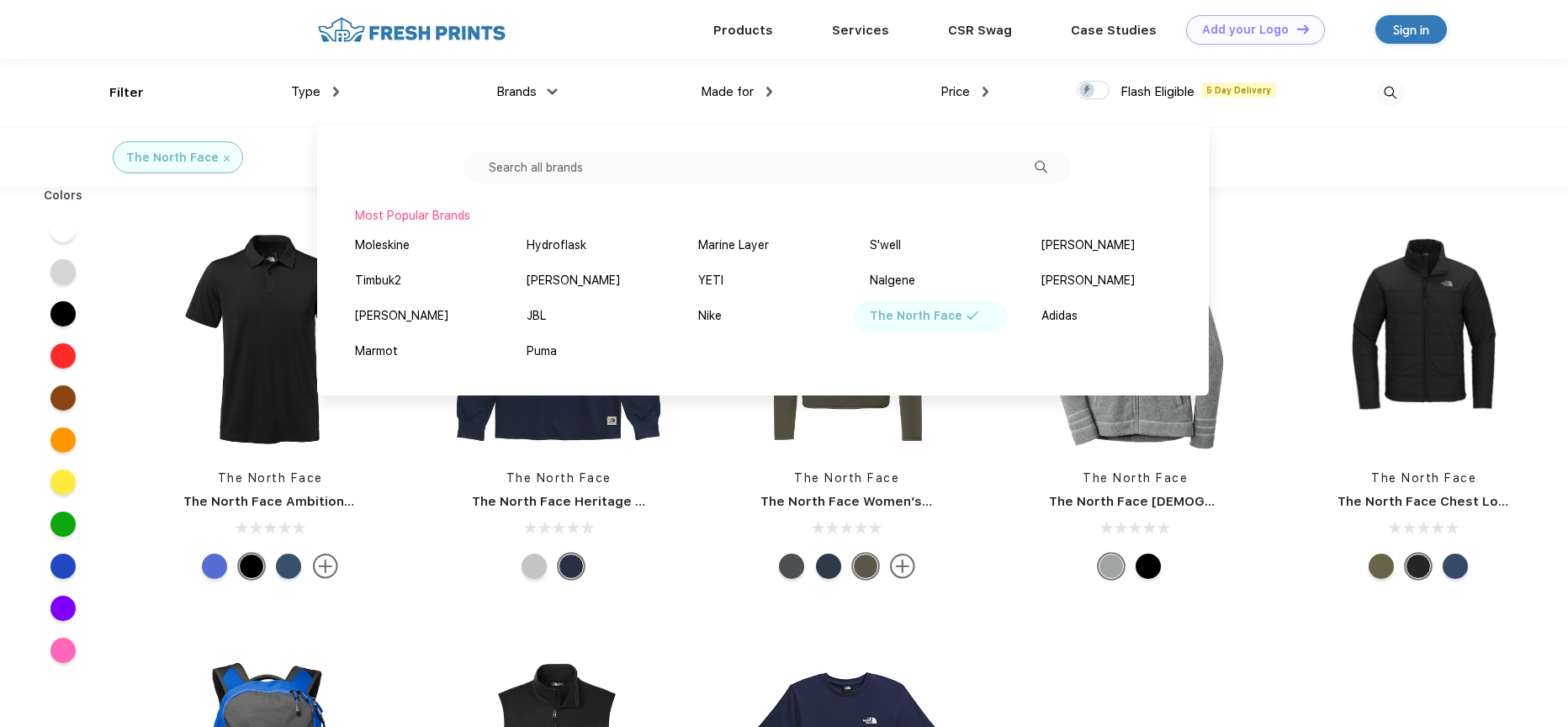
click at [967, 535] on div at bounding box center [847, 528] width 249 height 20
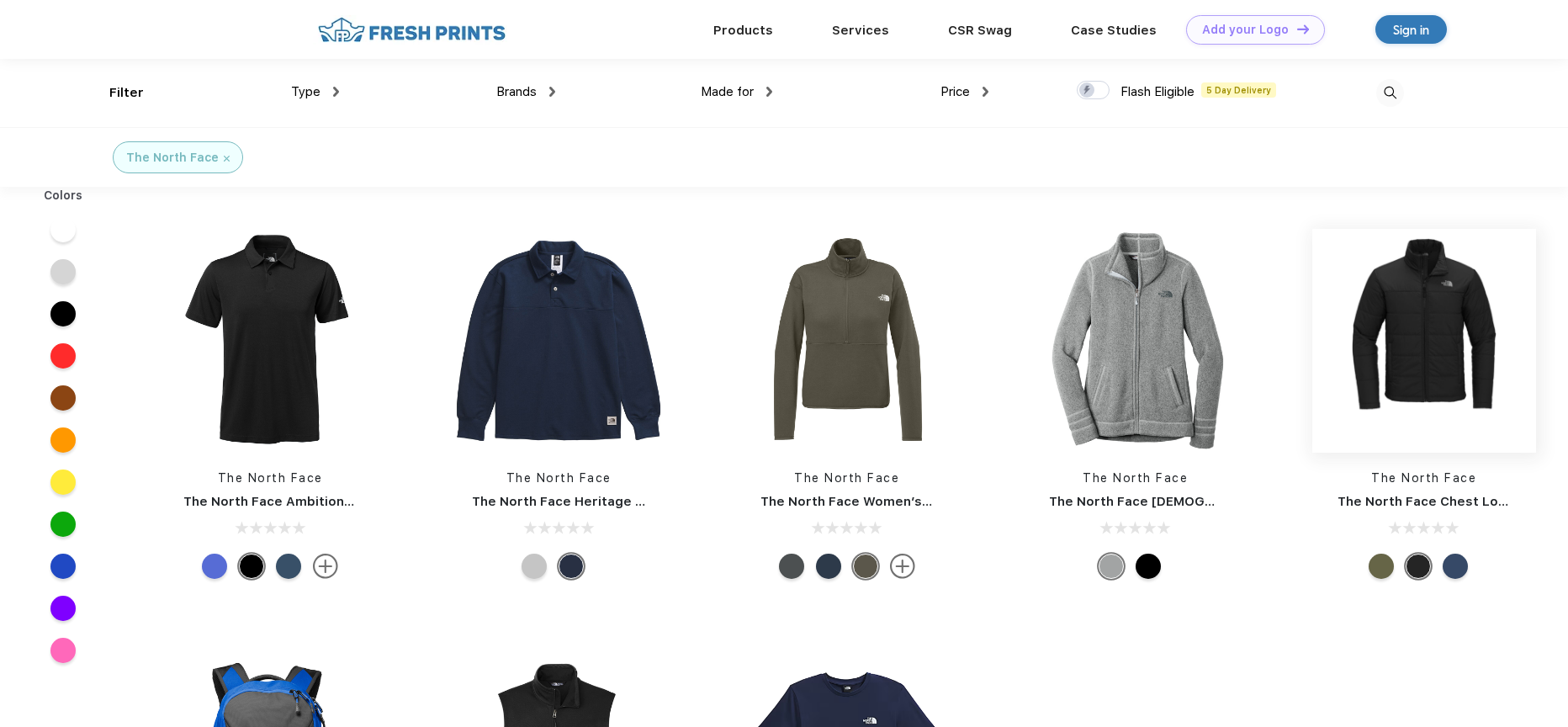
click at [1440, 346] on img at bounding box center [1423, 340] width 224 height 224
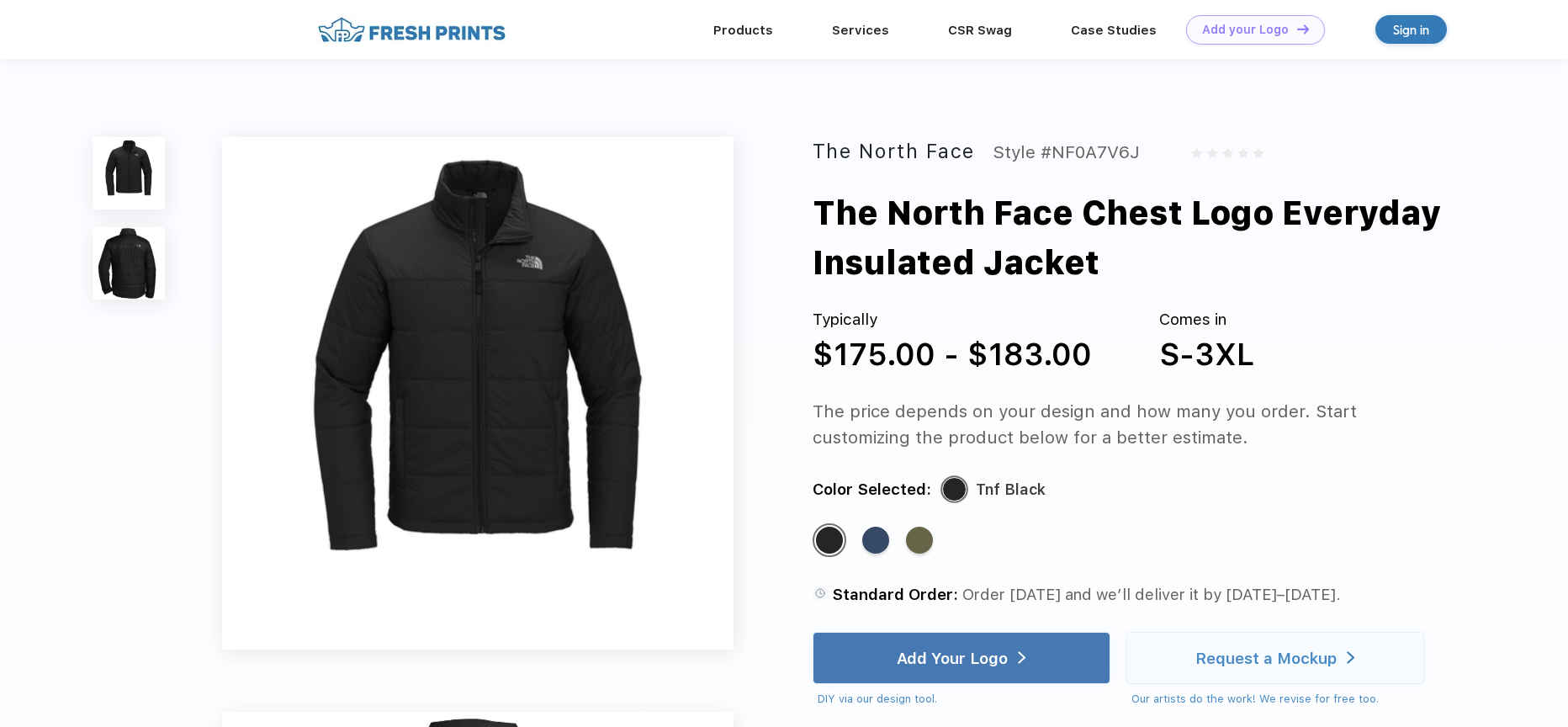
click at [125, 264] on img at bounding box center [128, 263] width 72 height 72
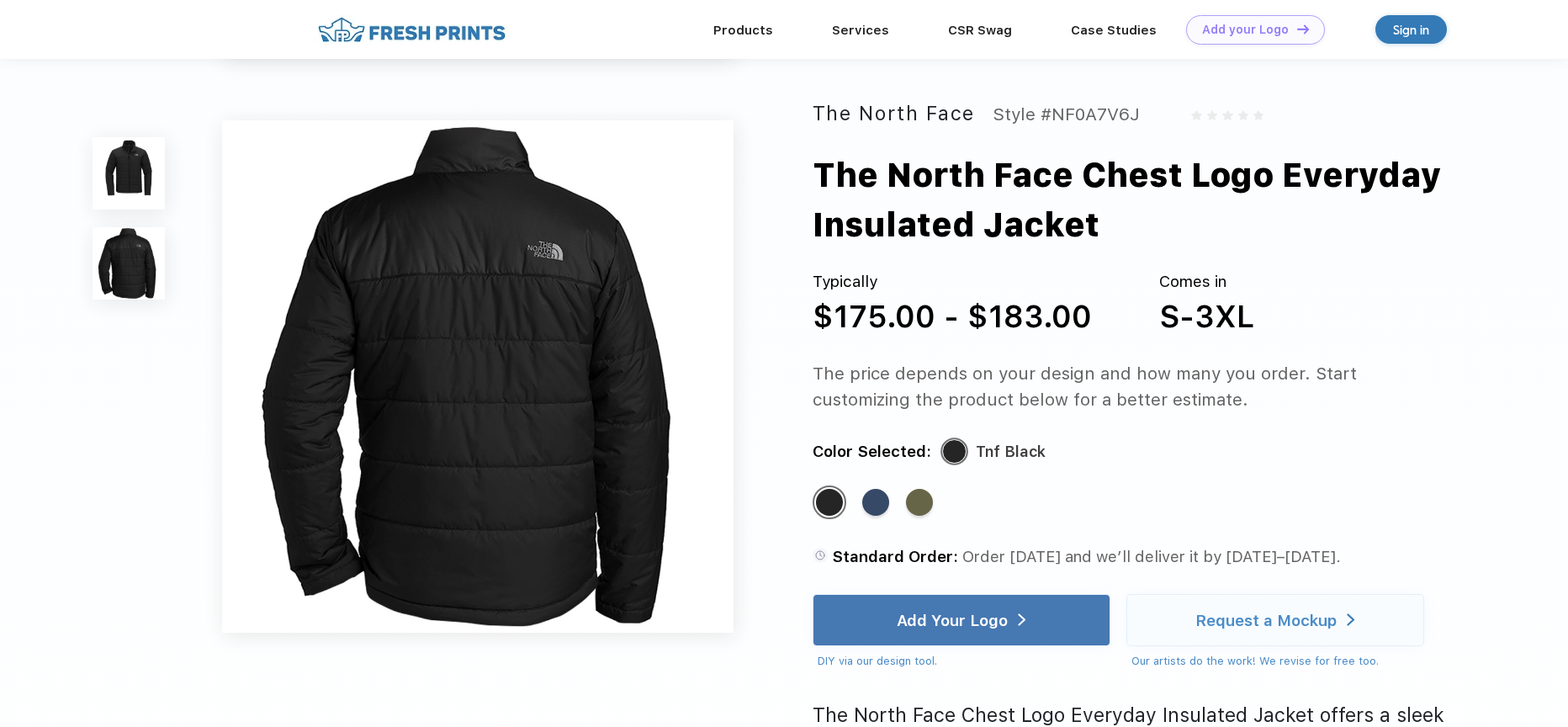
scroll to position [539, 0]
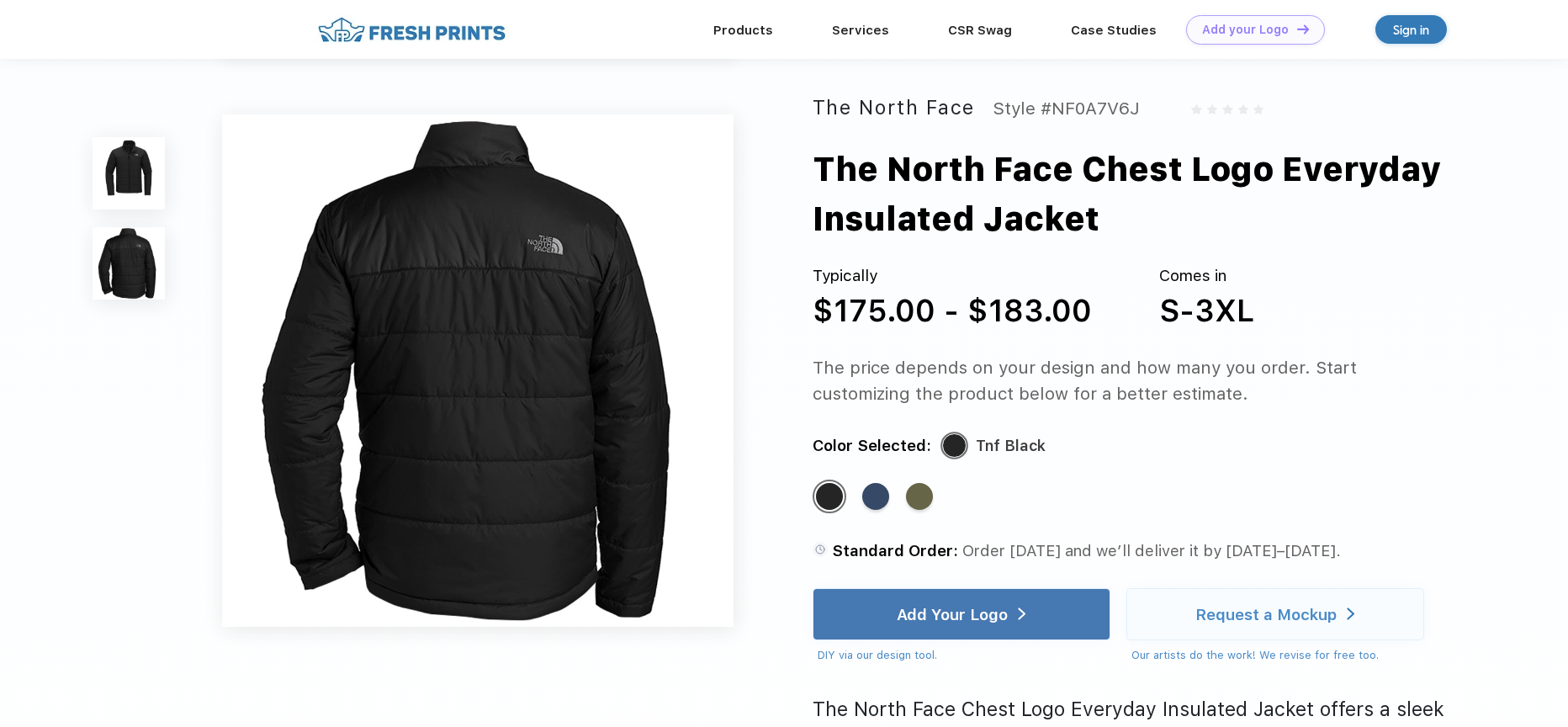
click at [127, 173] on img at bounding box center [128, 173] width 72 height 72
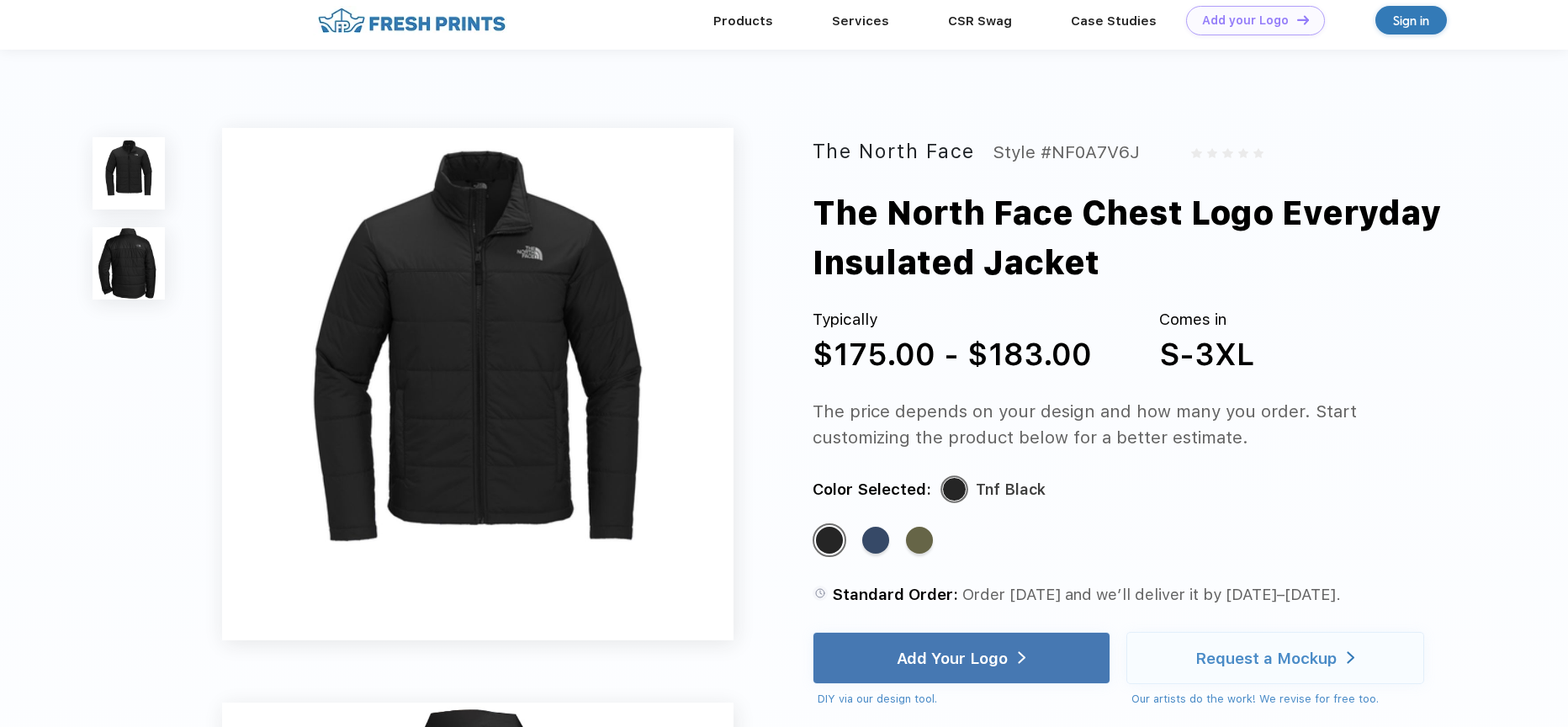
scroll to position [0, 0]
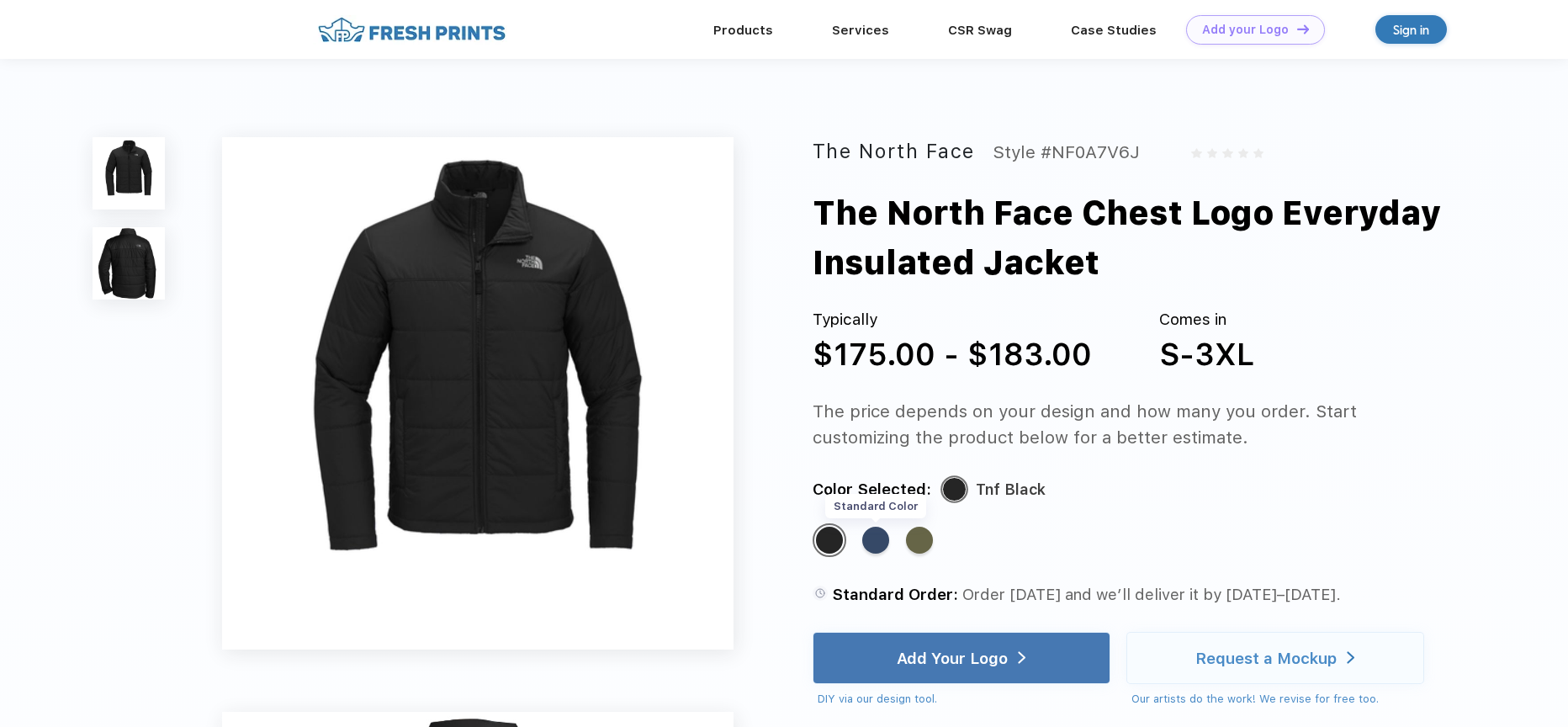
click at [880, 544] on div "Standard Color" at bounding box center [876, 540] width 27 height 27
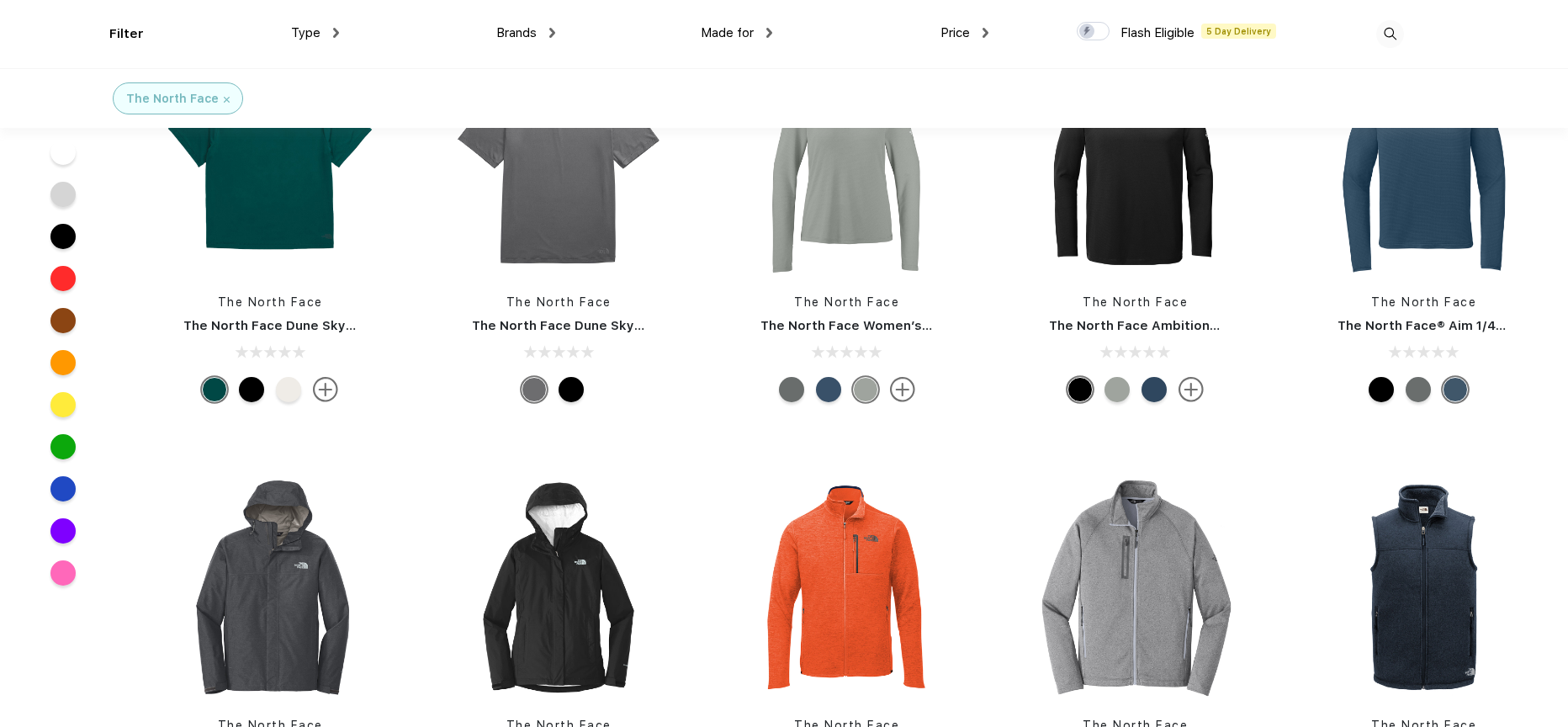
scroll to position [1426, 0]
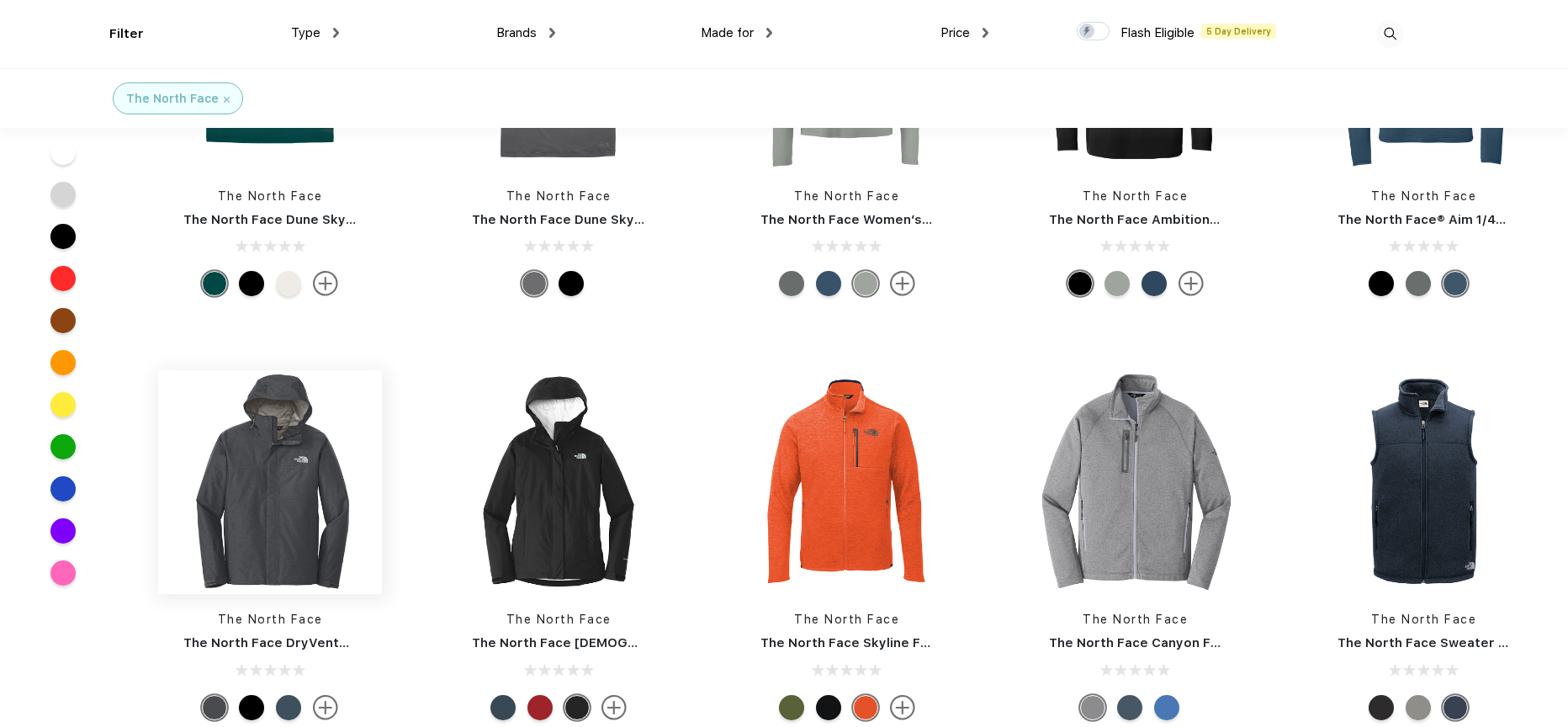
click at [290, 497] on img at bounding box center [270, 482] width 224 height 224
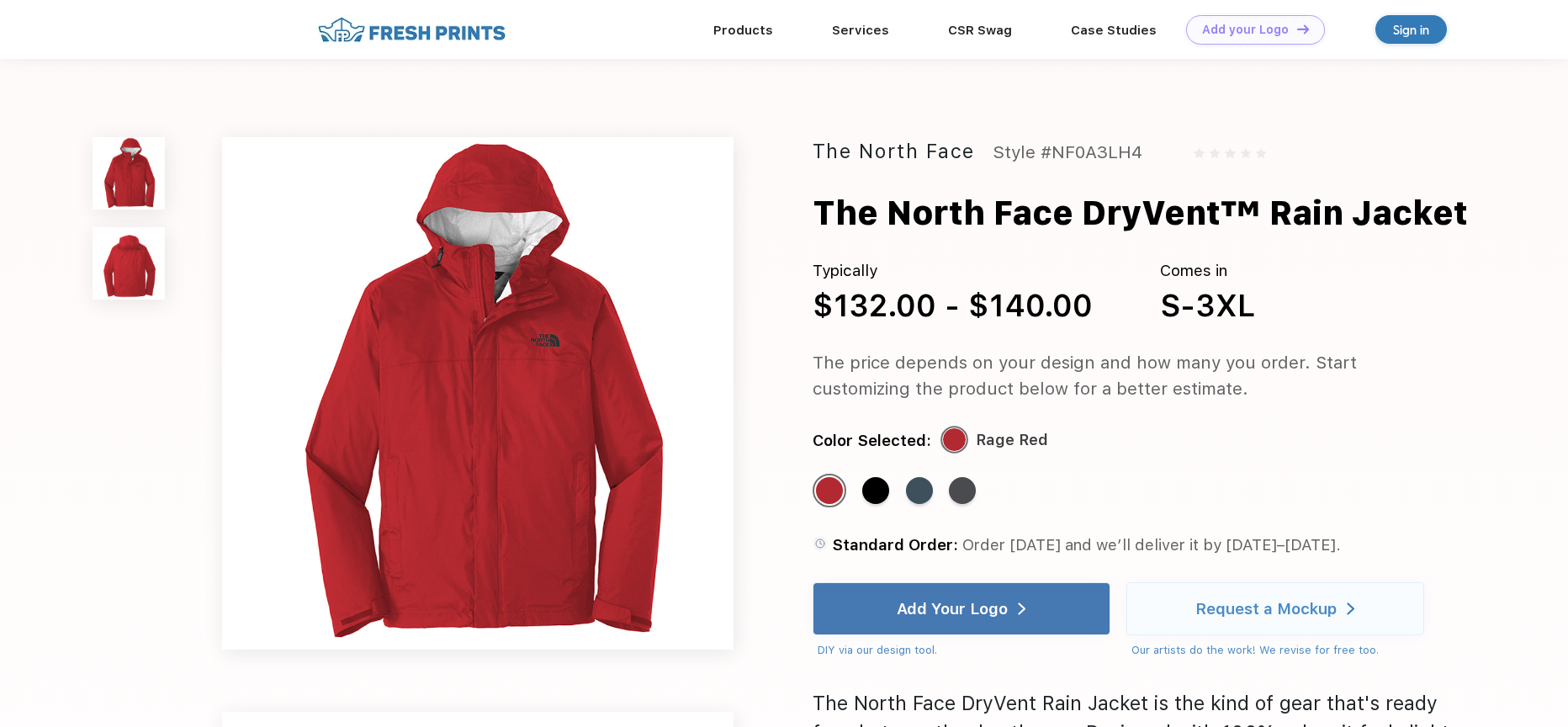
scroll to position [678, 0]
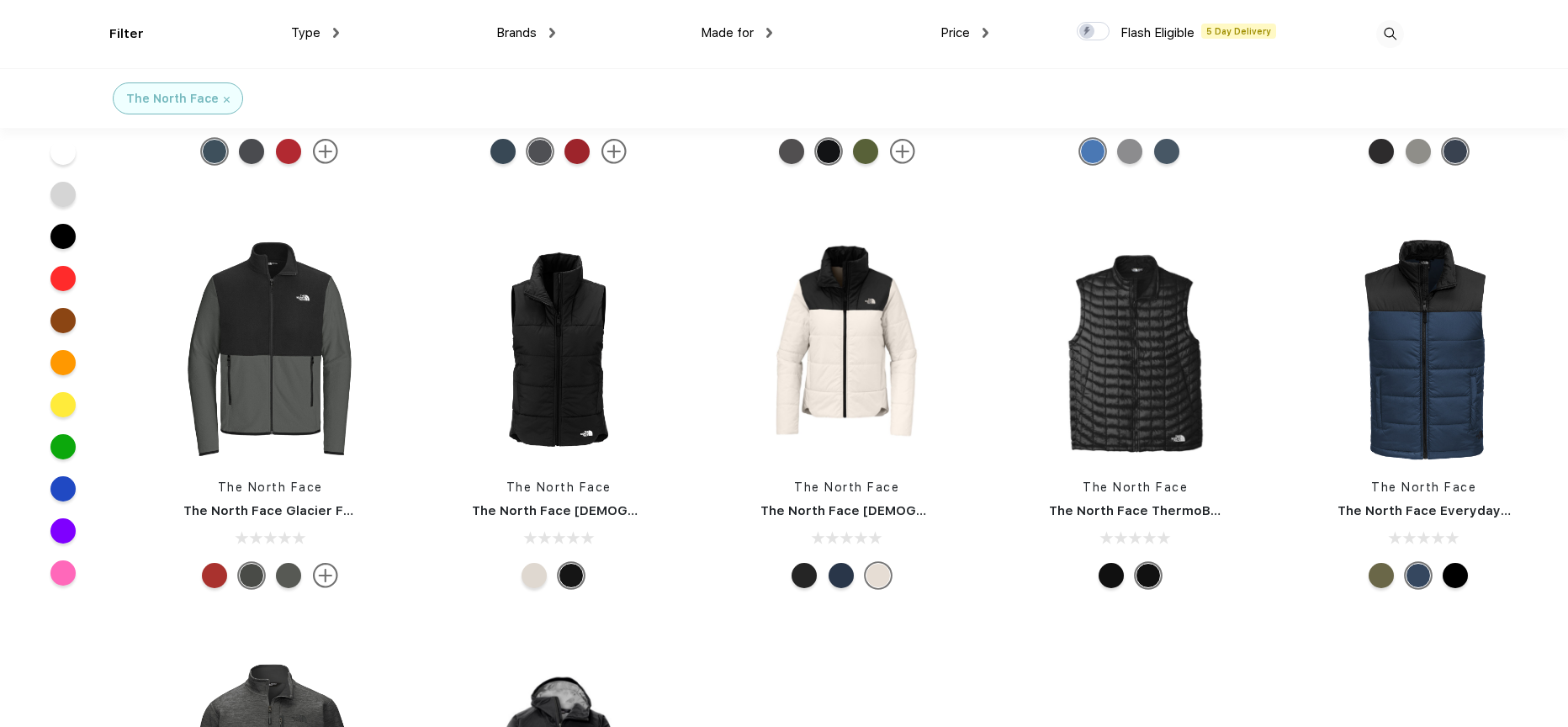
scroll to position [2035, 0]
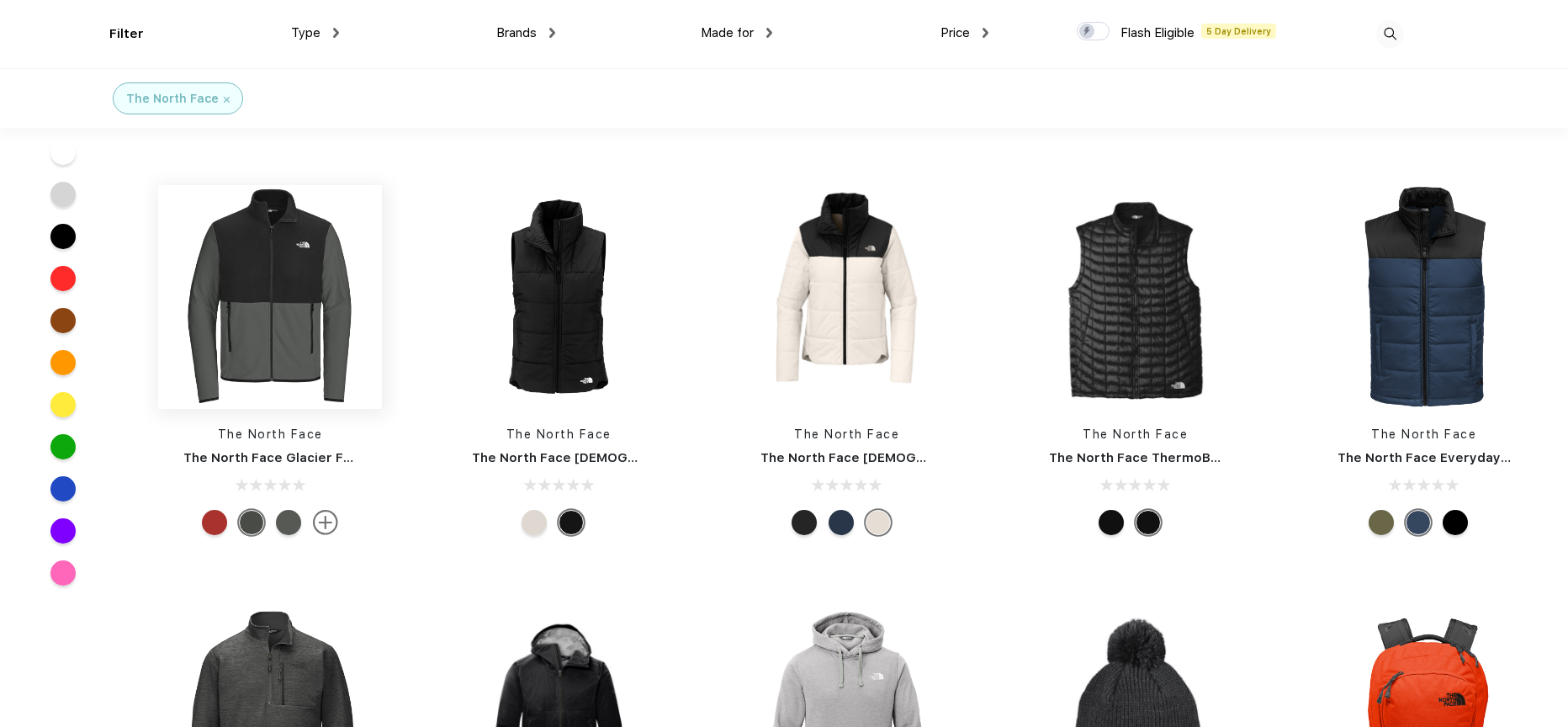
click at [261, 314] on img at bounding box center [270, 297] width 224 height 224
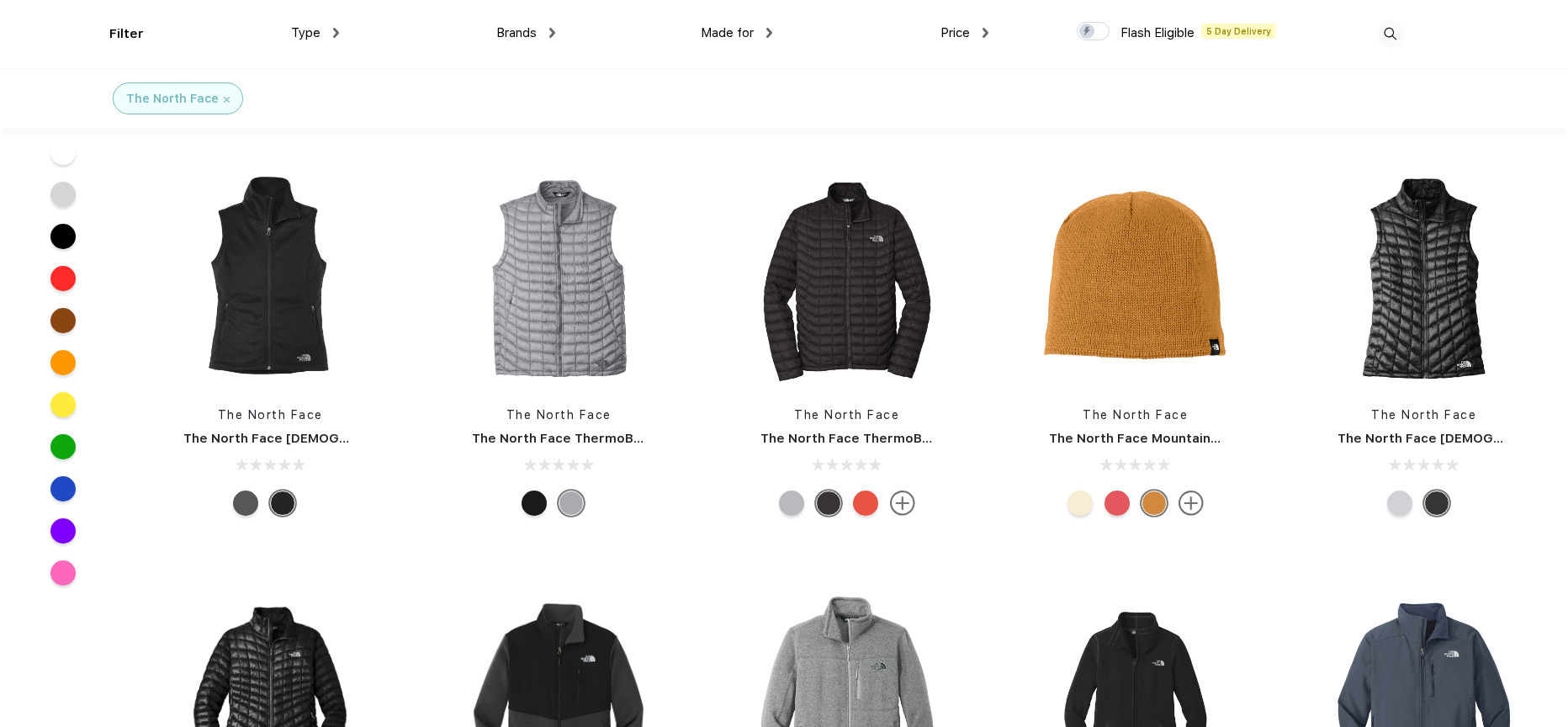
scroll to position [3328, 0]
click at [843, 294] on img at bounding box center [847, 277] width 224 height 224
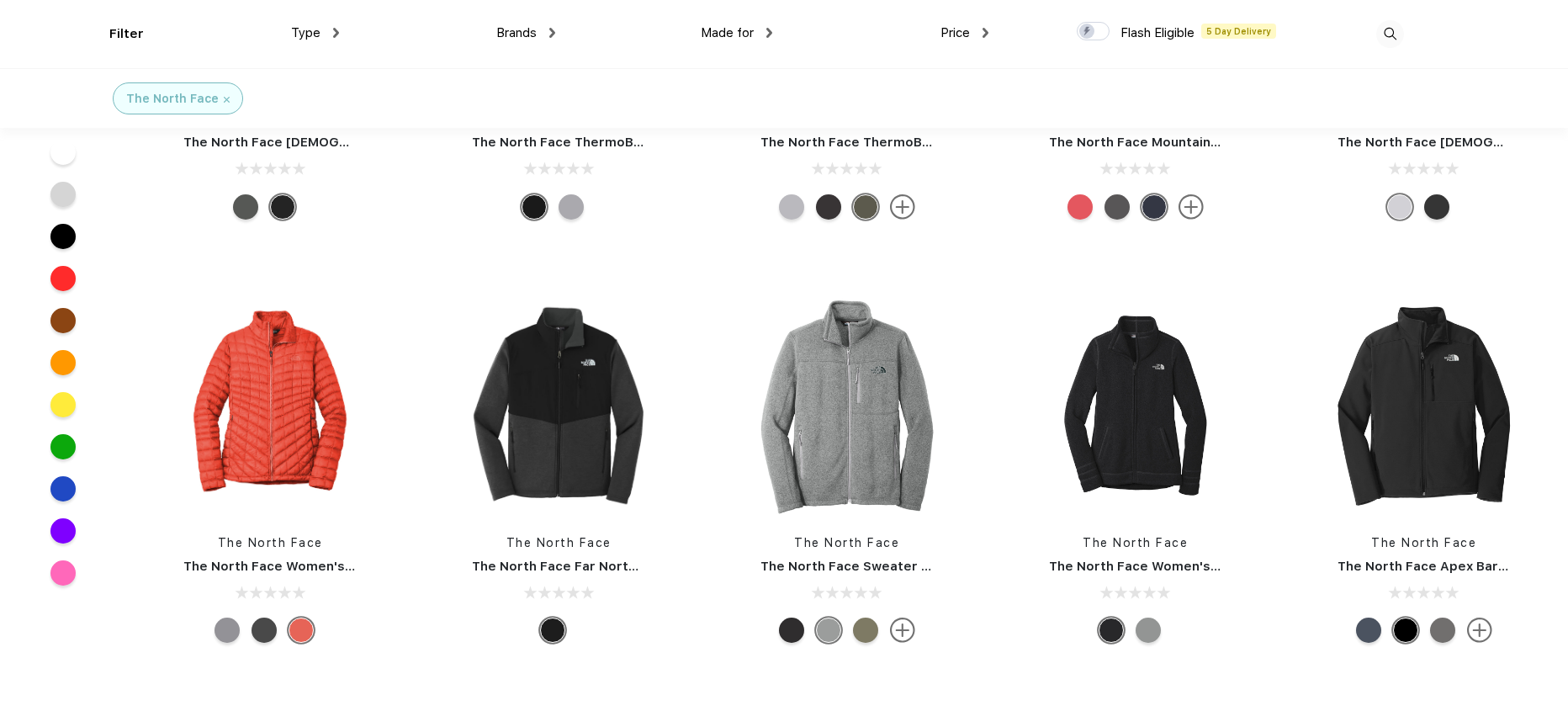
scroll to position [3650, 0]
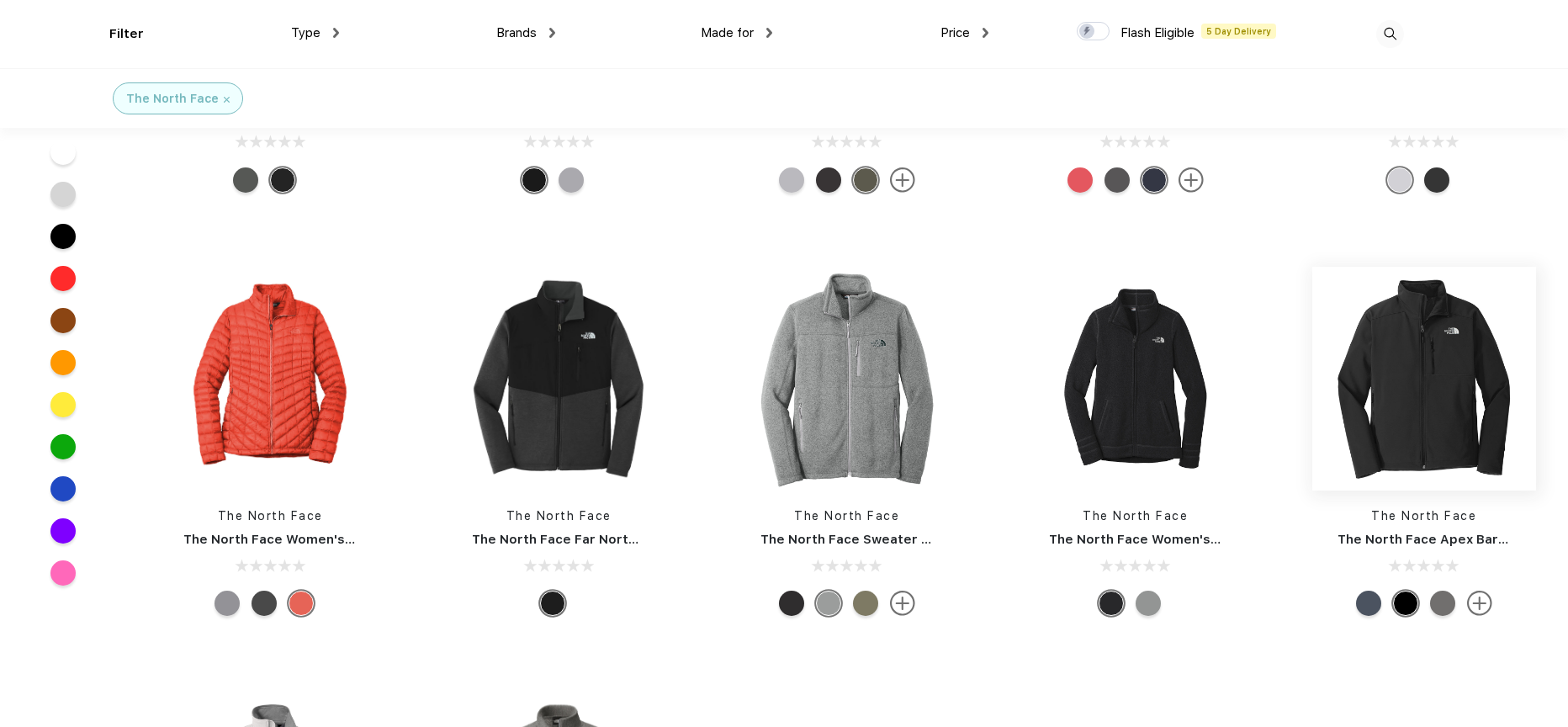
click at [1410, 423] on img at bounding box center [1423, 379] width 224 height 224
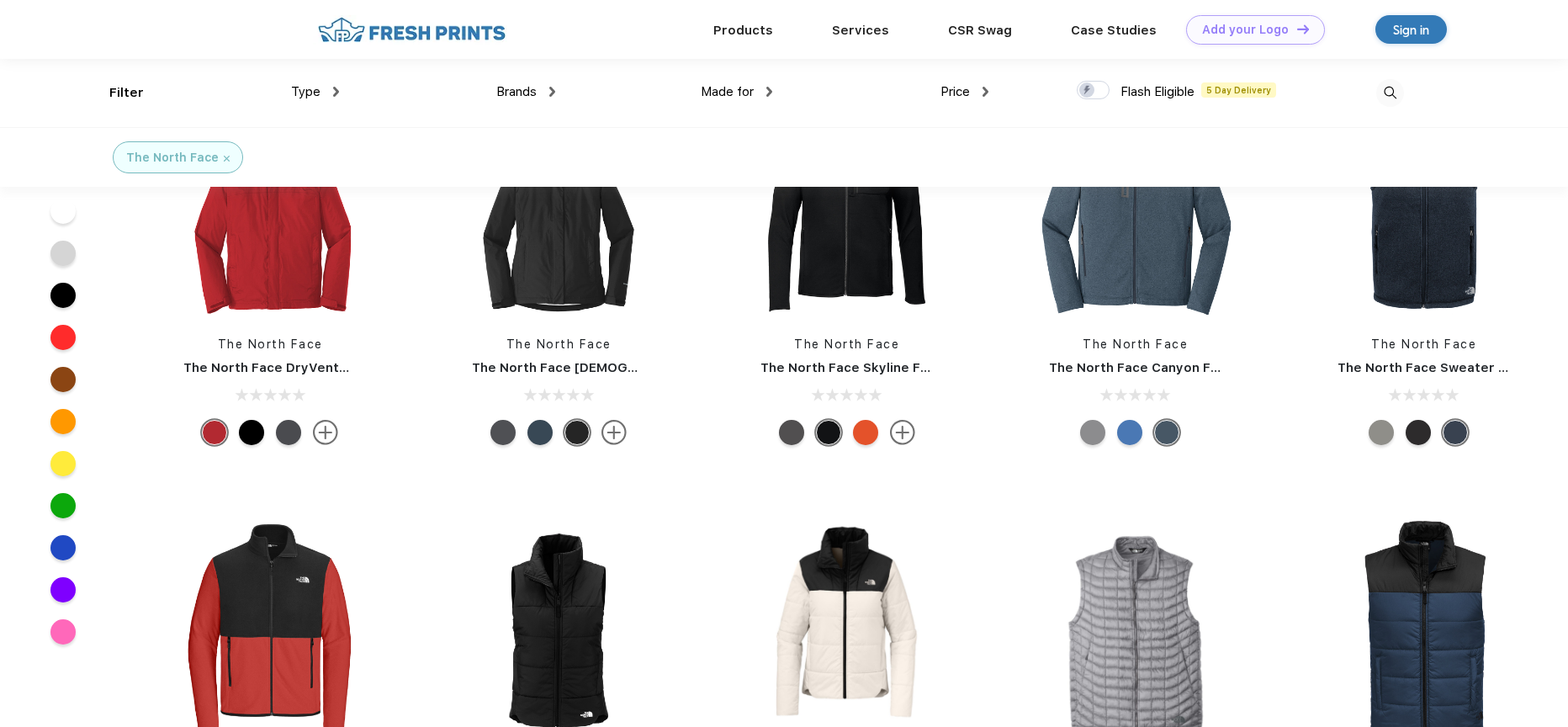
scroll to position [255, 0]
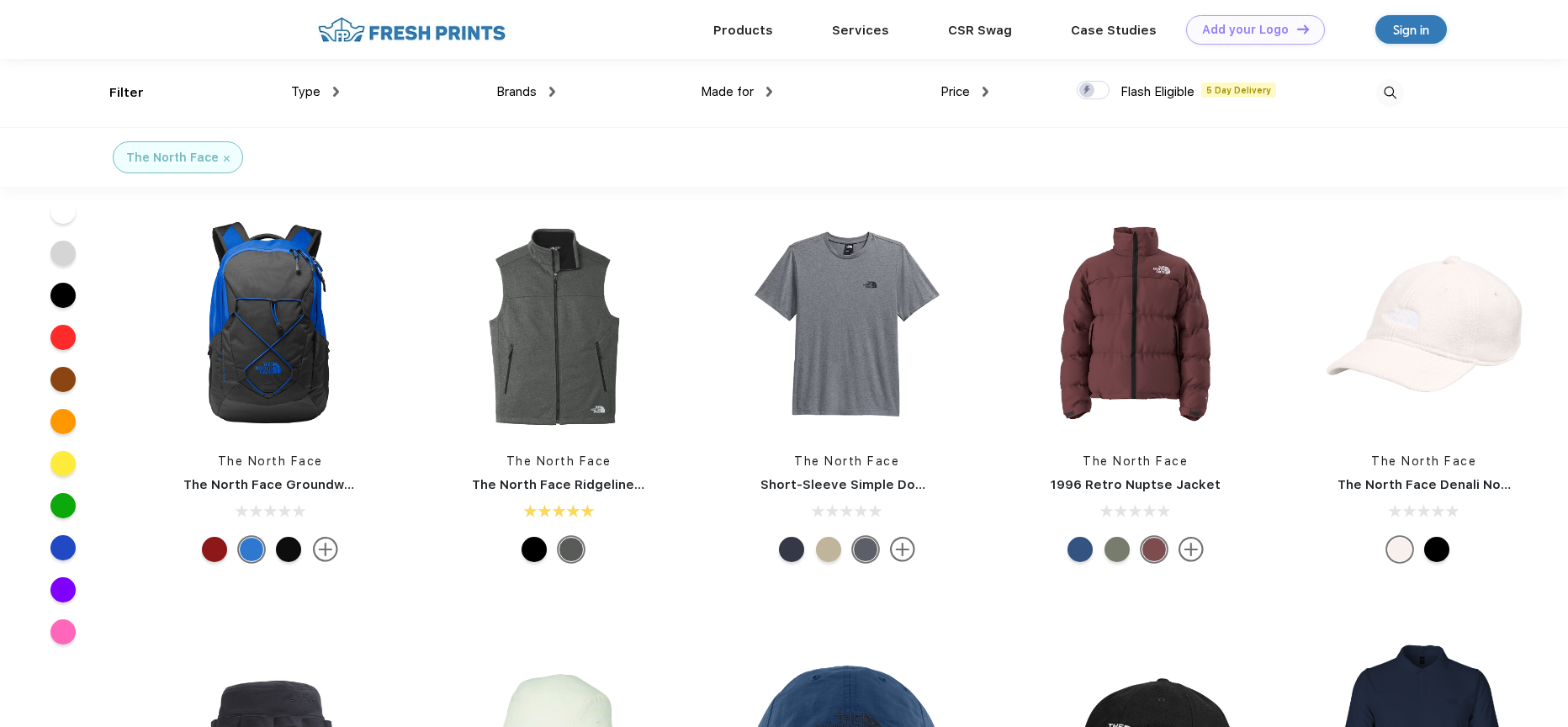
click at [518, 91] on span "Brands" at bounding box center [517, 92] width 40 height 15
click at [544, 93] on div "Brands" at bounding box center [525, 93] width 59 height 19
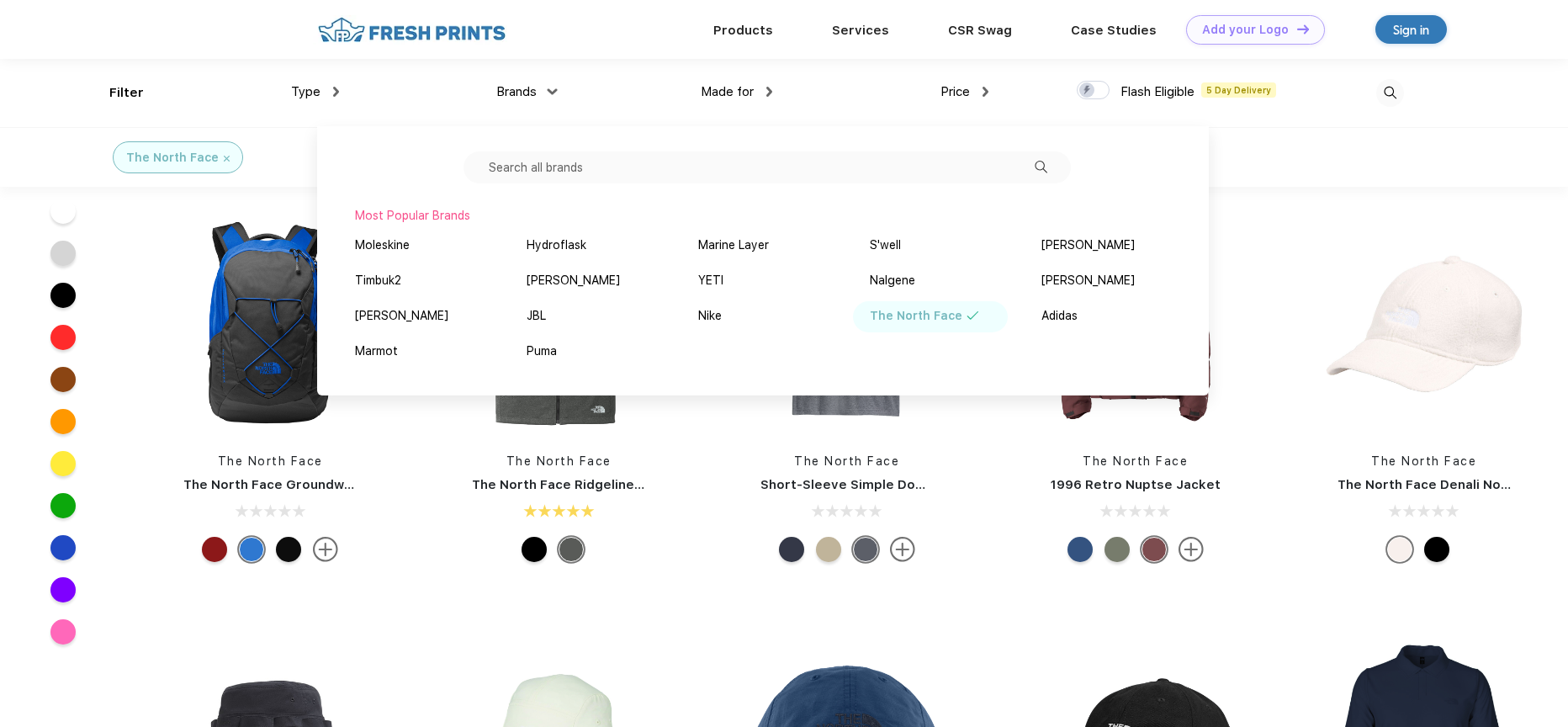
click at [571, 168] on input "text" at bounding box center [767, 167] width 607 height 32
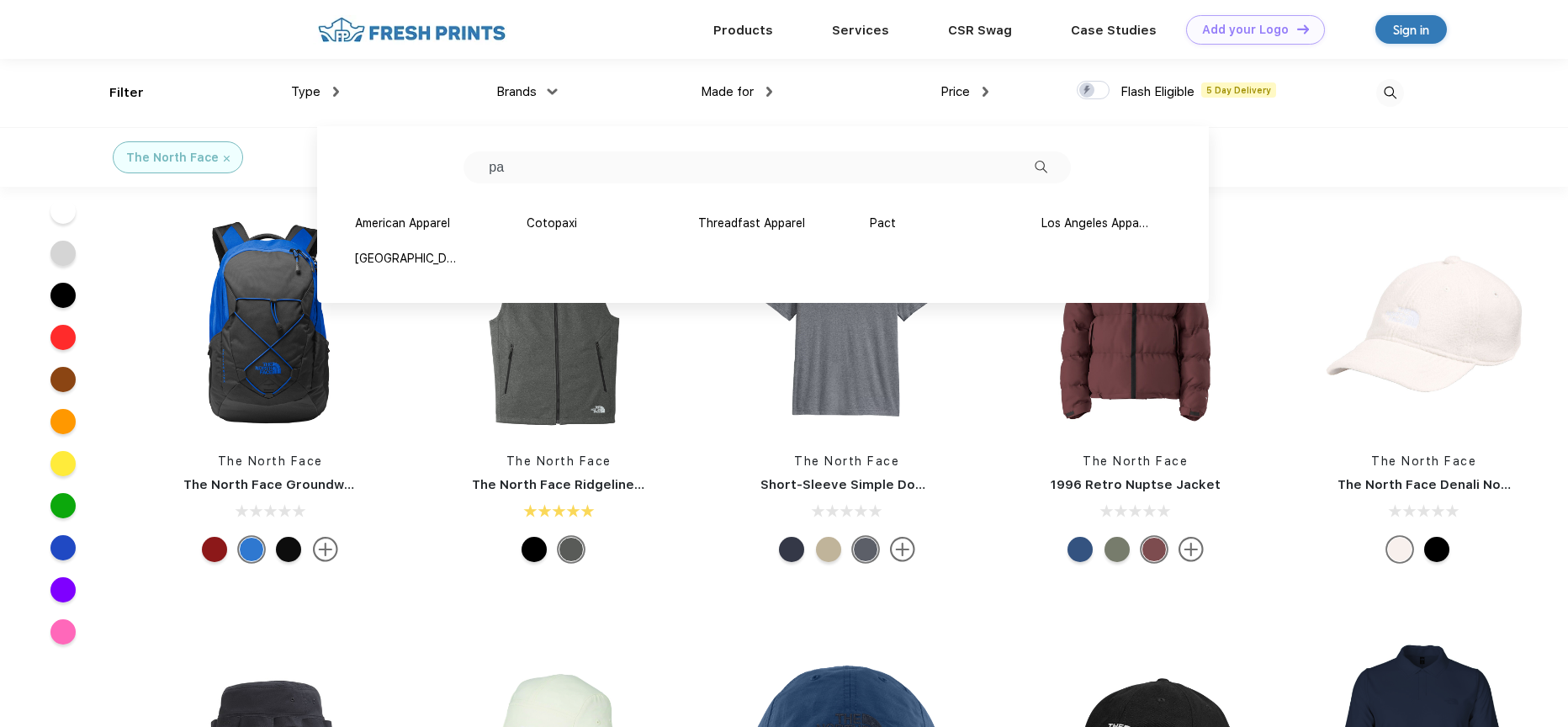
type input "p"
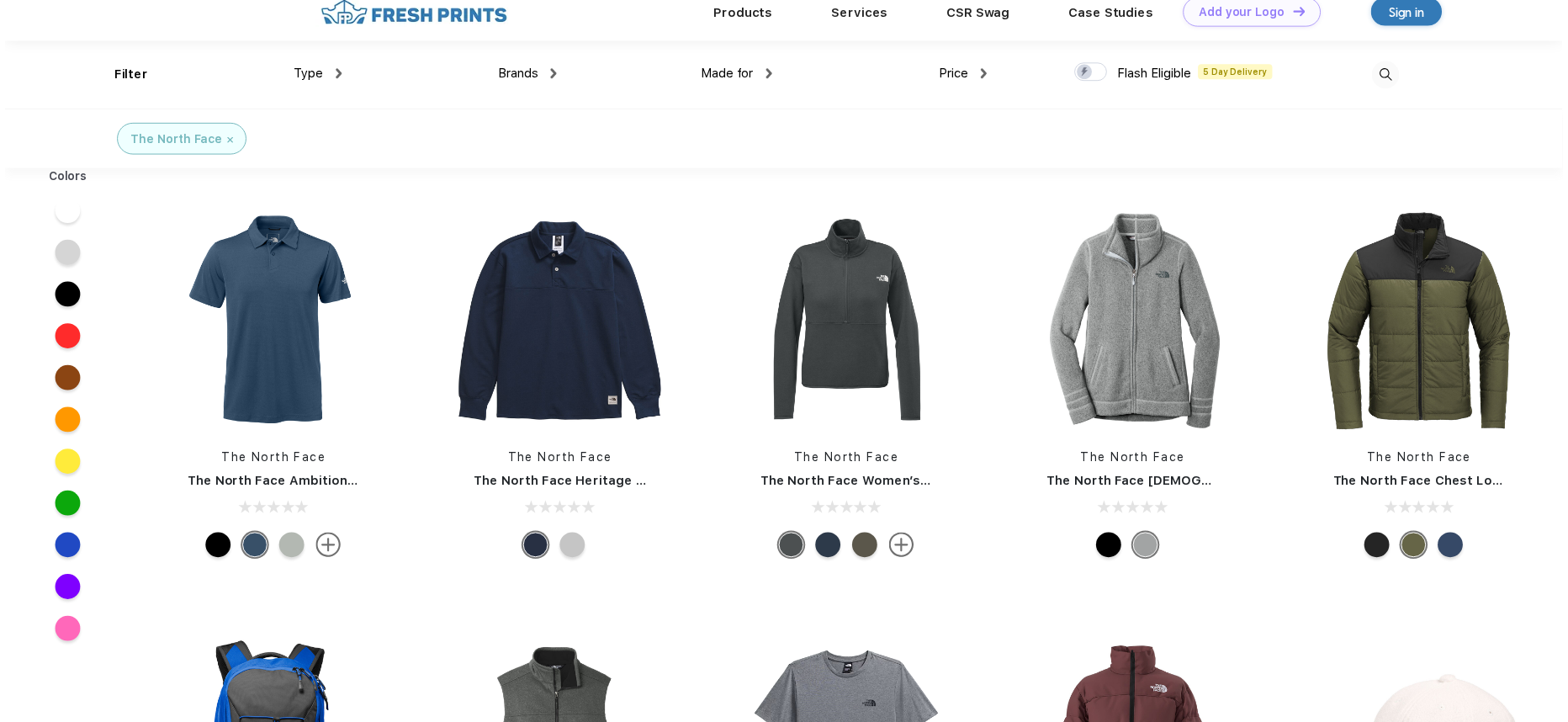
scroll to position [0, 0]
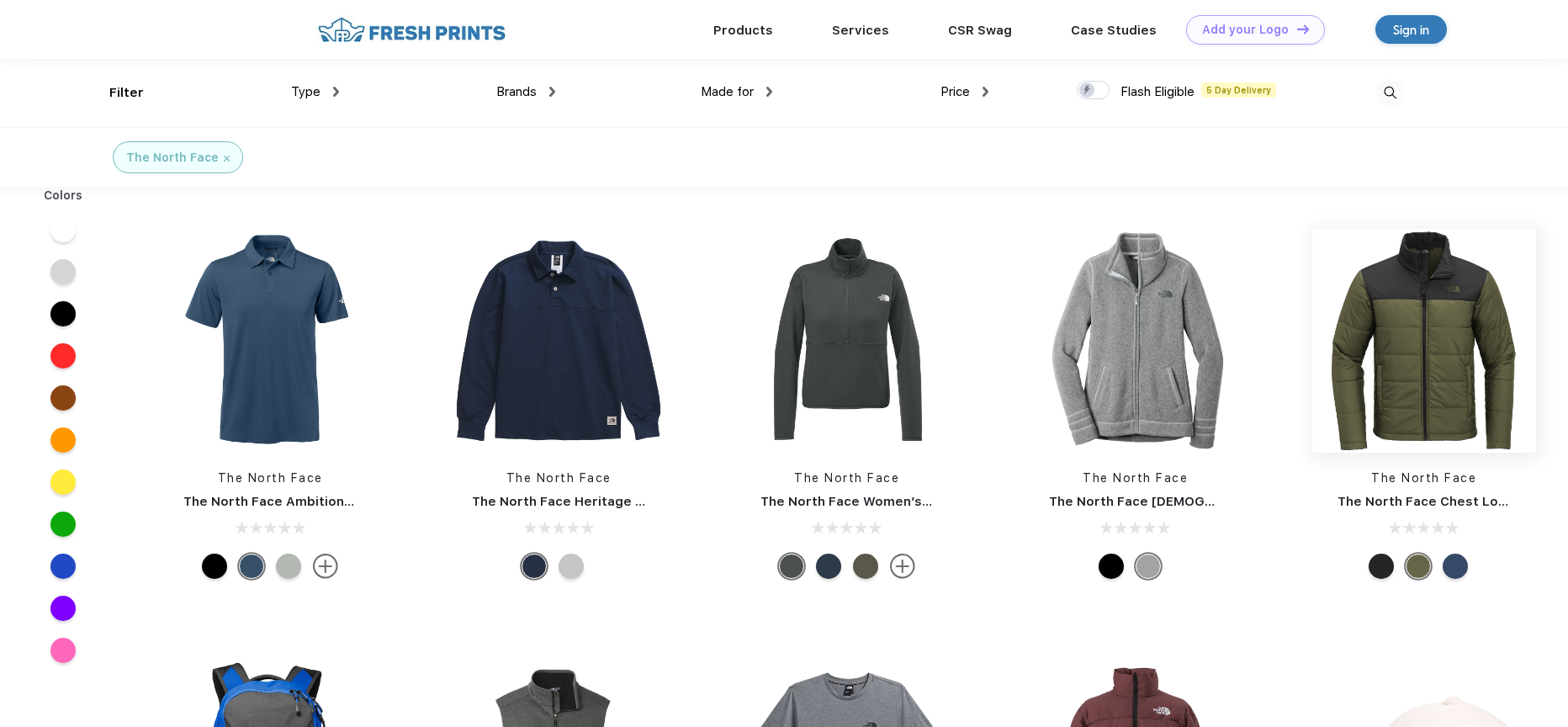
click at [1415, 319] on img at bounding box center [1423, 340] width 224 height 224
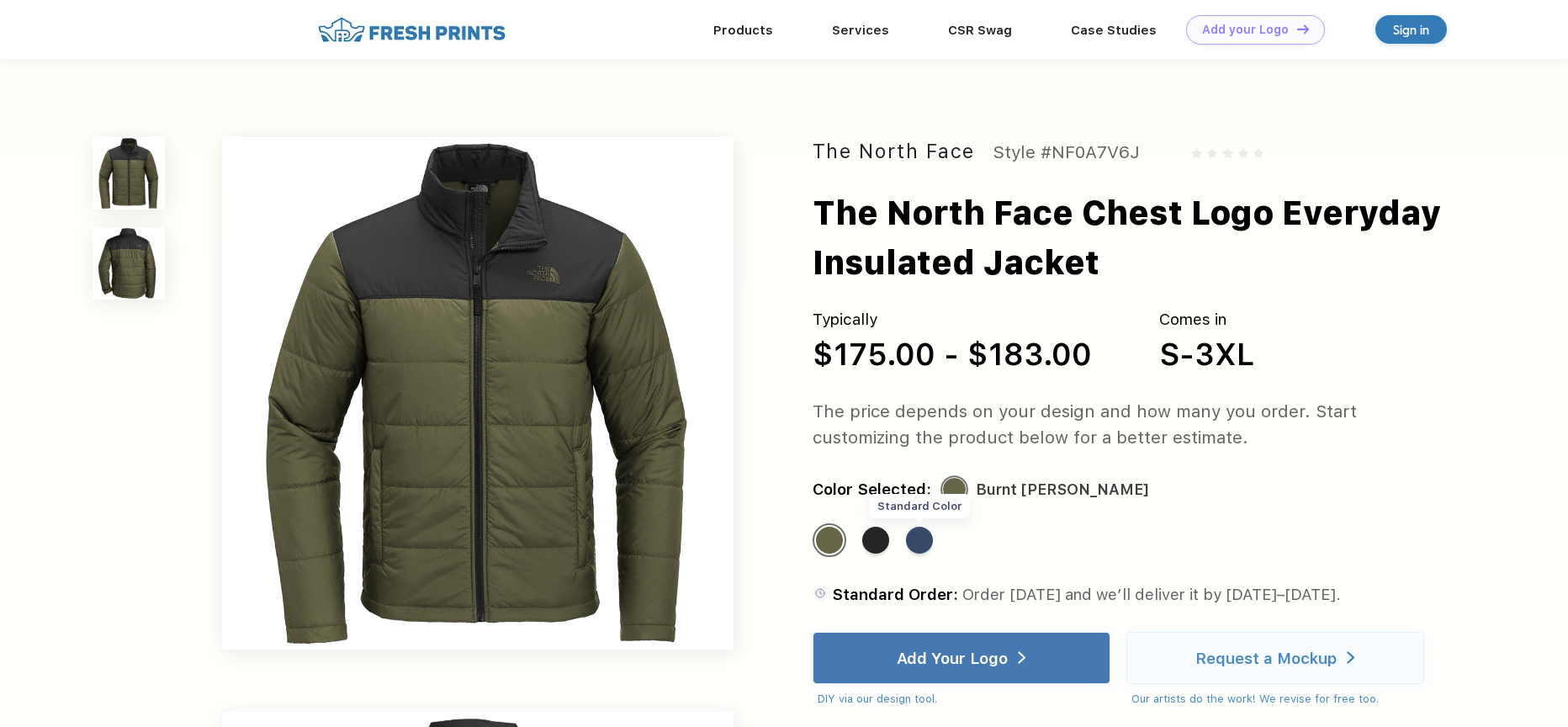
click at [922, 539] on div "Standard Color" at bounding box center [919, 540] width 27 height 27
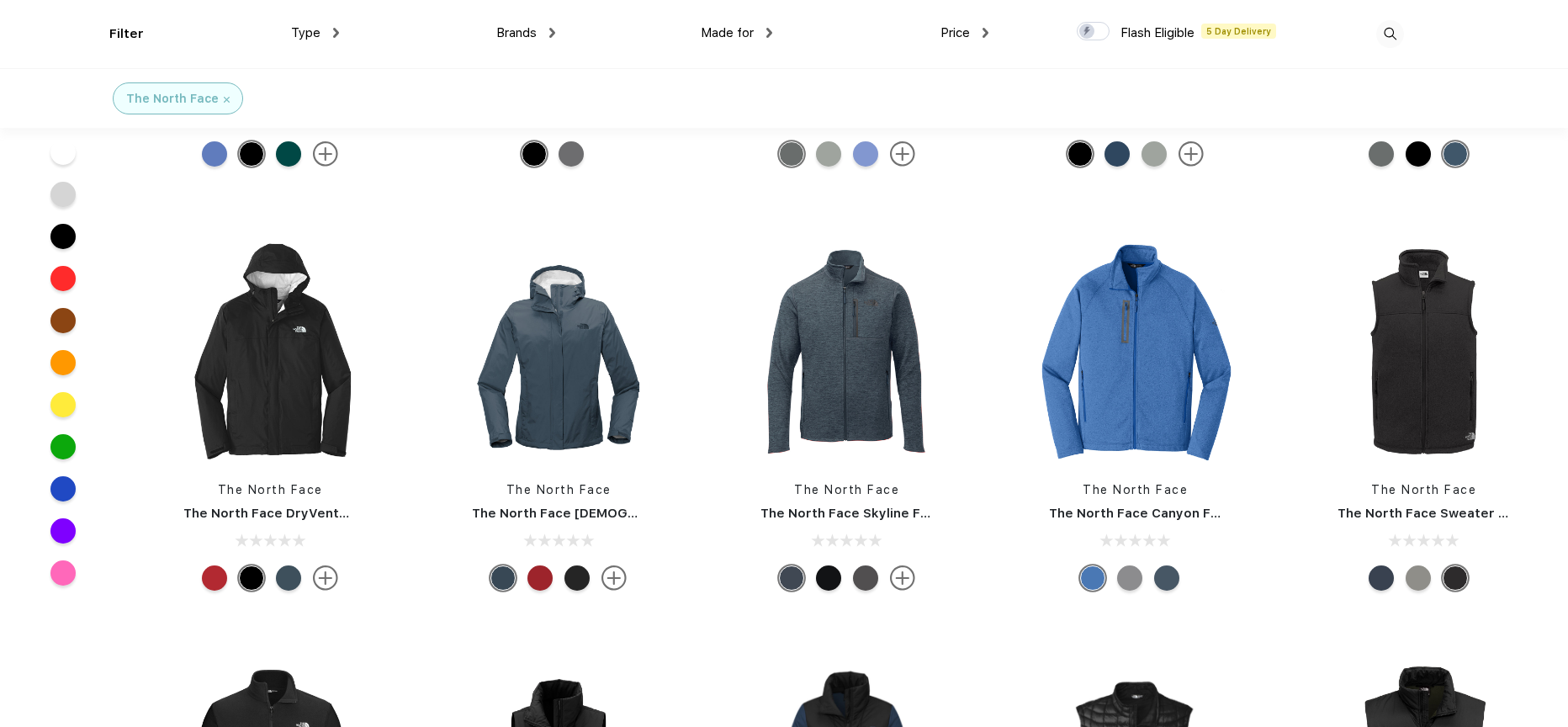
scroll to position [1837, 0]
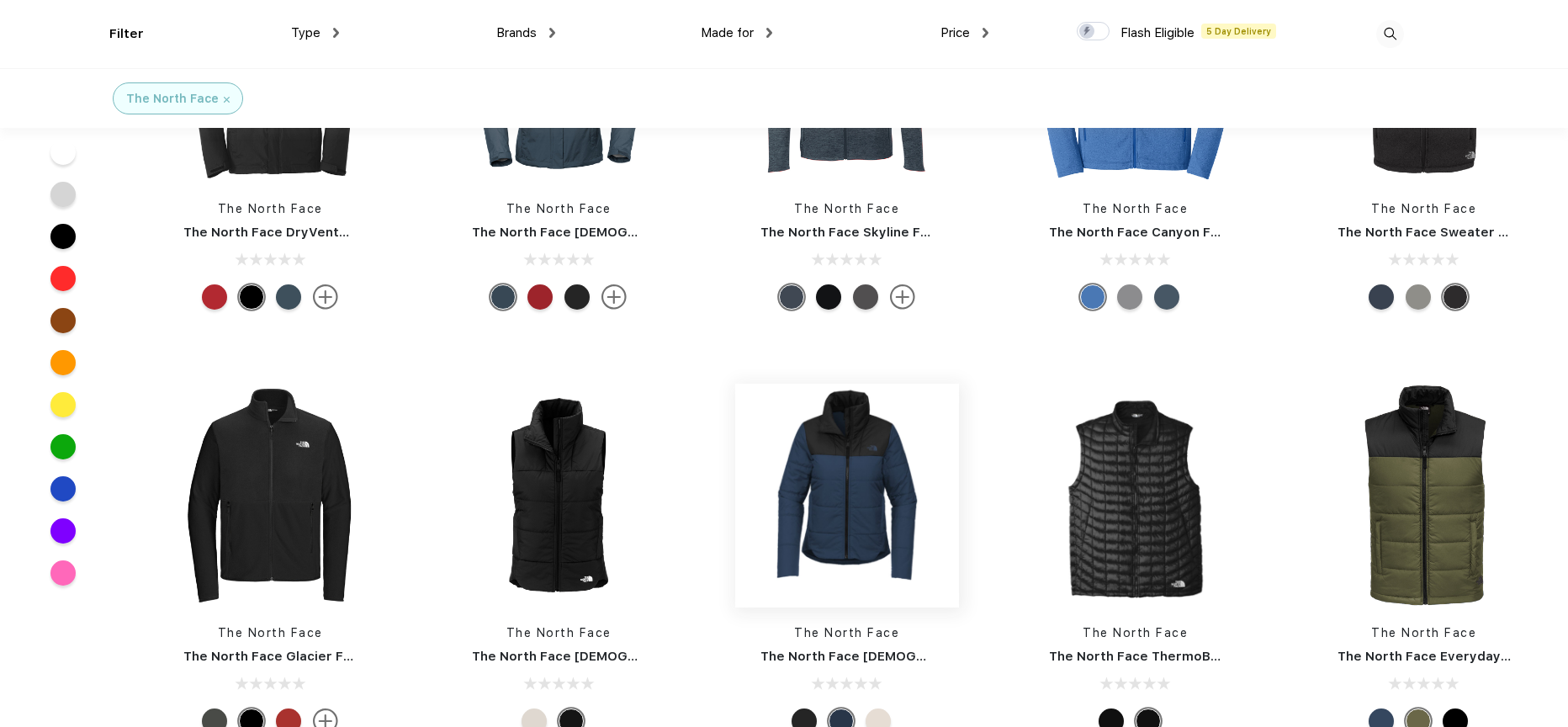
click at [860, 477] on img at bounding box center [847, 496] width 224 height 224
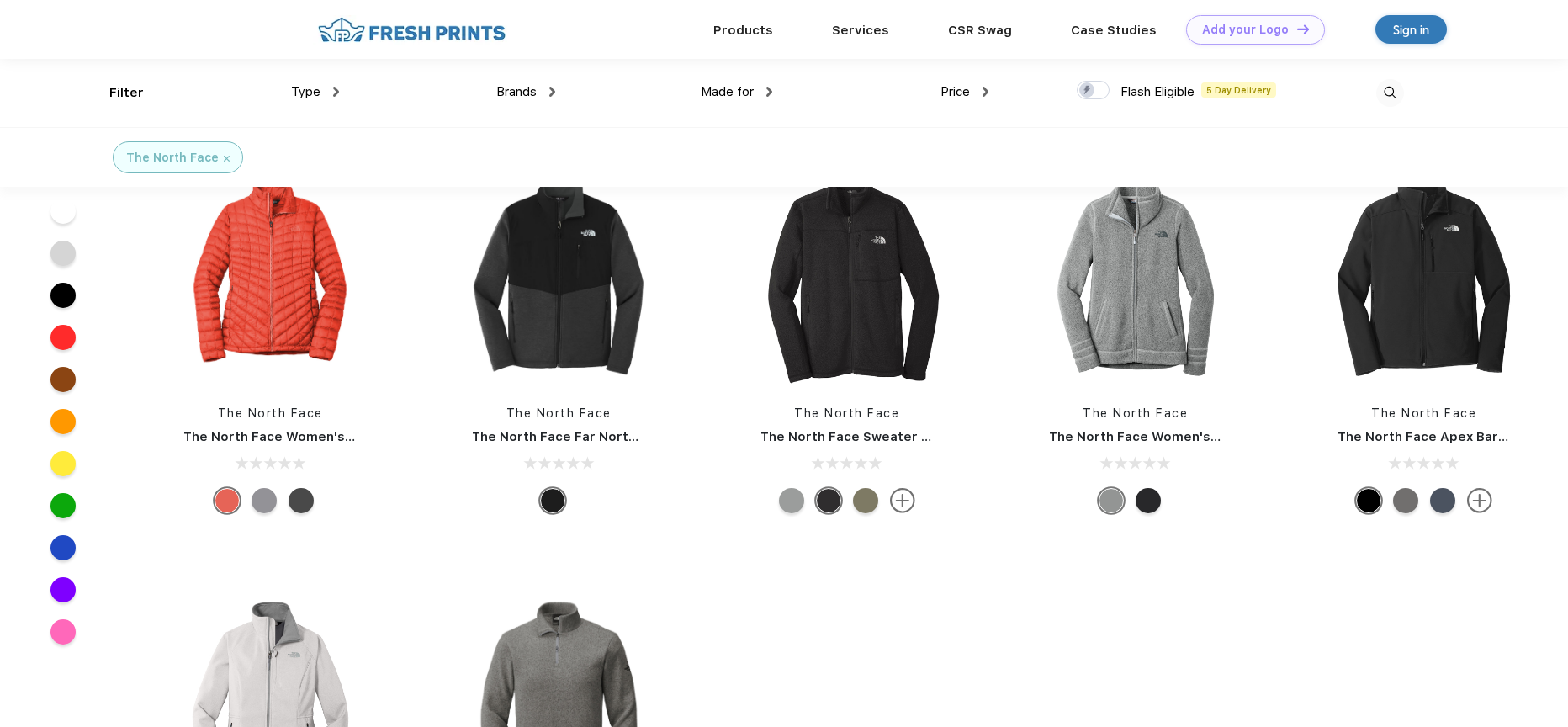
scroll to position [3691, 0]
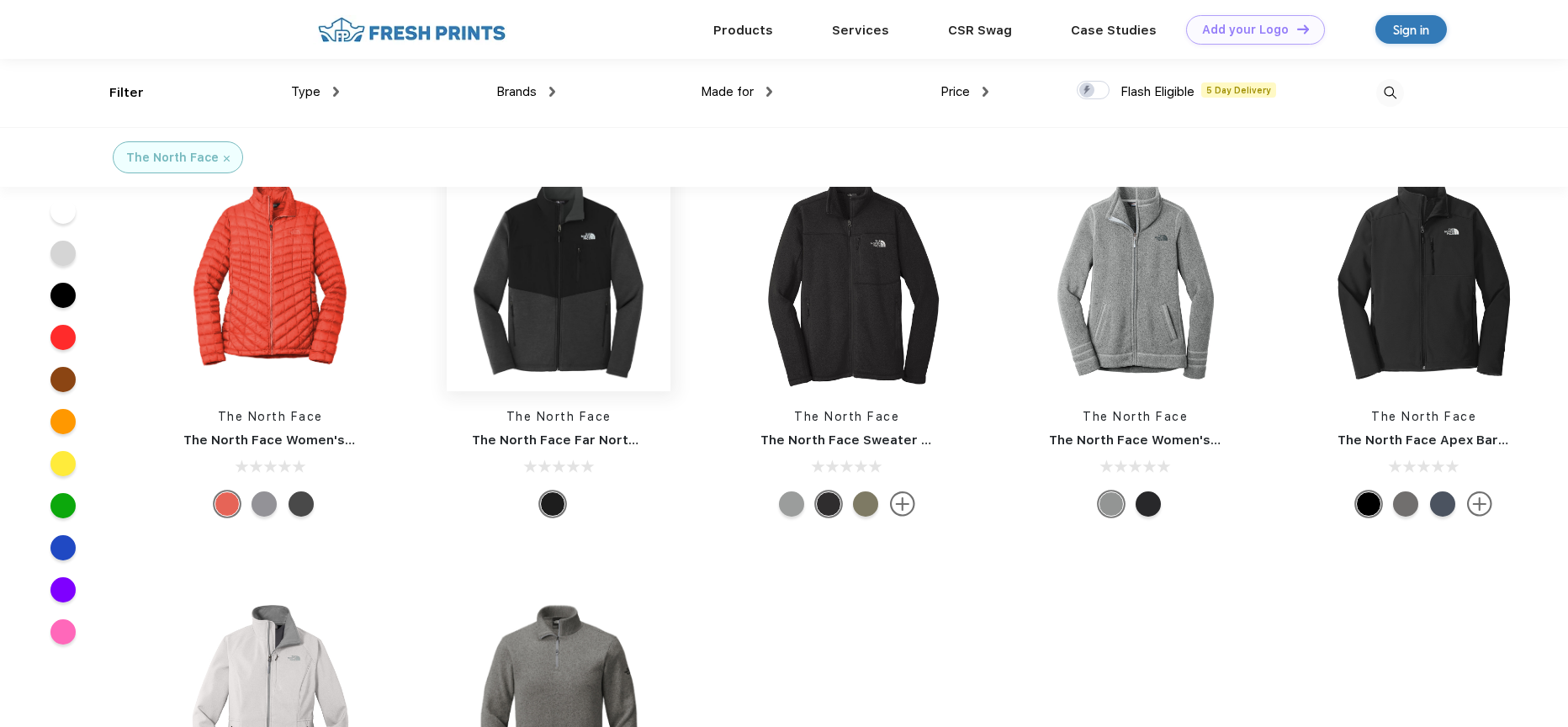
click at [571, 281] on img at bounding box center [558, 280] width 224 height 224
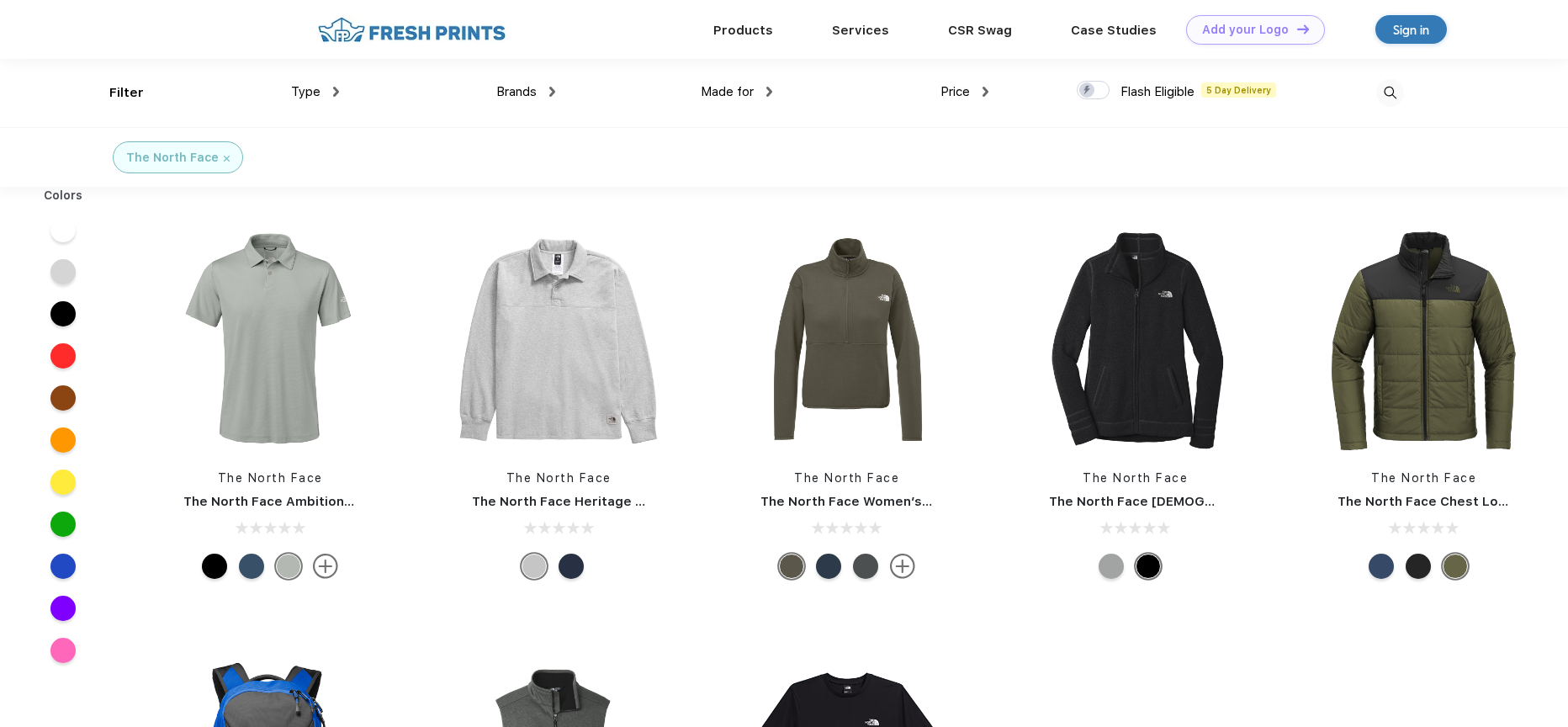
scroll to position [1, 0]
click at [330, 85] on div "Type" at bounding box center [315, 92] width 48 height 19
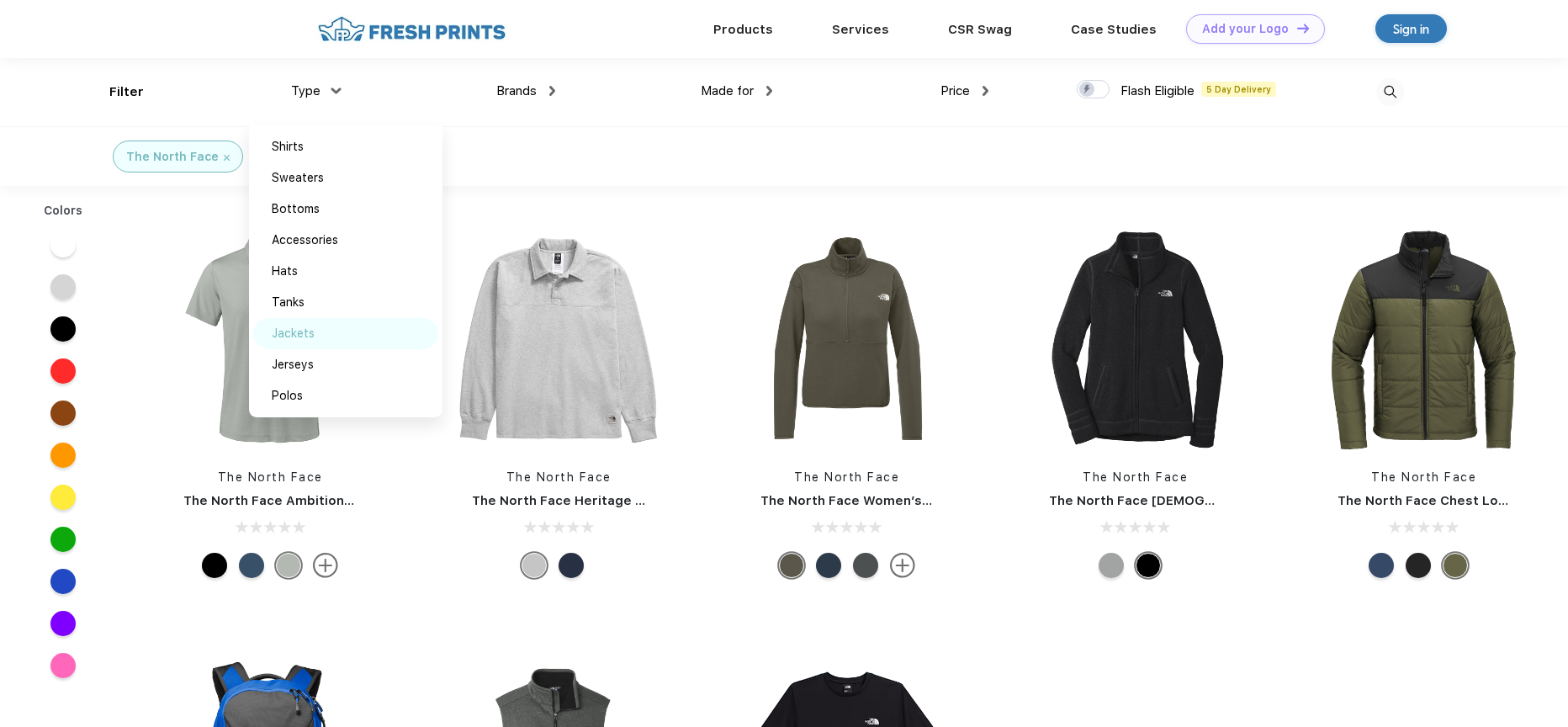
click at [293, 338] on div "Jackets" at bounding box center [293, 334] width 43 height 17
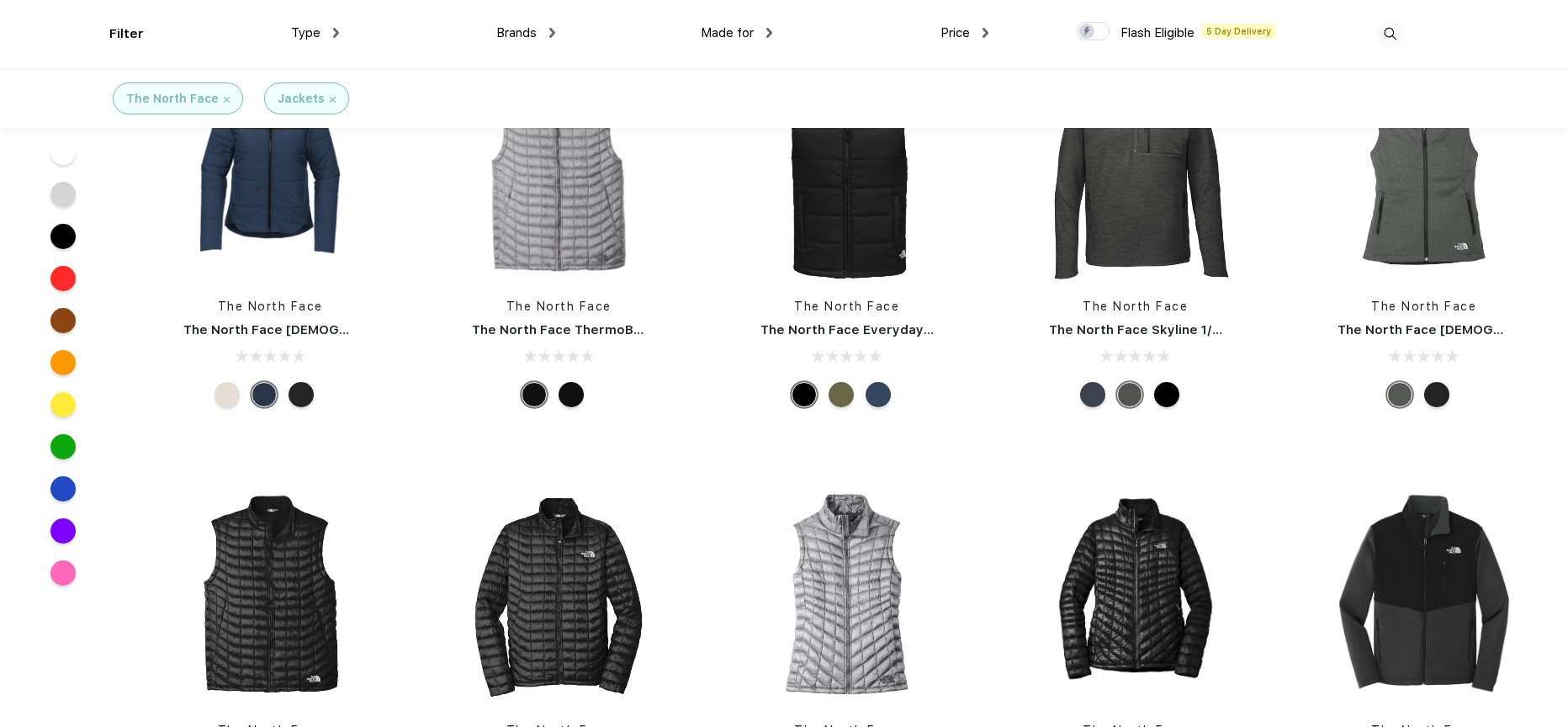
scroll to position [606, 0]
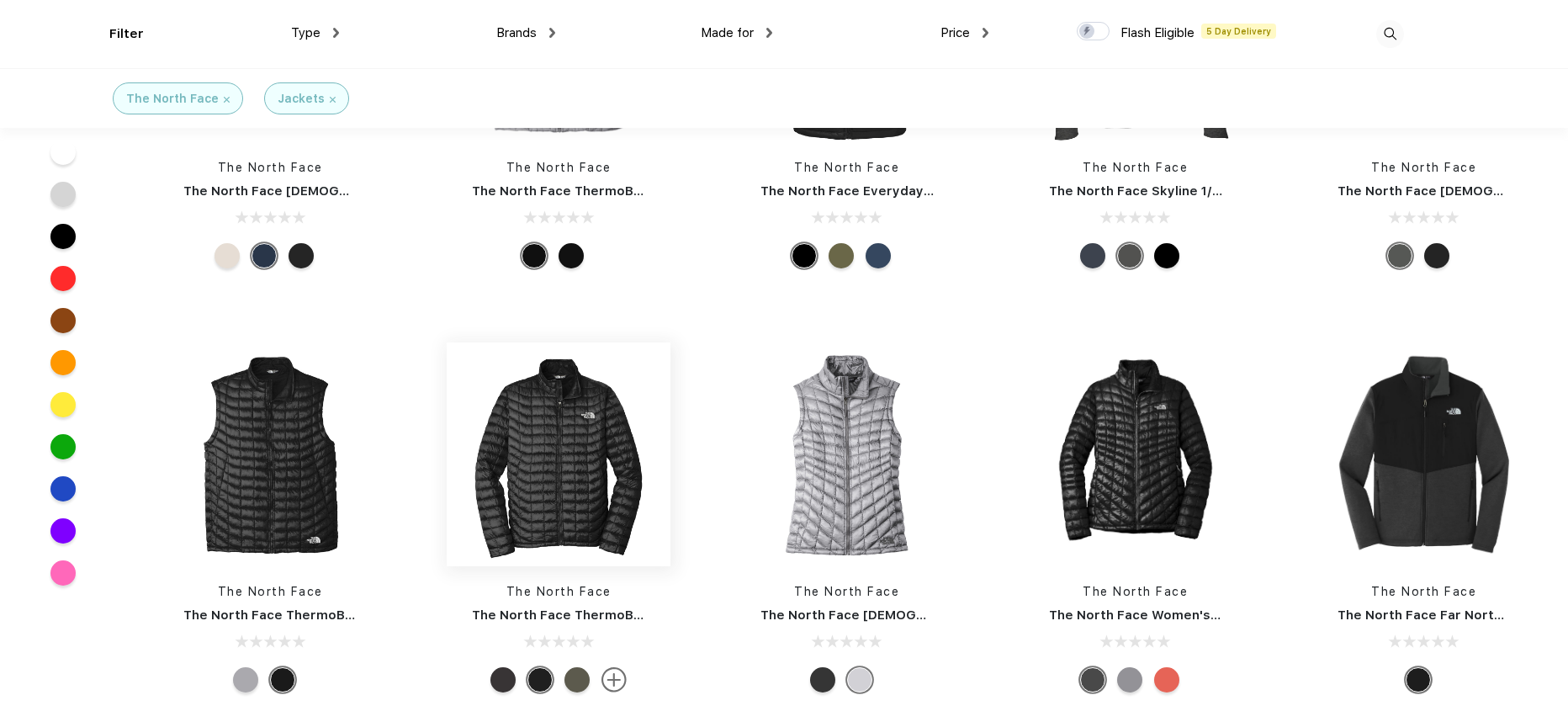
click at [592, 502] on img at bounding box center [558, 454] width 224 height 224
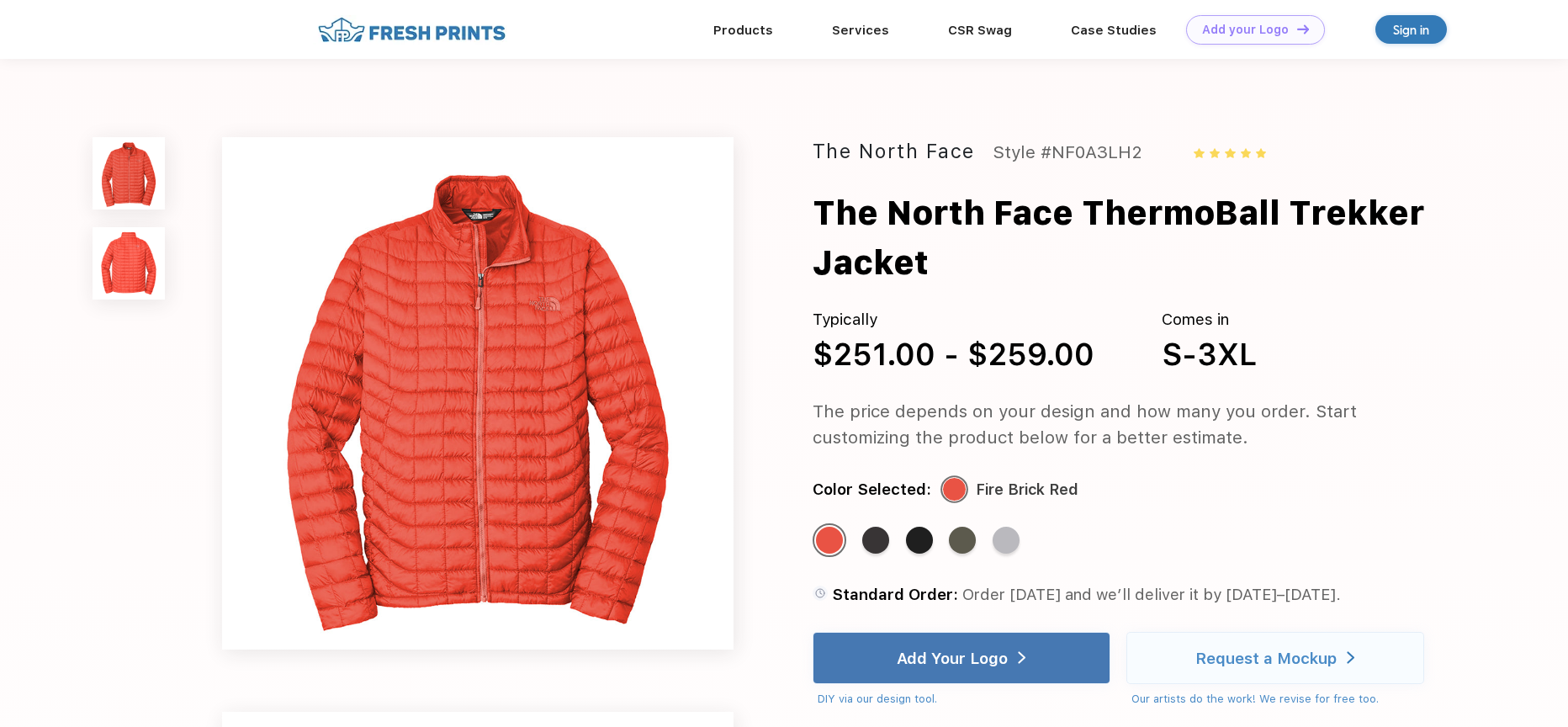
scroll to position [606, 0]
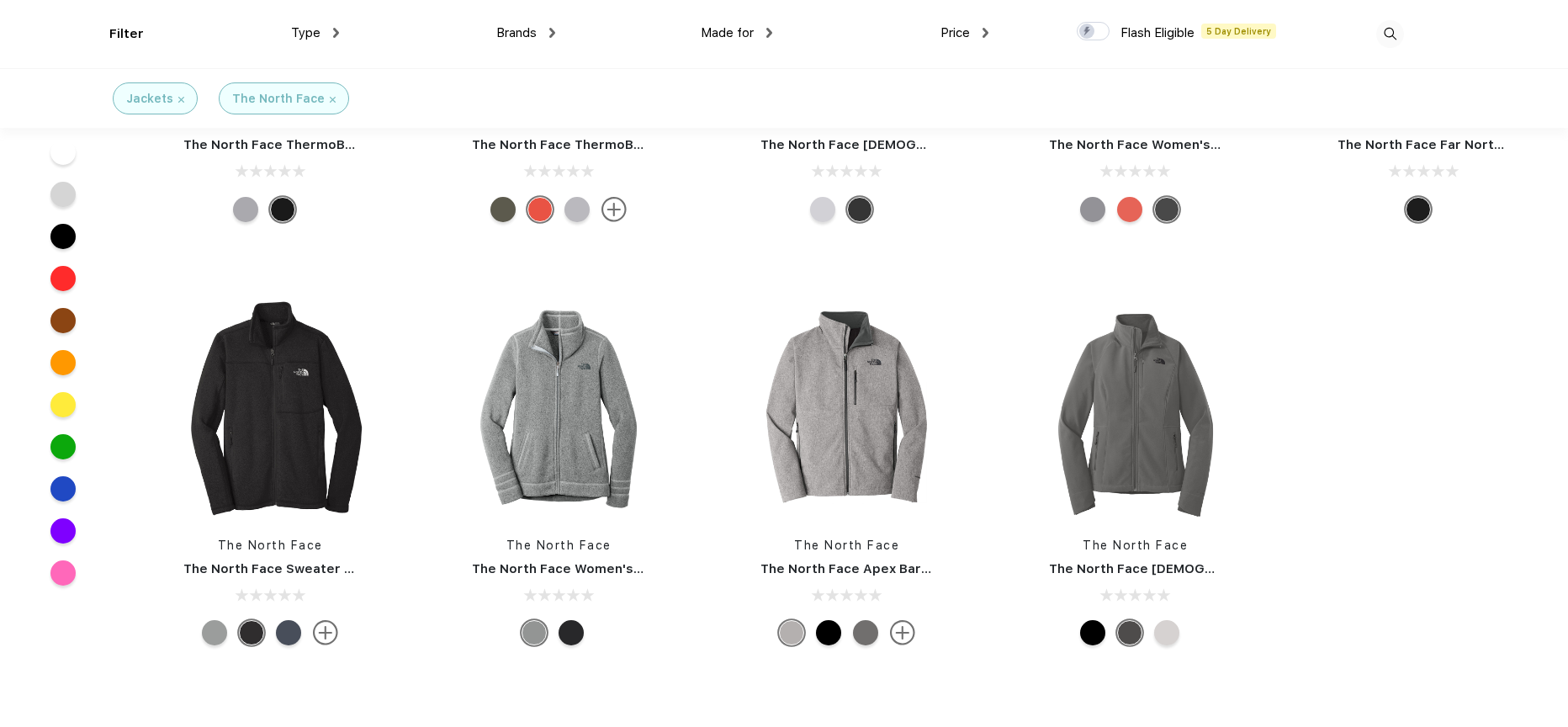
scroll to position [1196, 0]
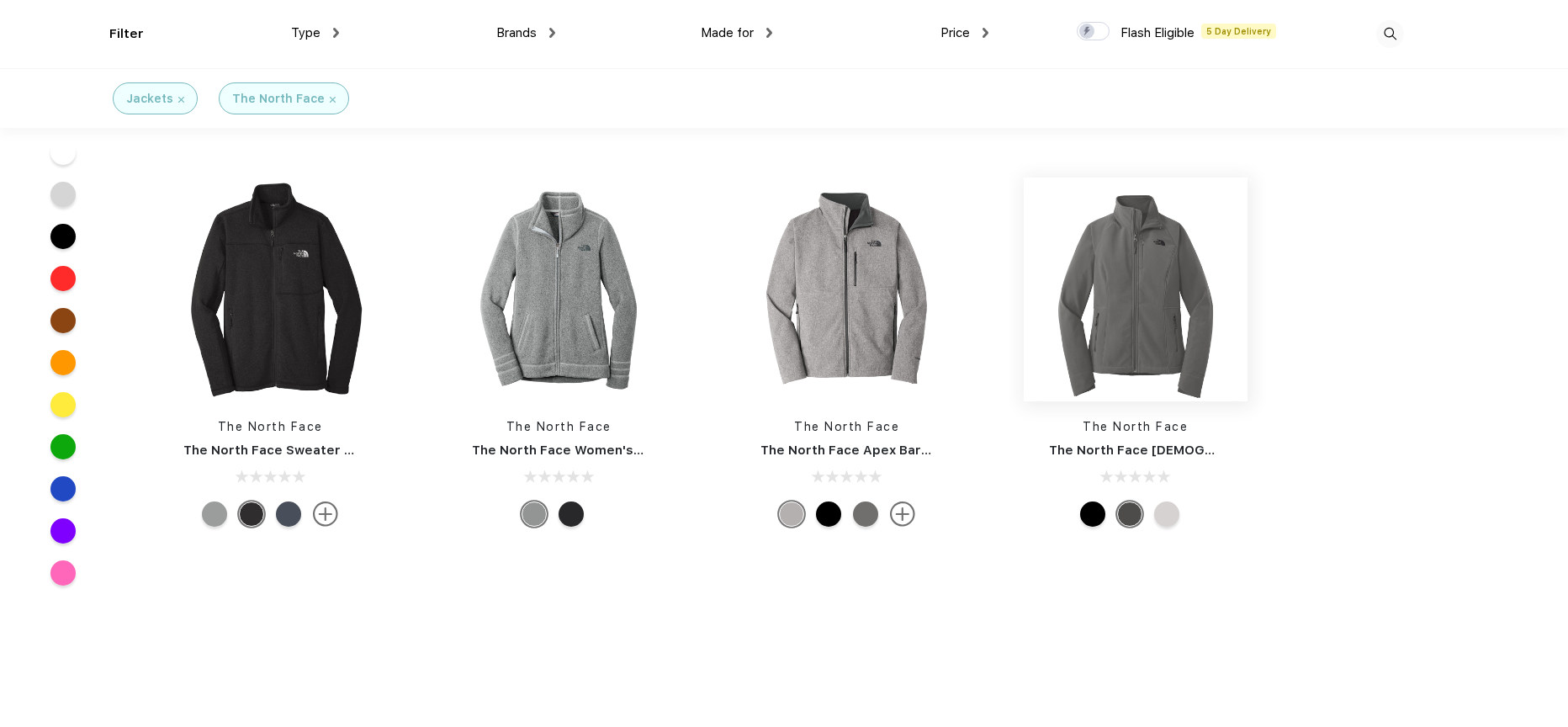
click at [1160, 302] on img at bounding box center [1135, 289] width 224 height 224
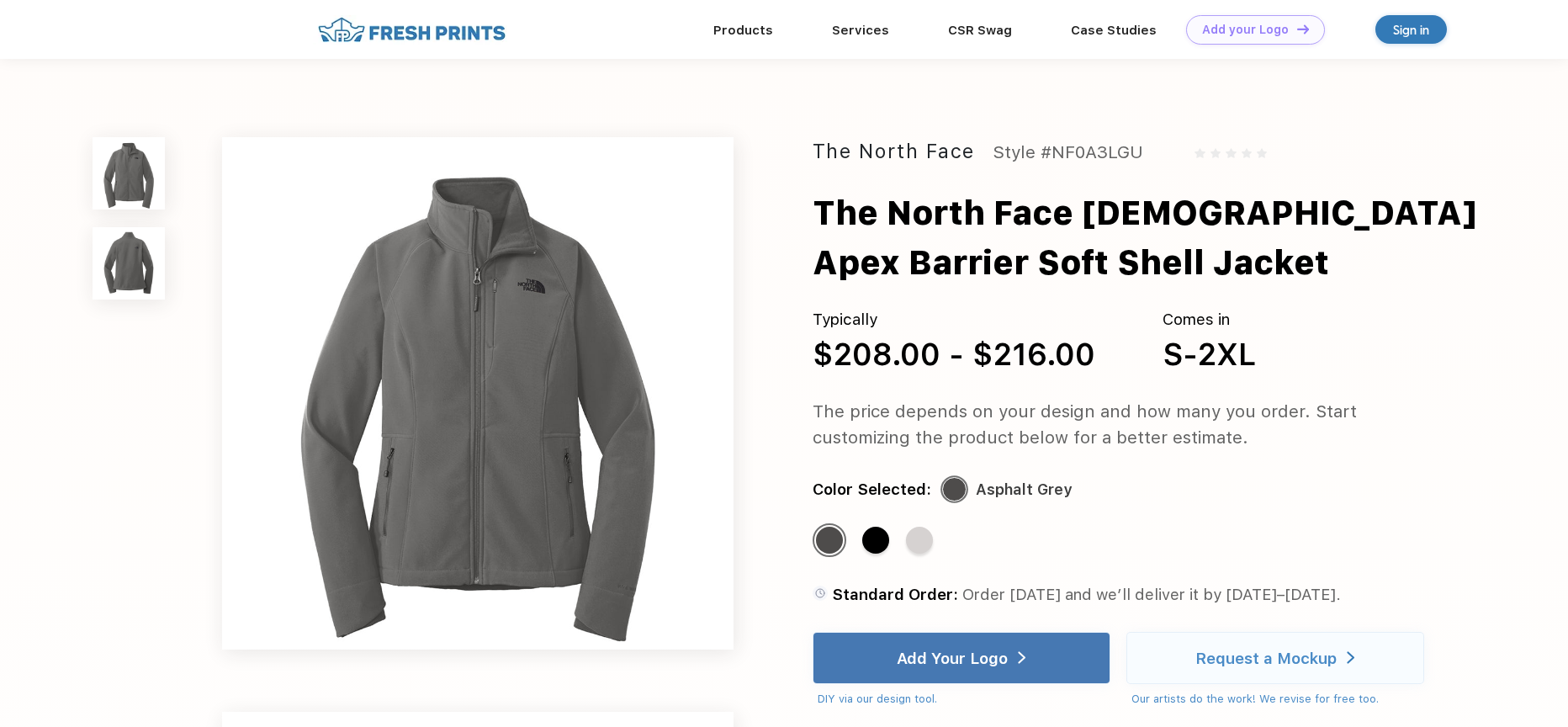
scroll to position [1101, 0]
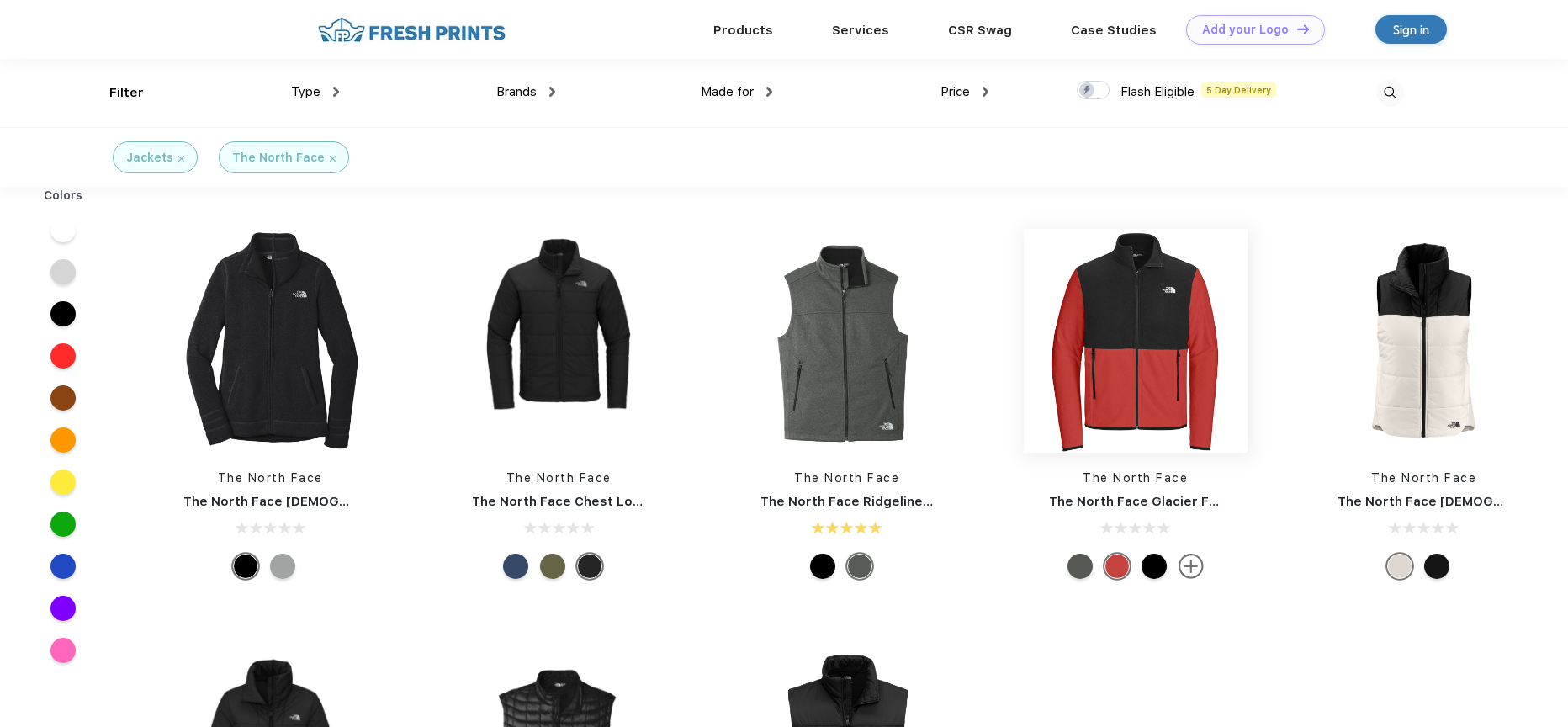
scroll to position [1, 0]
click at [1154, 387] on img at bounding box center [1135, 340] width 224 height 224
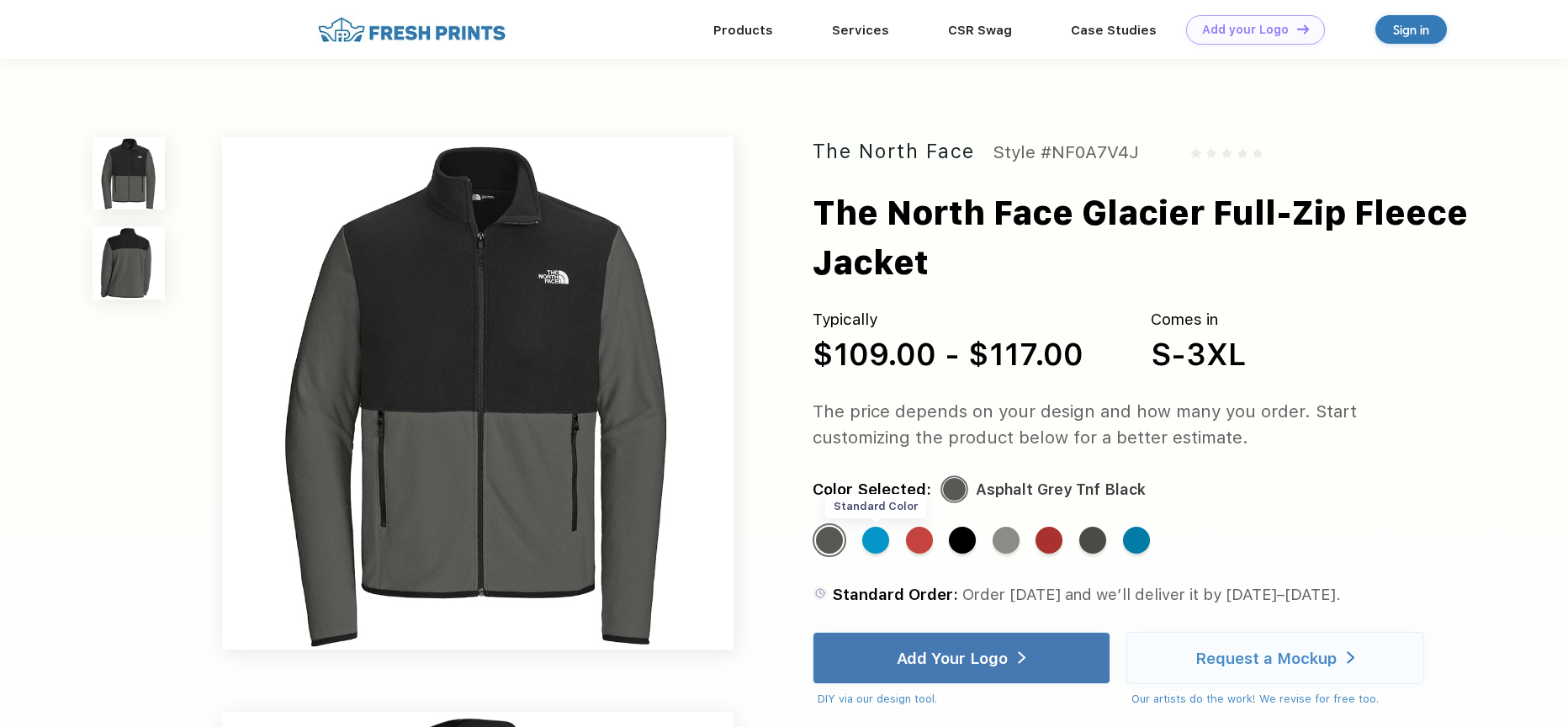
click at [880, 544] on div "Standard Color" at bounding box center [876, 540] width 27 height 27
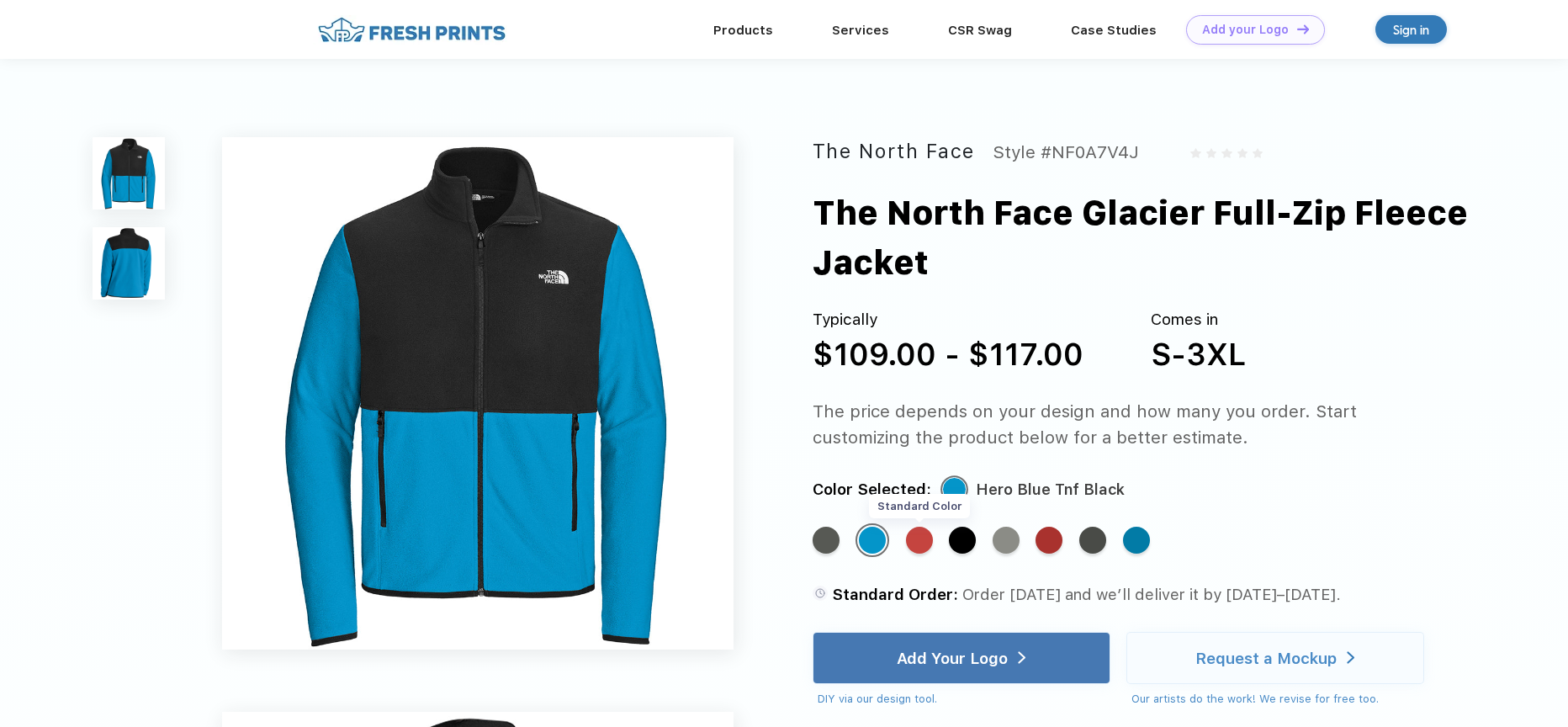
click at [925, 544] on div "Standard Color" at bounding box center [919, 540] width 27 height 27
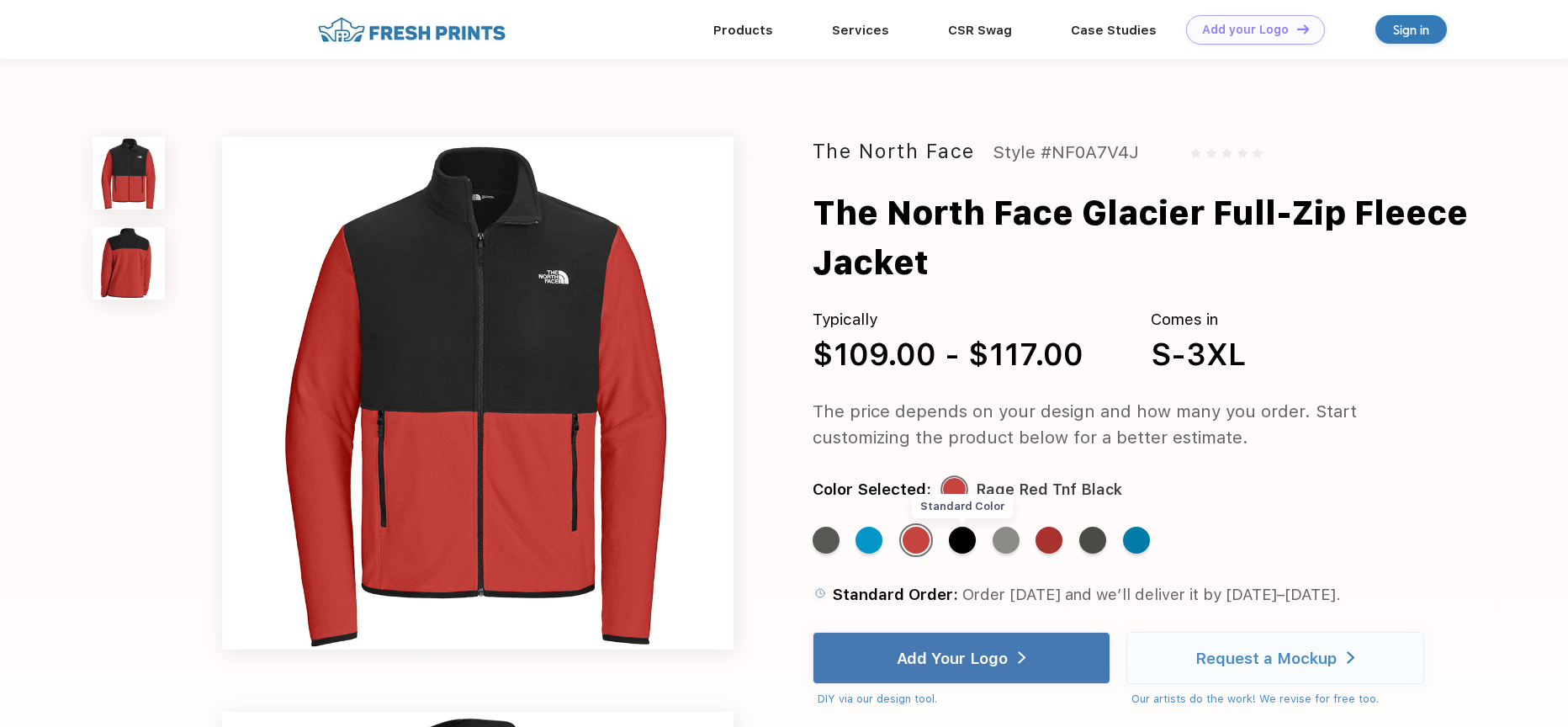
click at [957, 541] on div "Standard Color" at bounding box center [962, 540] width 27 height 27
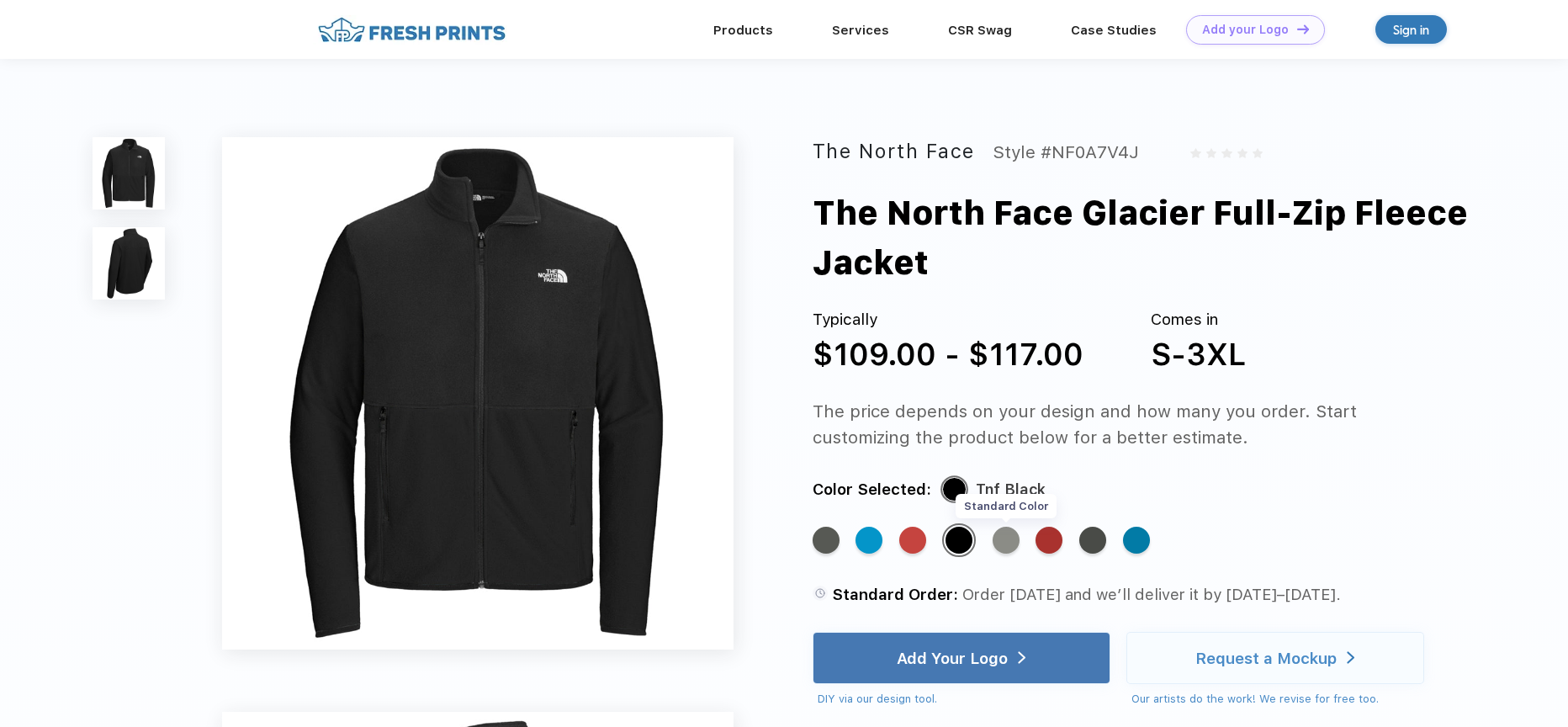
click at [1008, 539] on div "Standard Color" at bounding box center [1006, 540] width 27 height 27
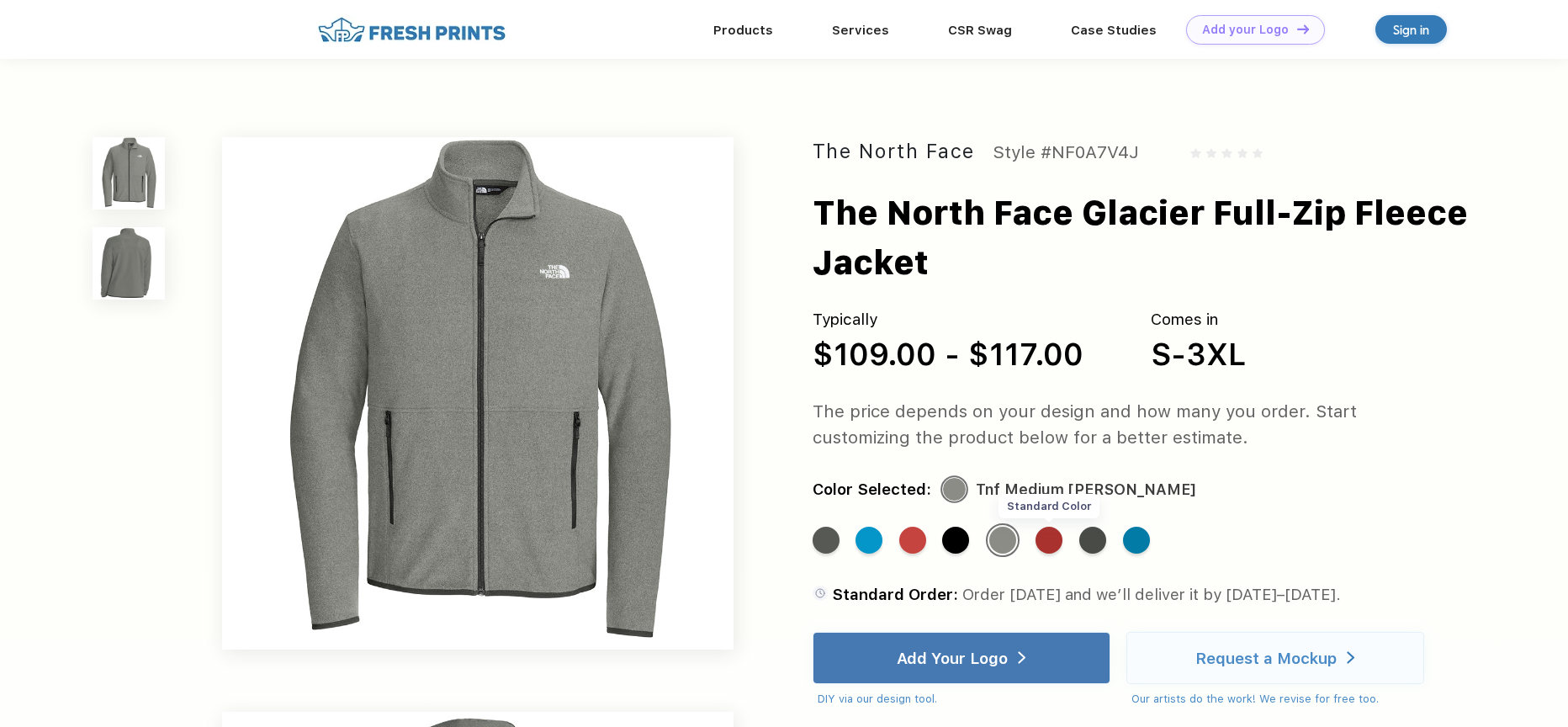
click at [1045, 540] on div "Standard Color" at bounding box center [1049, 540] width 27 height 27
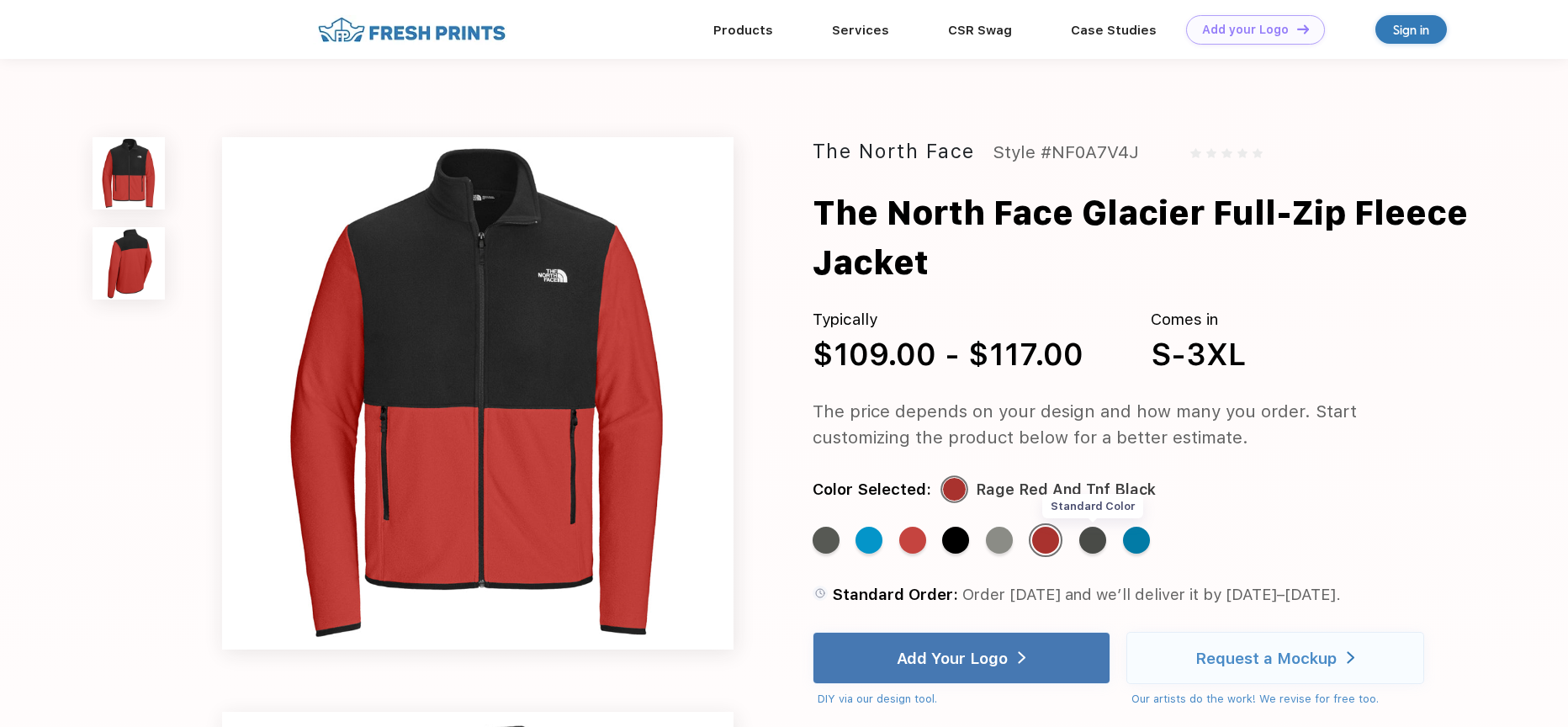
click at [1096, 544] on div "Standard Color" at bounding box center [1093, 540] width 27 height 27
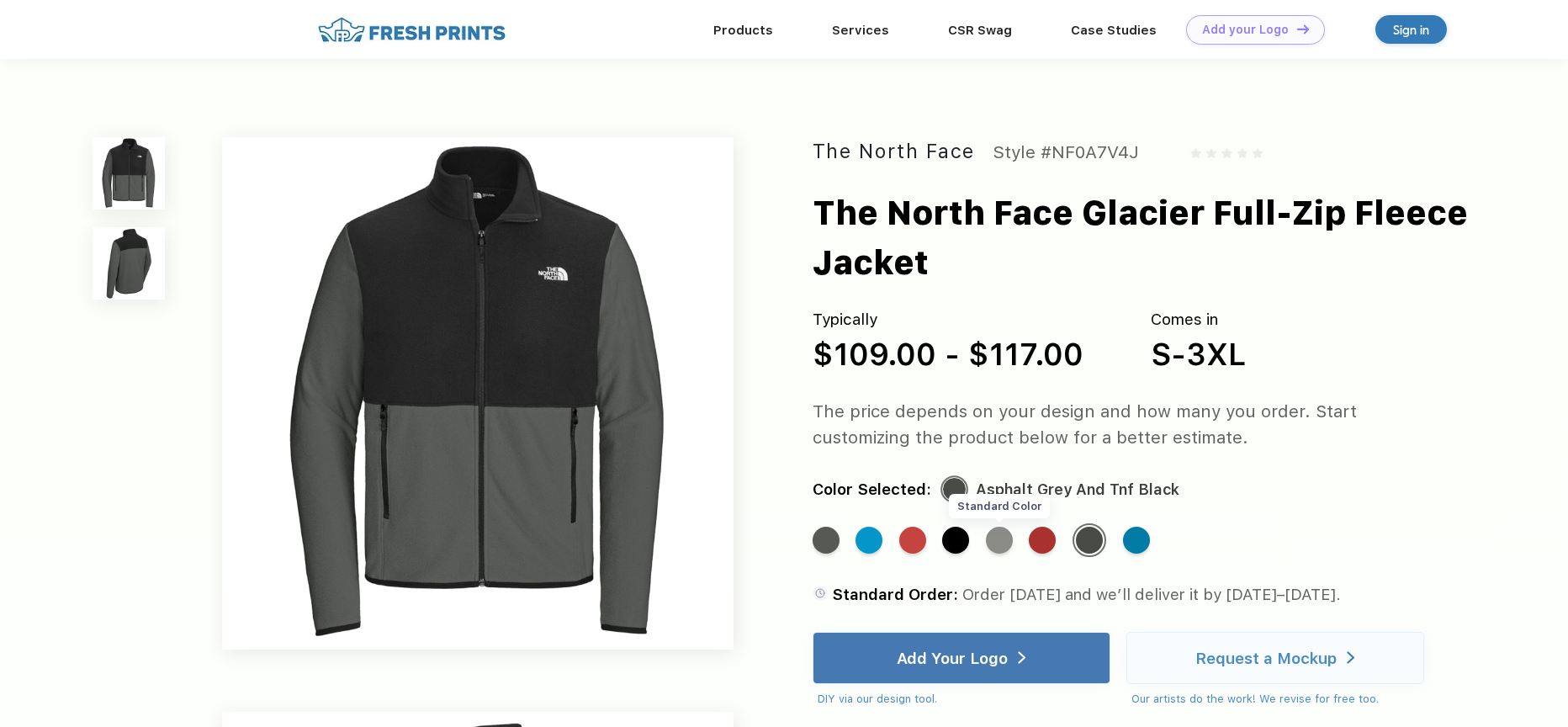
click at [1001, 541] on div "Standard Color" at bounding box center [999, 540] width 27 height 27
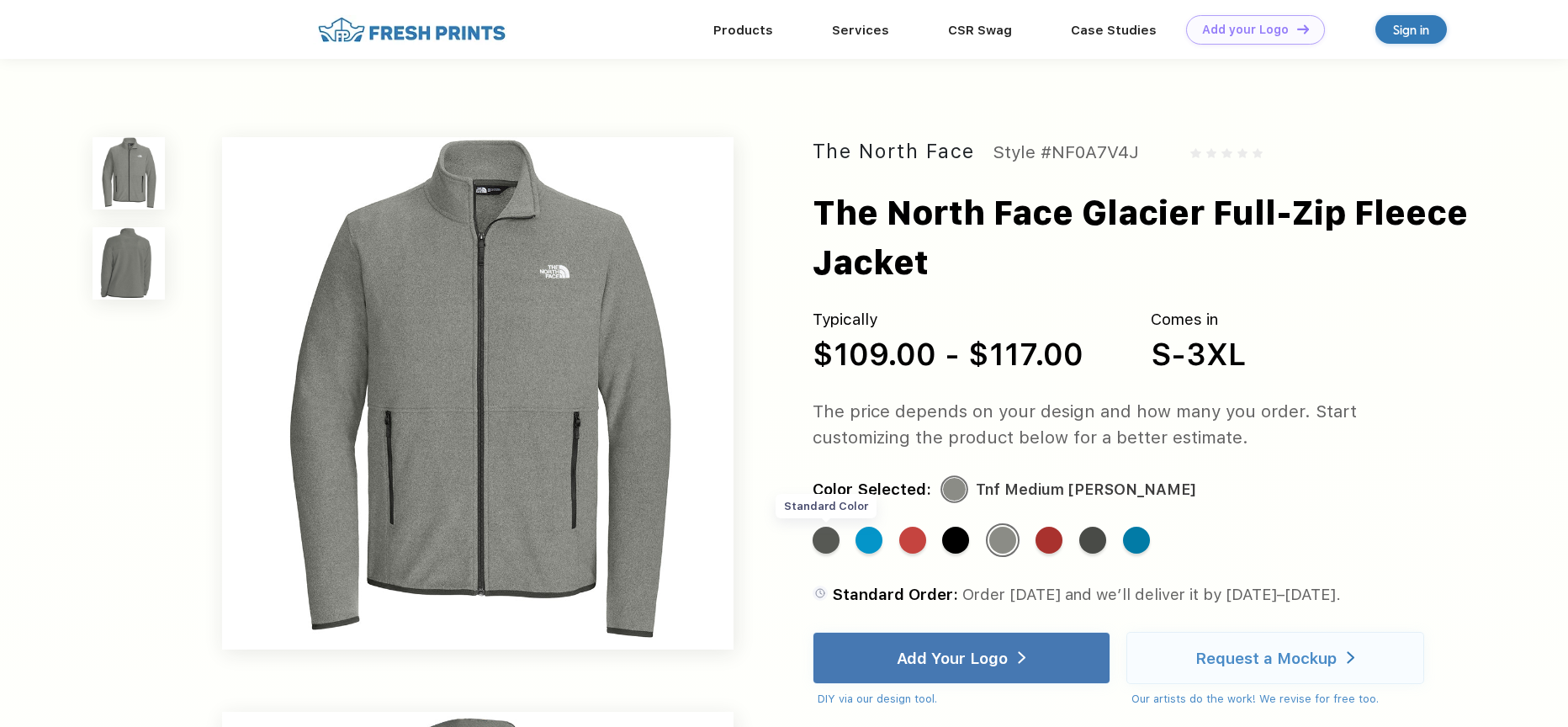
click at [828, 542] on div "Standard Color" at bounding box center [826, 540] width 27 height 27
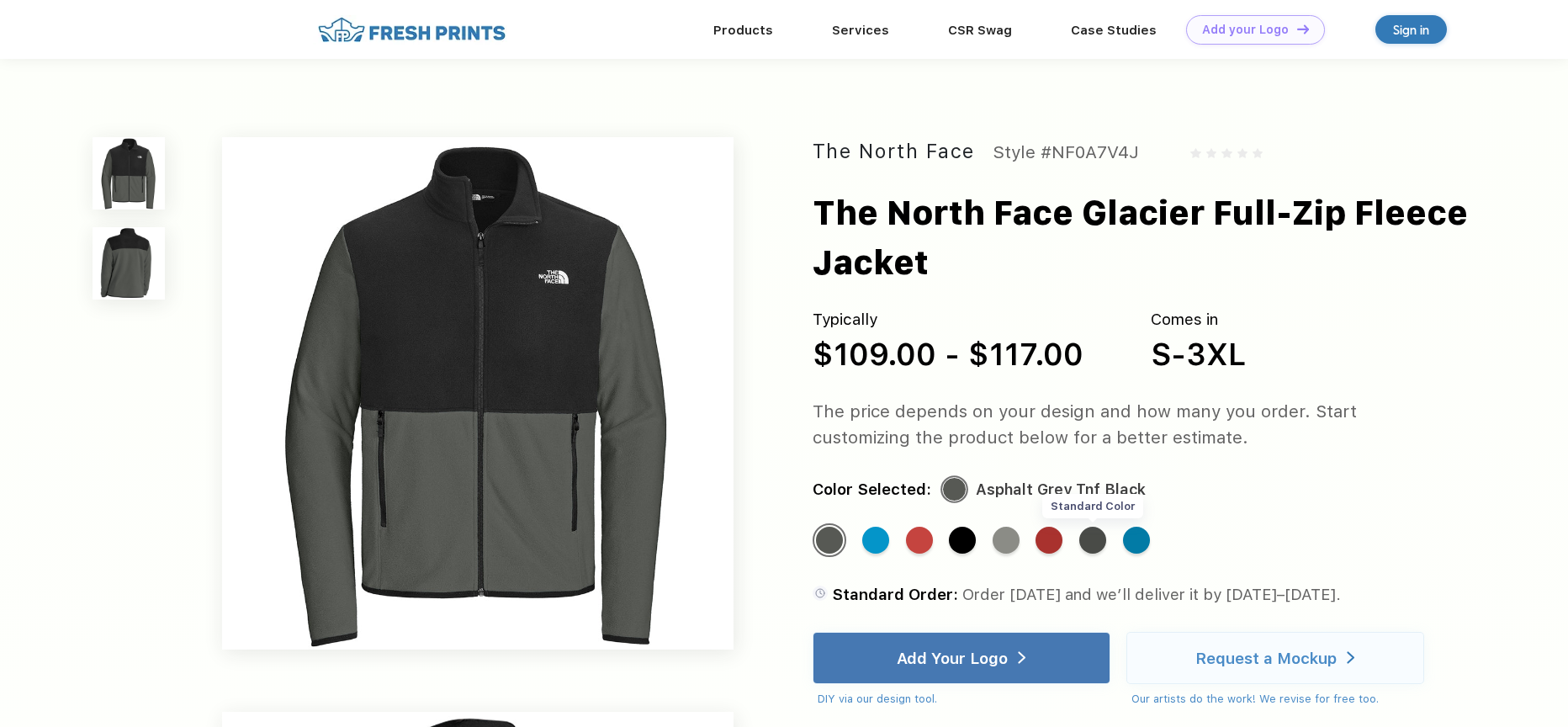
click at [1103, 547] on div "Standard Color" at bounding box center [1093, 540] width 27 height 27
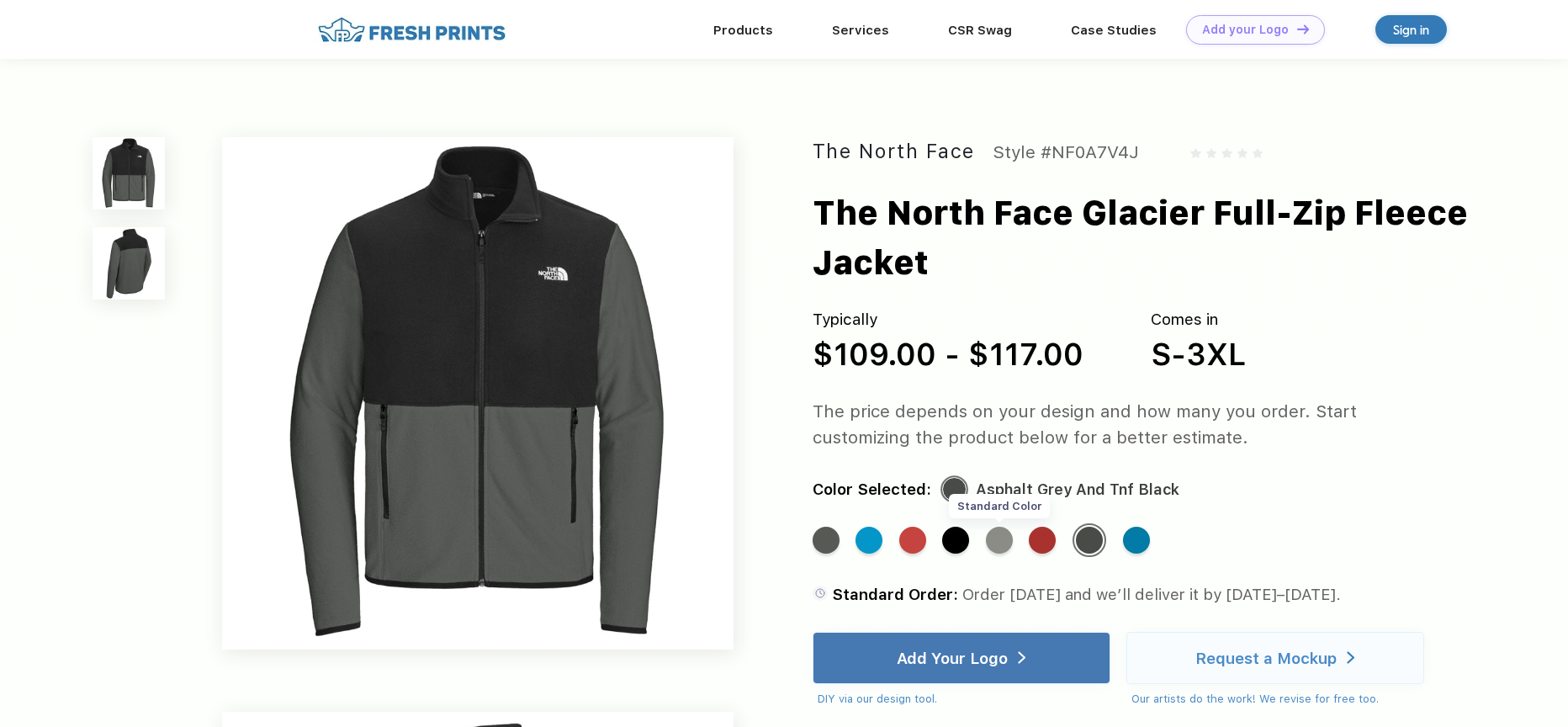
click at [991, 542] on div "Standard Color" at bounding box center [999, 540] width 27 height 27
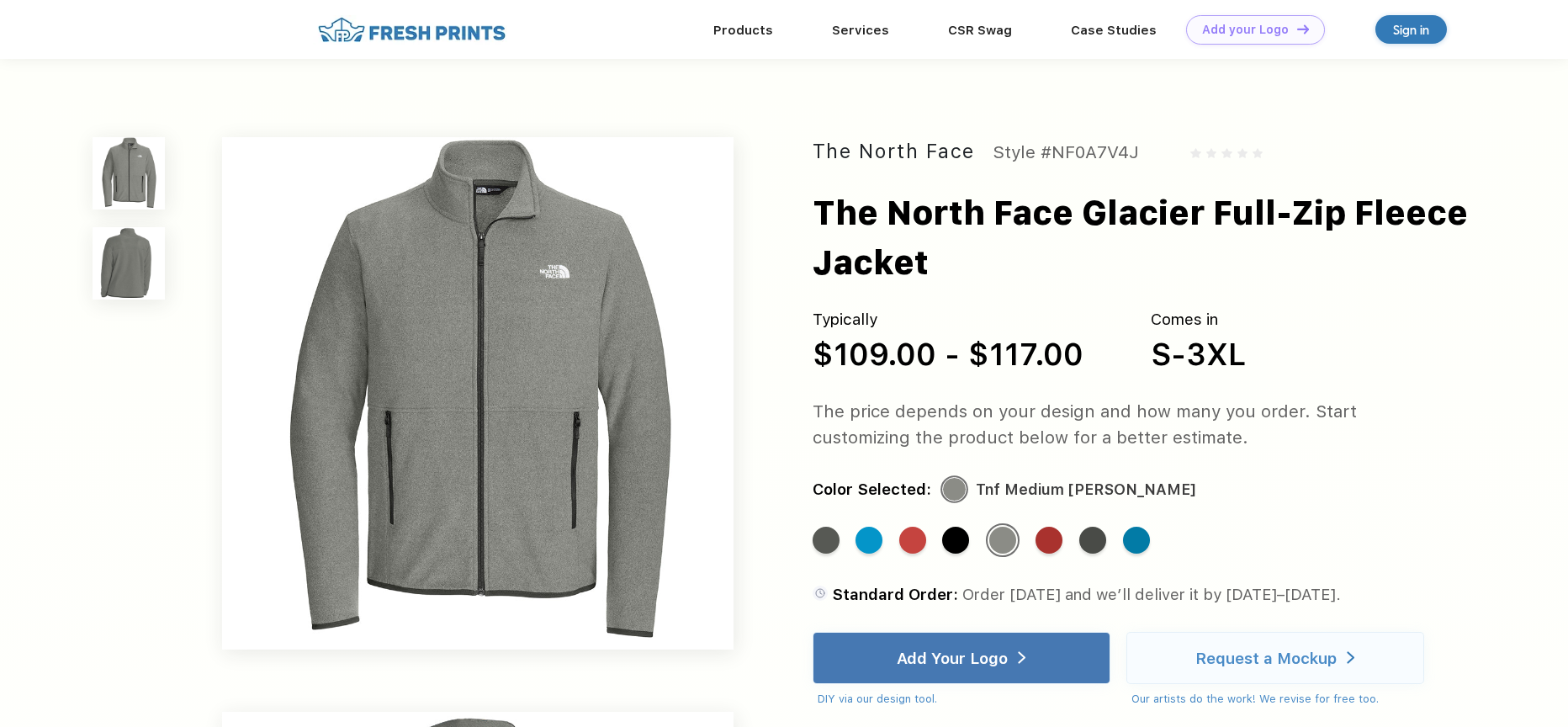
click at [1166, 539] on div "Standard Color Standard Color Standard Color Standard Color Standard Color Stan…" at bounding box center [1116, 549] width 607 height 50
click at [1135, 532] on div "Standard Color" at bounding box center [1136, 540] width 27 height 27
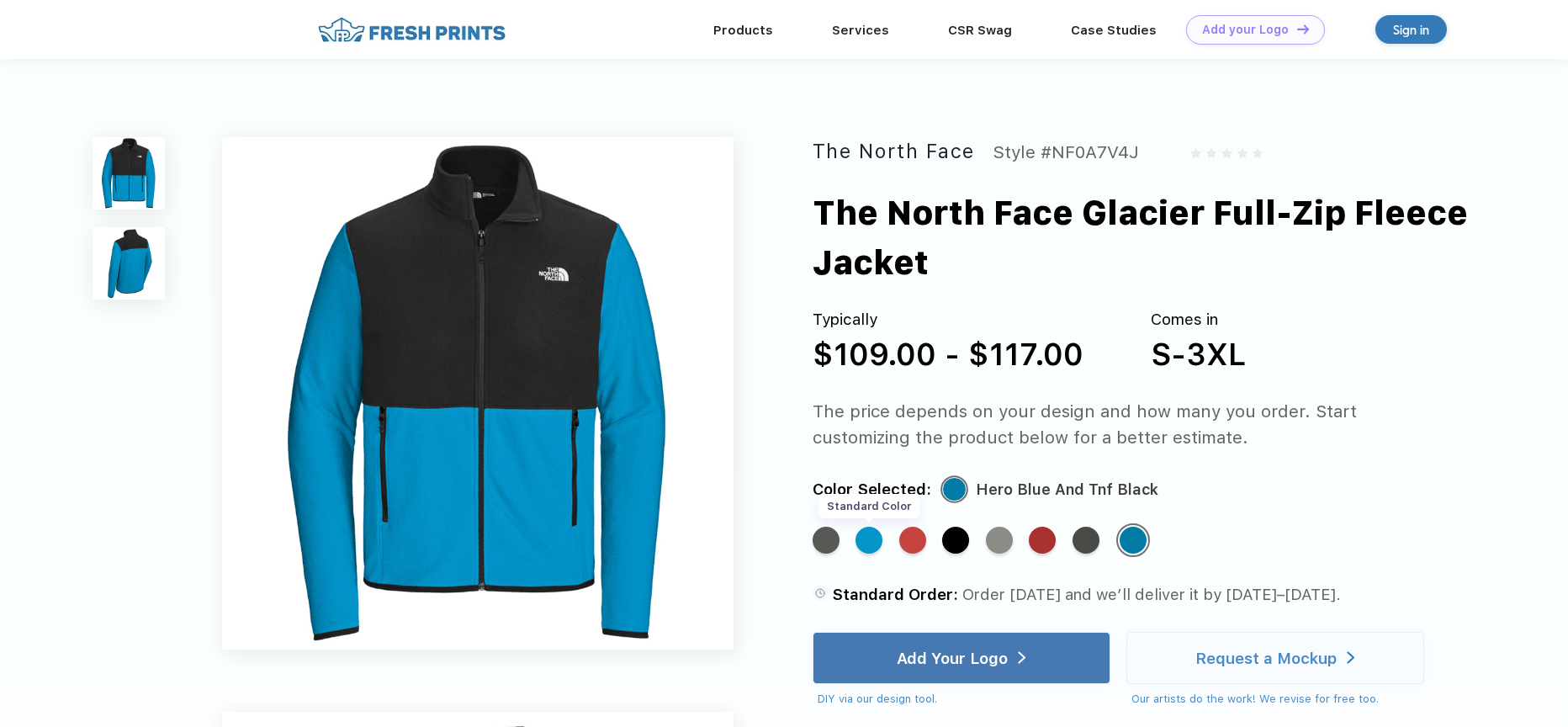
click at [873, 541] on div "Standard Color" at bounding box center [869, 540] width 27 height 27
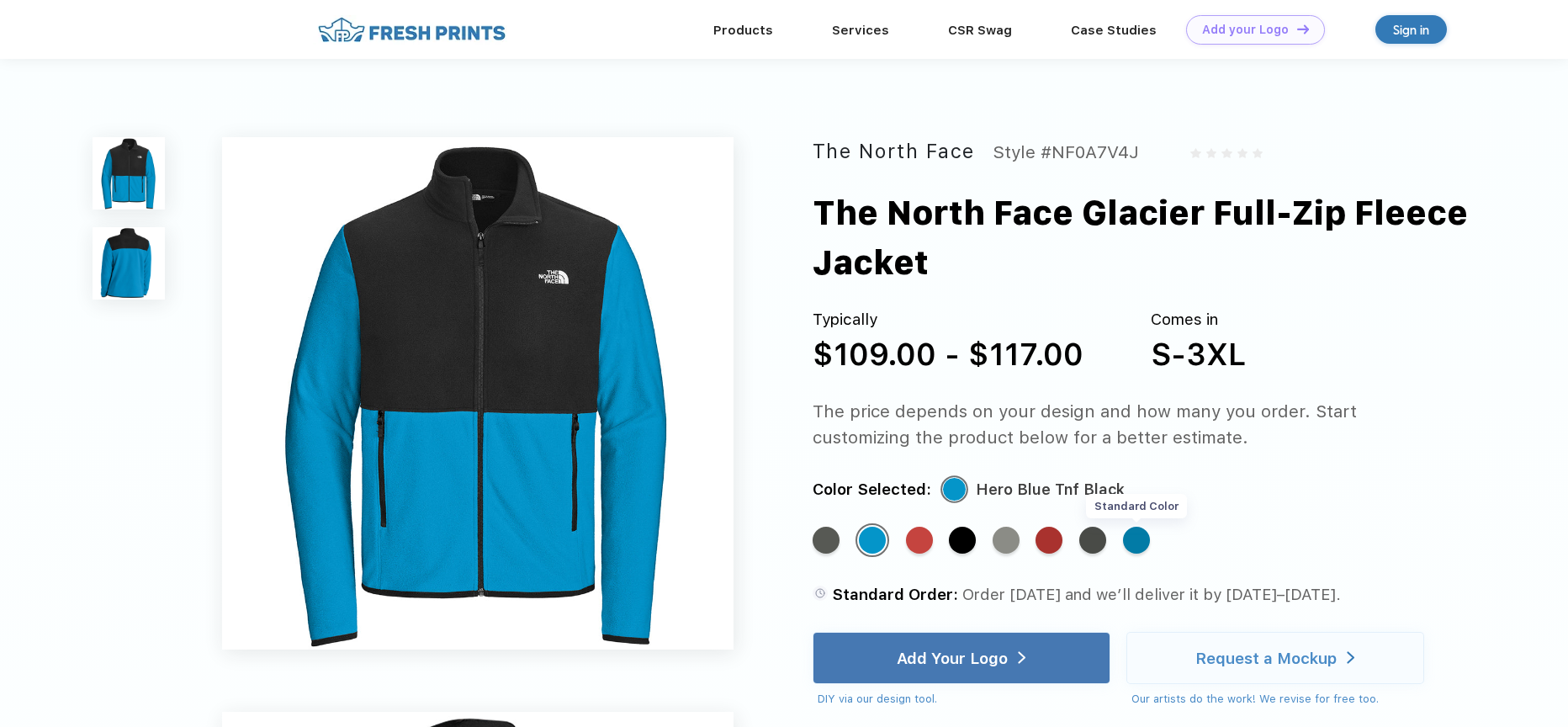
click at [1147, 542] on div "Standard Color" at bounding box center [1136, 540] width 27 height 27
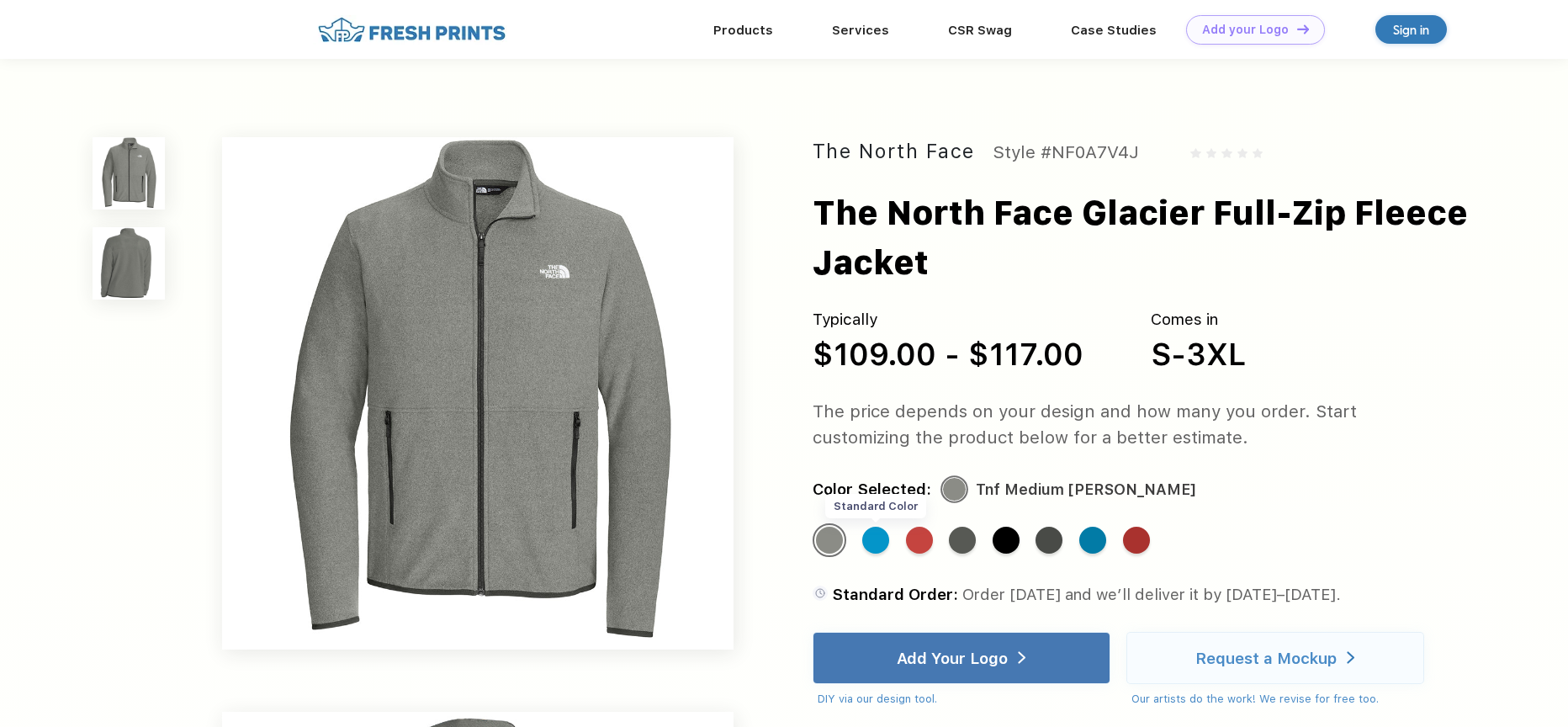
click at [870, 539] on div "Standard Color" at bounding box center [876, 540] width 27 height 27
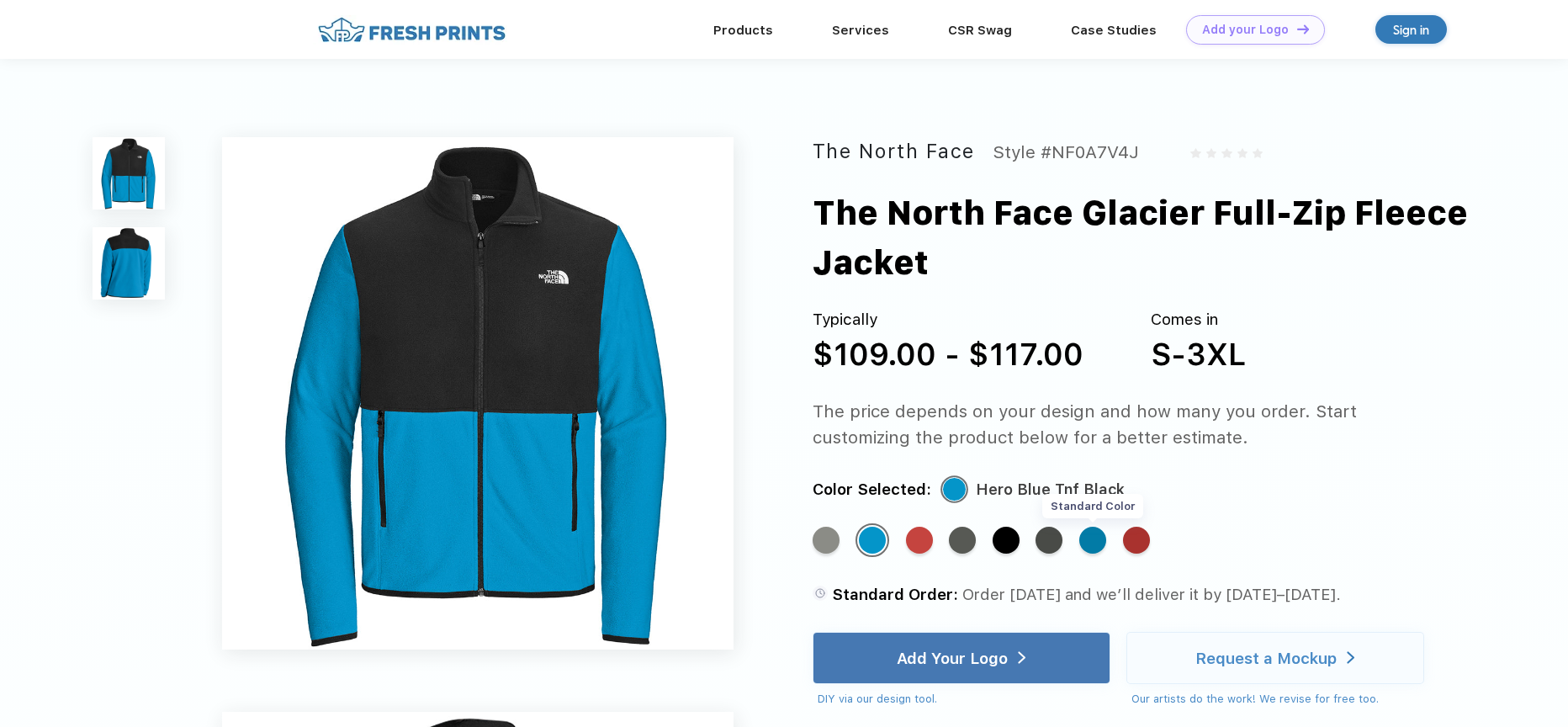
click at [1105, 539] on div "Standard Color" at bounding box center [1093, 540] width 27 height 27
